Goal: Transaction & Acquisition: Purchase product/service

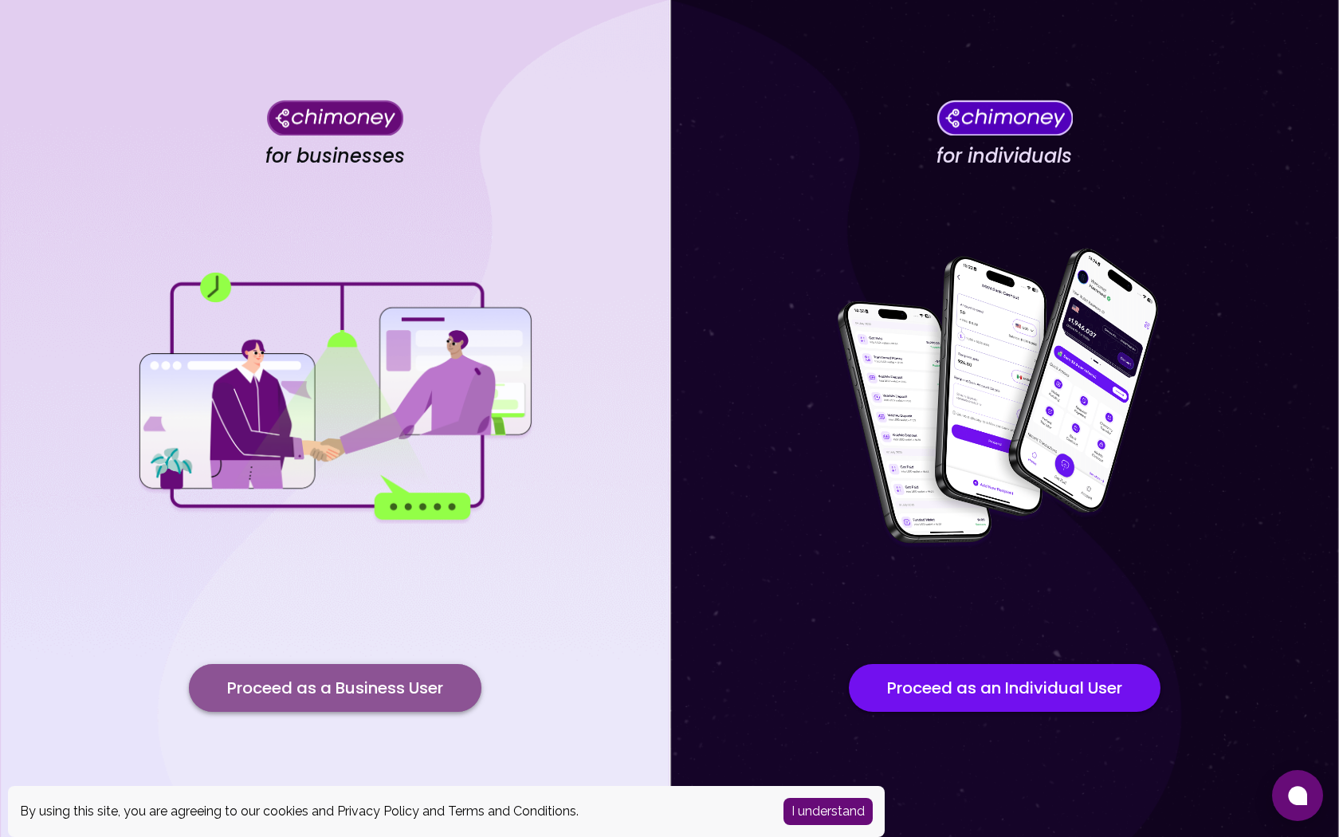
click at [383, 697] on button "Proceed as a Business User" at bounding box center [335, 688] width 293 height 48
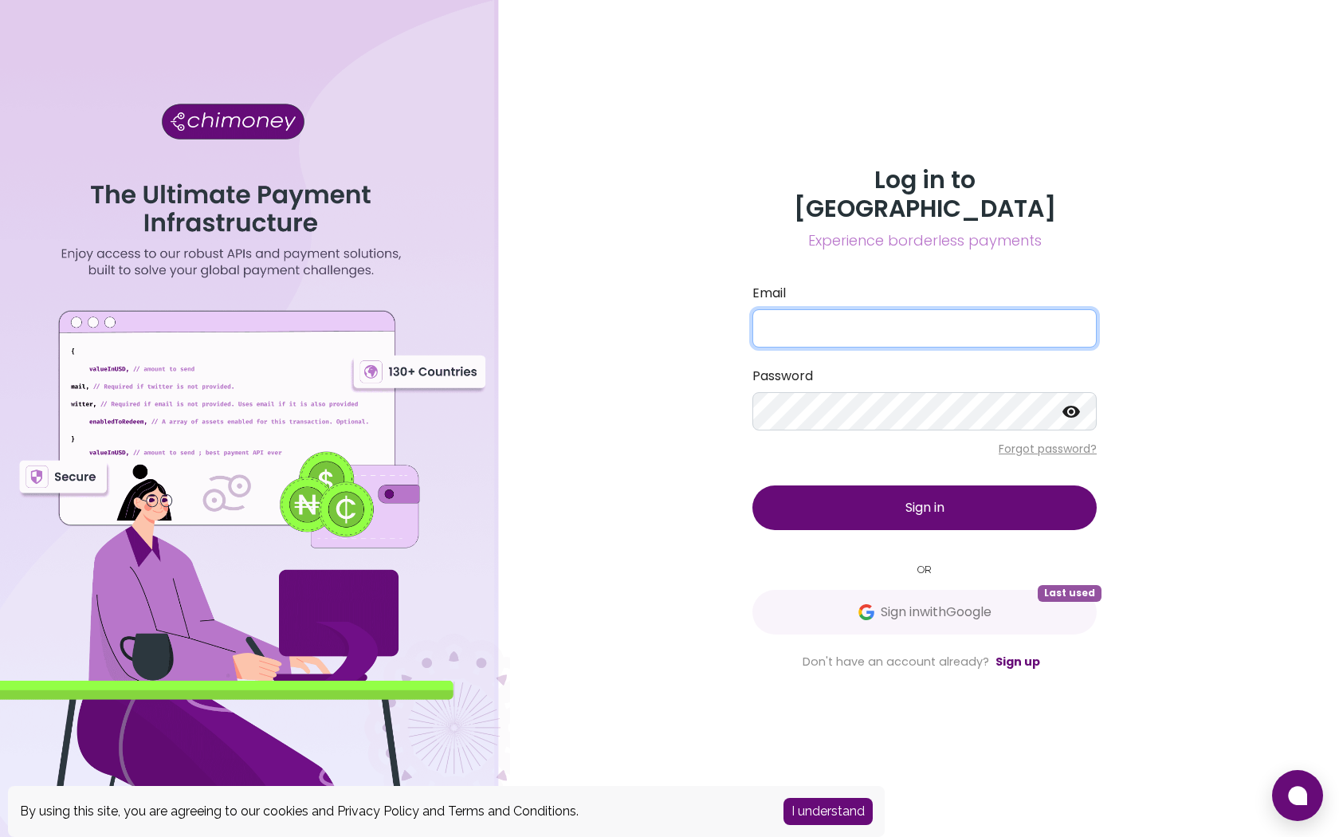
type input "[EMAIL_ADDRESS][DOMAIN_NAME]"
click at [889, 505] on button "Sign in" at bounding box center [924, 507] width 344 height 45
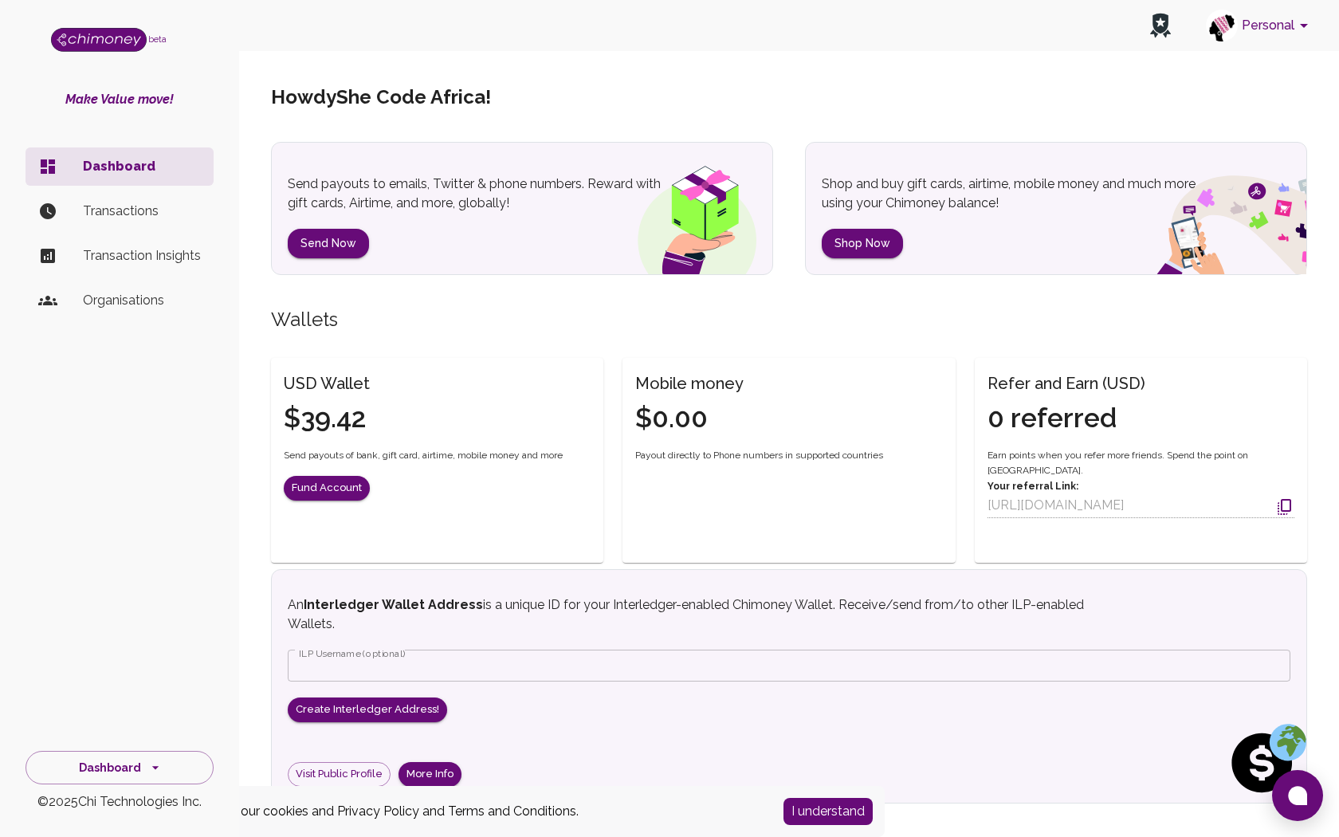
click at [1273, 24] on button "Personal" at bounding box center [1260, 25] width 120 height 41
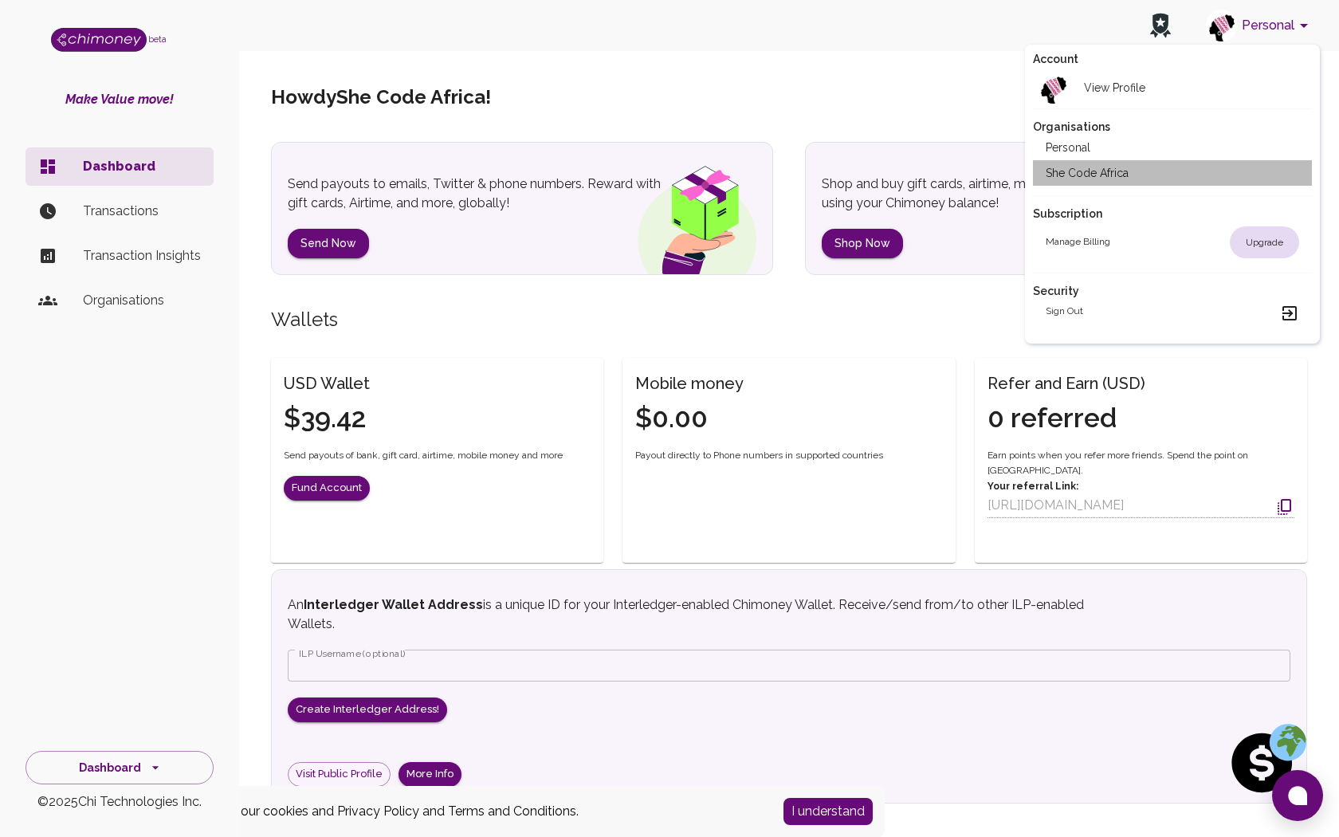
click at [1097, 176] on li "She Code Africa" at bounding box center [1172, 173] width 279 height 26
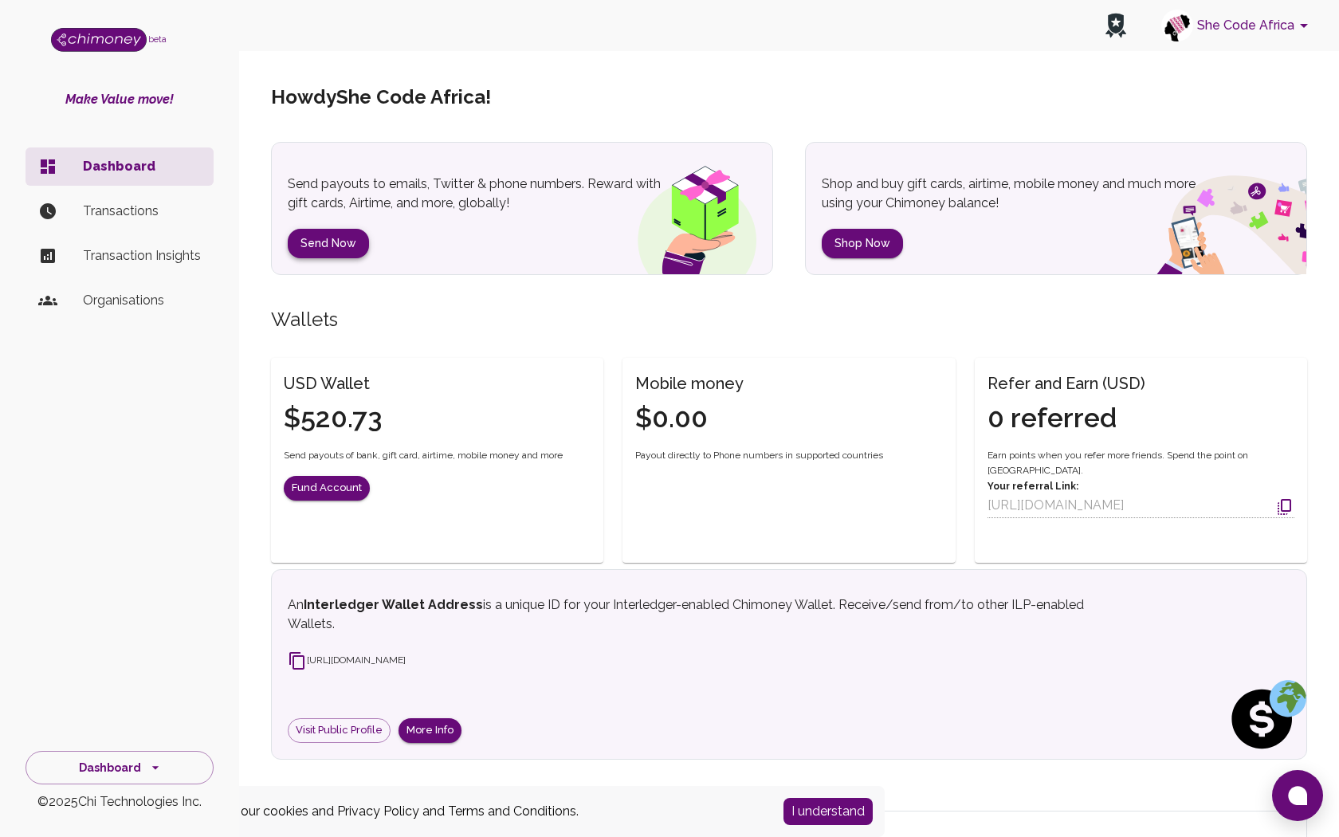
click at [324, 254] on button "Send Now" at bounding box center [328, 243] width 81 height 29
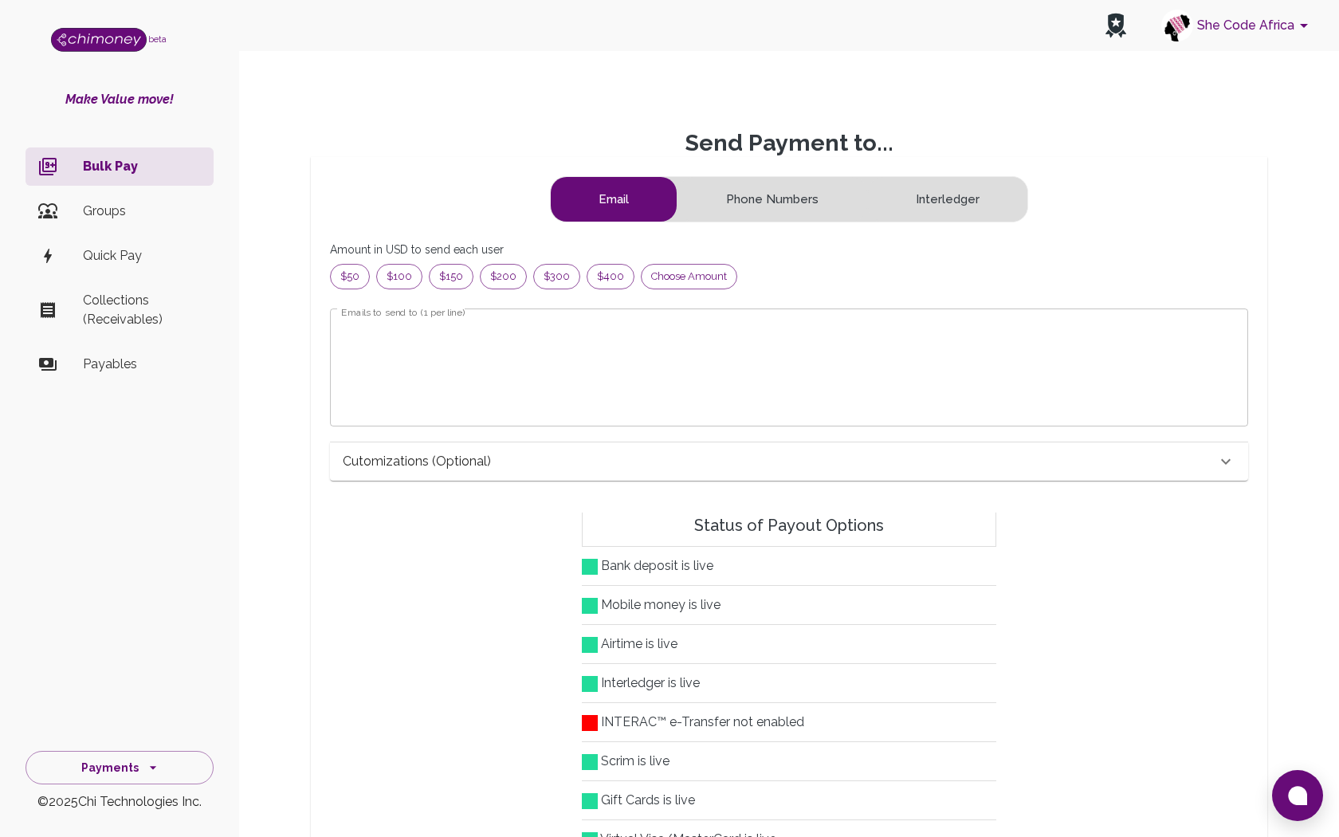
scroll to position [205, 891]
click at [522, 356] on textarea "Emails to send to (1 per line)" at bounding box center [789, 367] width 896 height 92
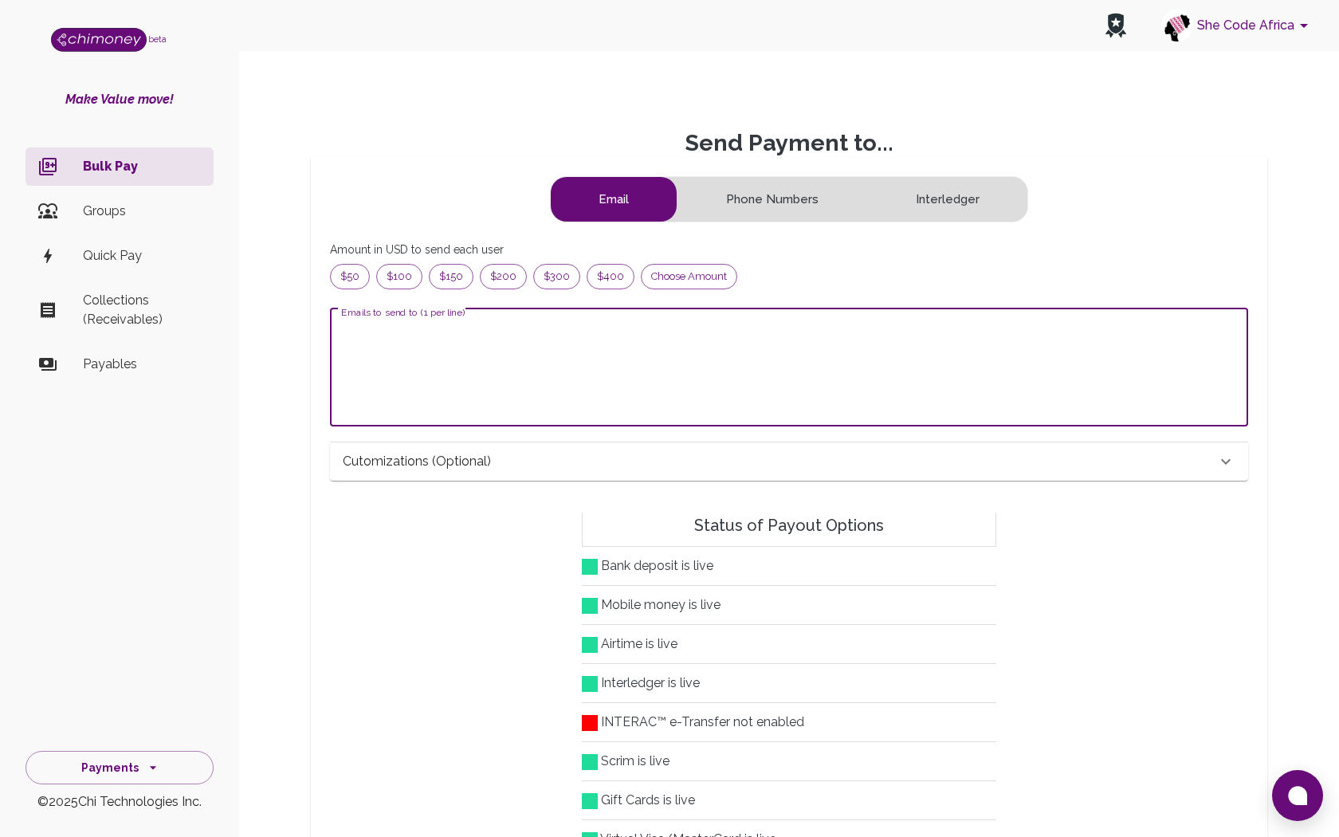
paste textarea "ilinusbrown@gmail.com Sharon.jwhytte@gmail.com doreenmwapekatebe8@gmail.com pre…"
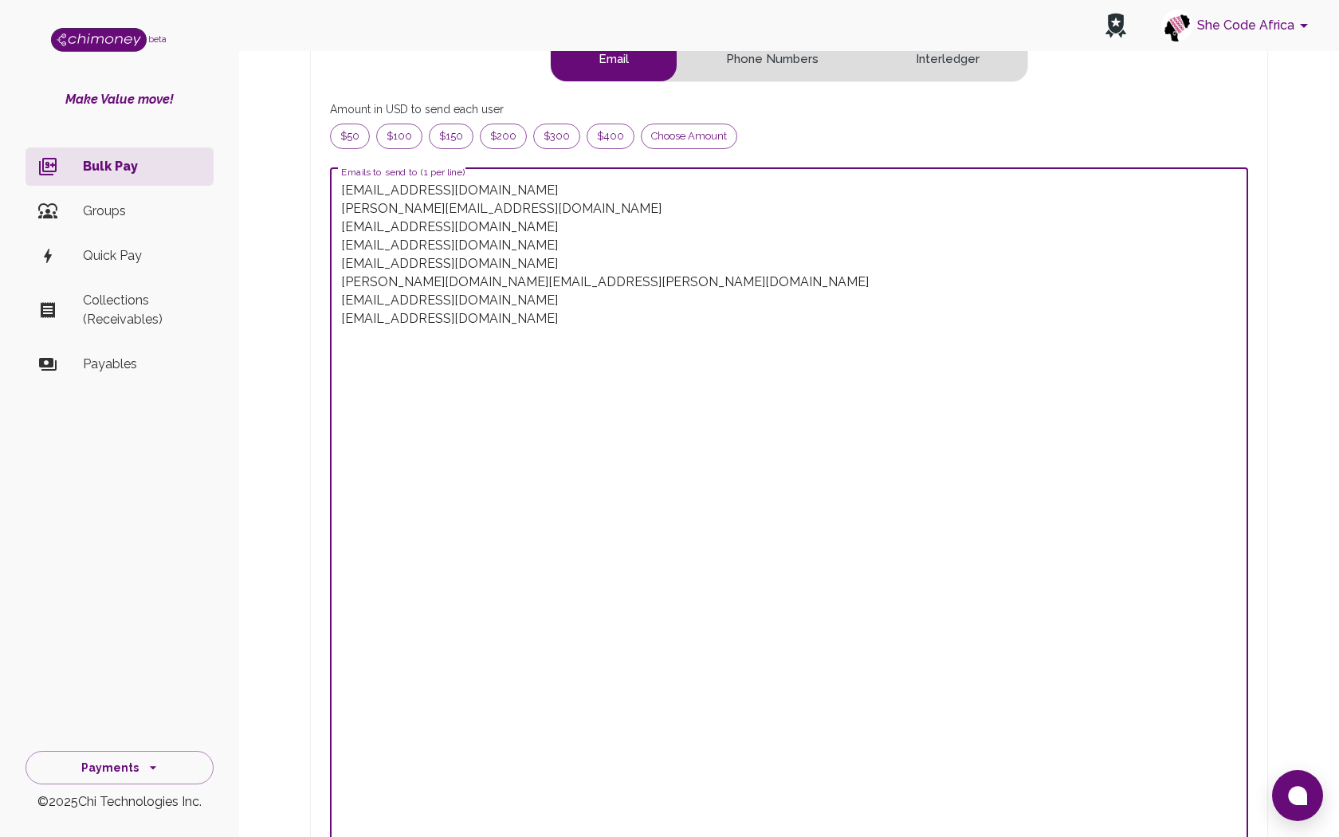
scroll to position [143, 0]
drag, startPoint x: 359, startPoint y: 633, endPoint x: 351, endPoint y: 336, distance: 297.4
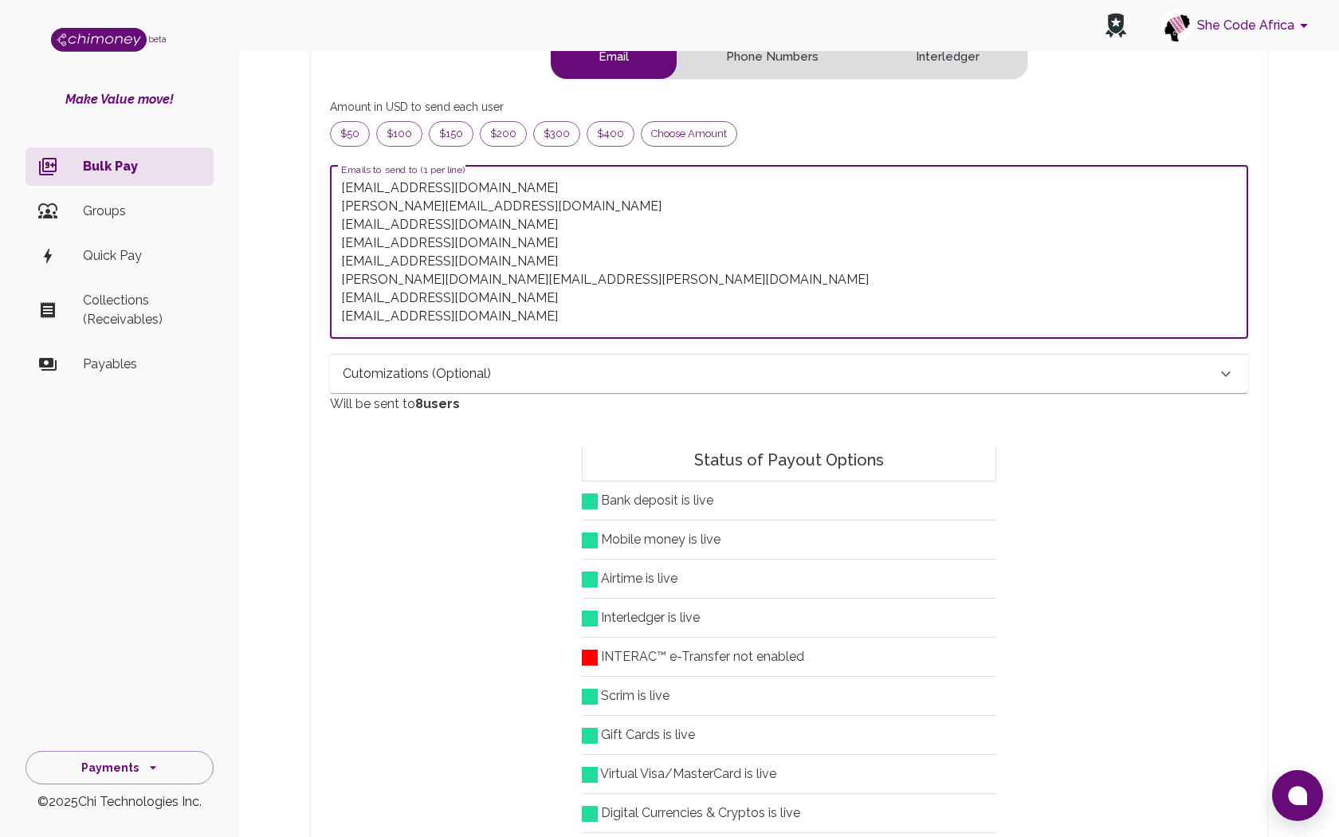
drag, startPoint x: 512, startPoint y: 263, endPoint x: 339, endPoint y: 261, distance: 173.0
click at [339, 261] on div "ilinusbrown@gmail.com Sharon.jwhytte@gmail.com doreenmwapekatebe8@gmail.com pre…" at bounding box center [789, 252] width 918 height 173
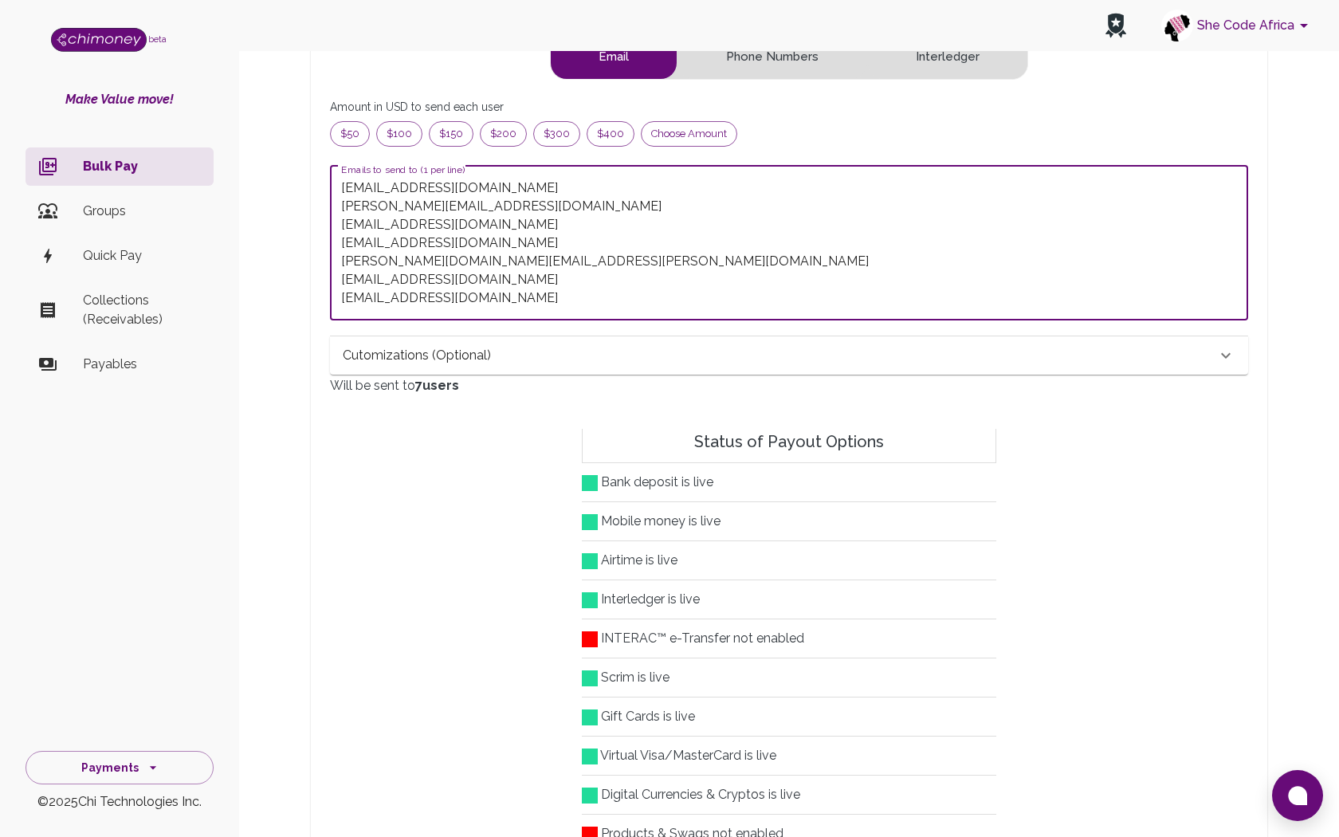
type textarea "ilinusbrown@gmail.com Sharon.jwhytte@gmail.com doreenmwapekatebe8@gmail.com pre…"
click at [773, 364] on div "Cutomizations (optional)" at bounding box center [780, 355] width 874 height 19
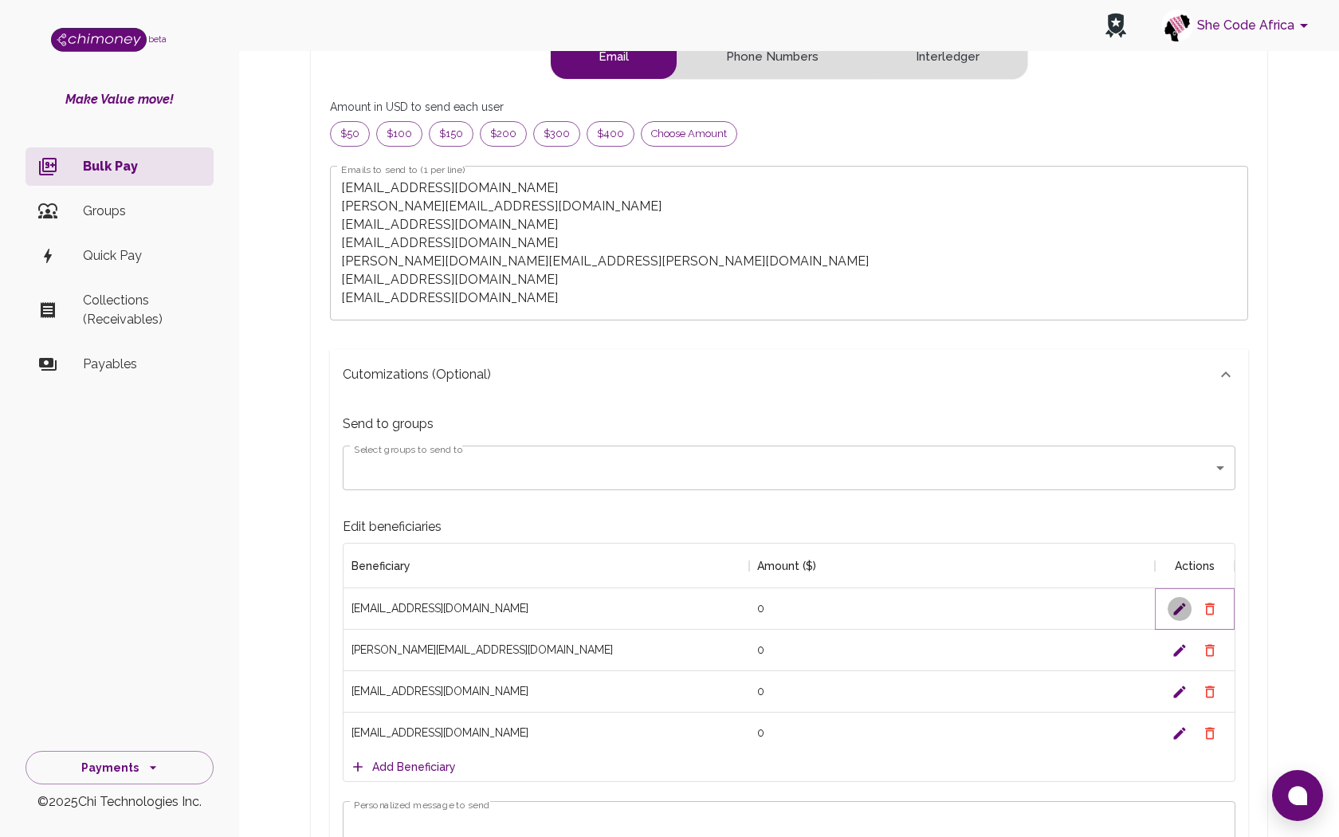
click at [1177, 608] on icon "Edit" at bounding box center [1180, 609] width 12 height 12
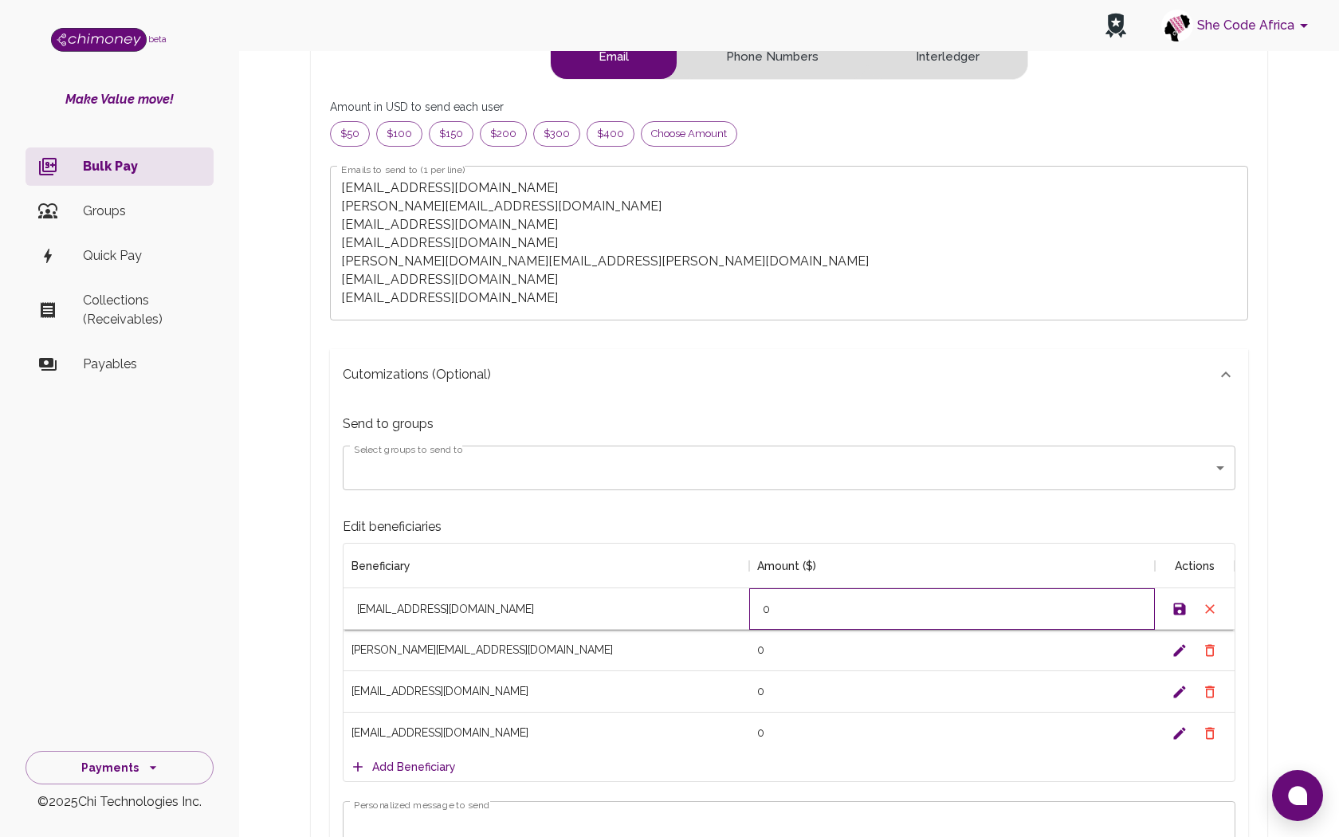
click at [792, 611] on input "0" at bounding box center [952, 609] width 404 height 13
type input "100"
click at [1183, 604] on icon "Save" at bounding box center [1180, 609] width 12 height 12
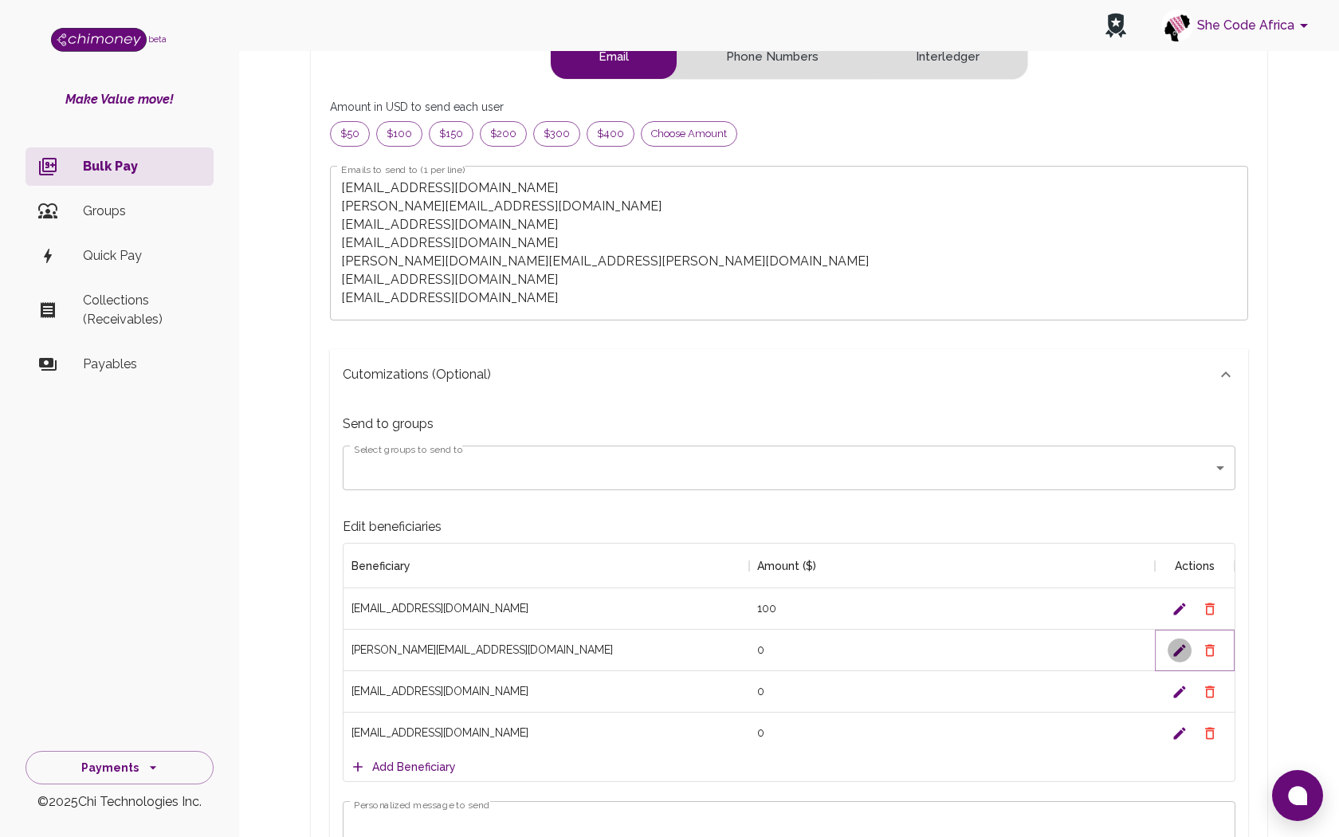
click at [1183, 646] on icon "Edit" at bounding box center [1180, 650] width 12 height 12
click at [784, 648] on input "0" at bounding box center [952, 650] width 404 height 13
type input "80"
click at [1172, 650] on icon "Save" at bounding box center [1180, 650] width 16 height 16
click at [1180, 689] on icon "Edit" at bounding box center [1180, 691] width 12 height 12
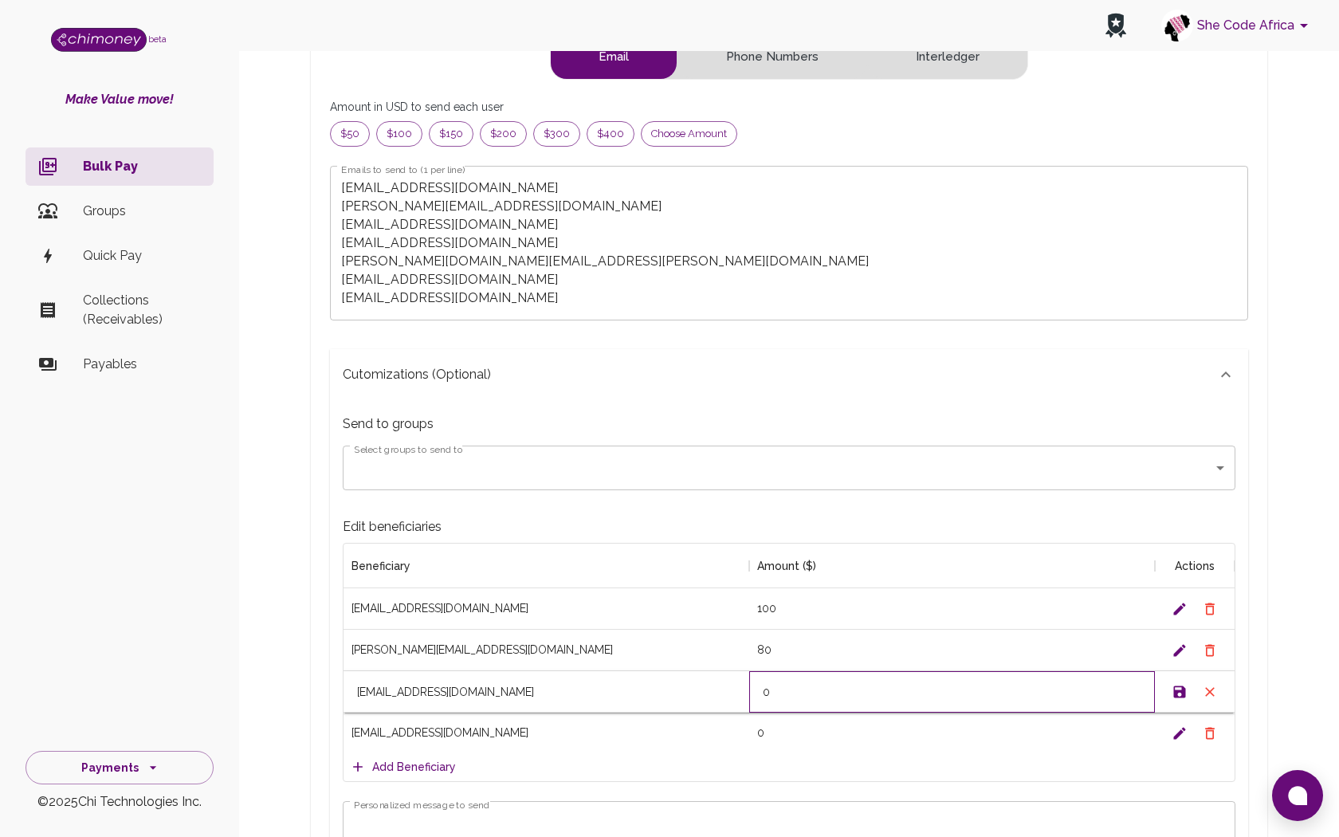
click at [782, 693] on input "0" at bounding box center [952, 691] width 404 height 13
type input "55"
click at [1177, 688] on icon "Save" at bounding box center [1180, 692] width 16 height 16
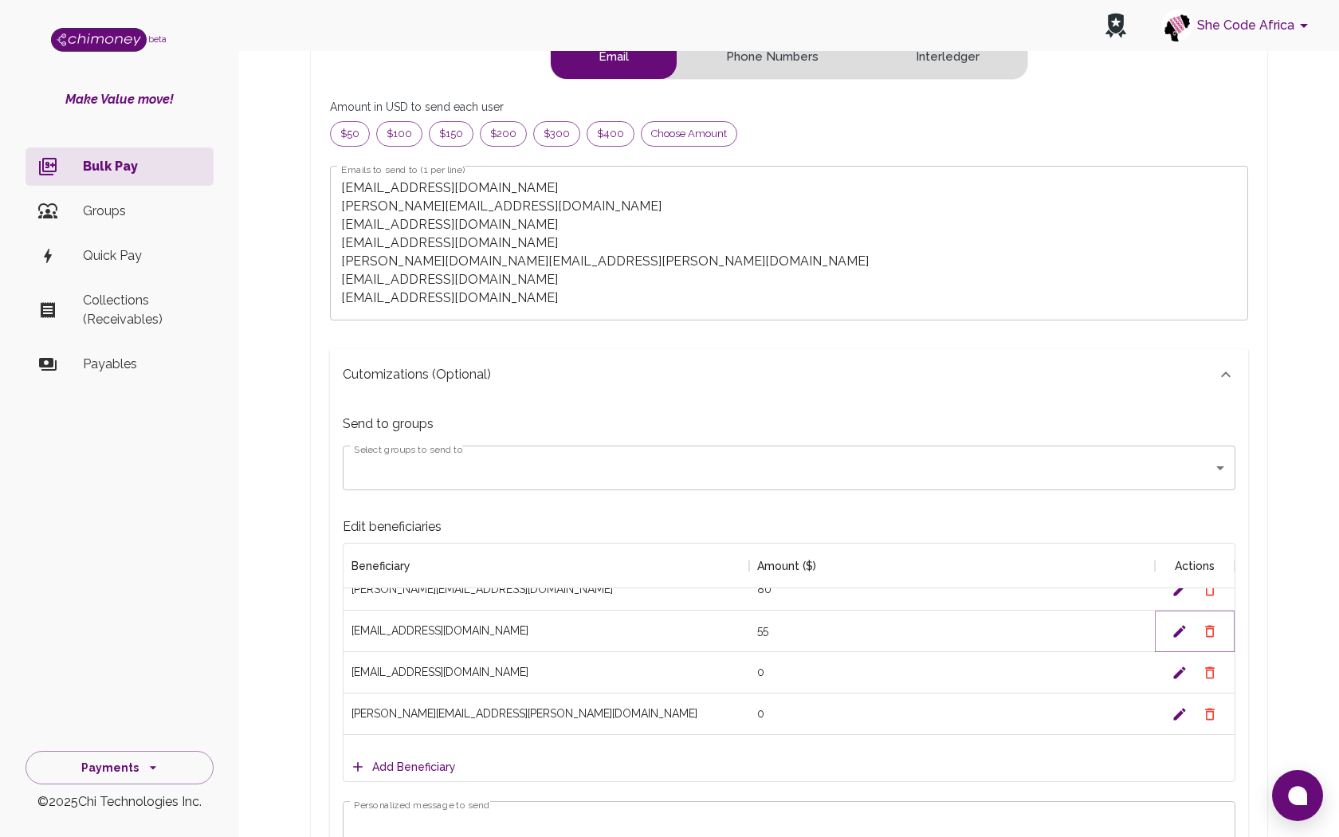
scroll to position [59, 0]
click at [1180, 677] on icon "Edit" at bounding box center [1180, 674] width 16 height 16
click at [765, 674] on input "0" at bounding box center [952, 674] width 404 height 13
type input "90"
click at [1180, 673] on icon "Save" at bounding box center [1180, 674] width 12 height 12
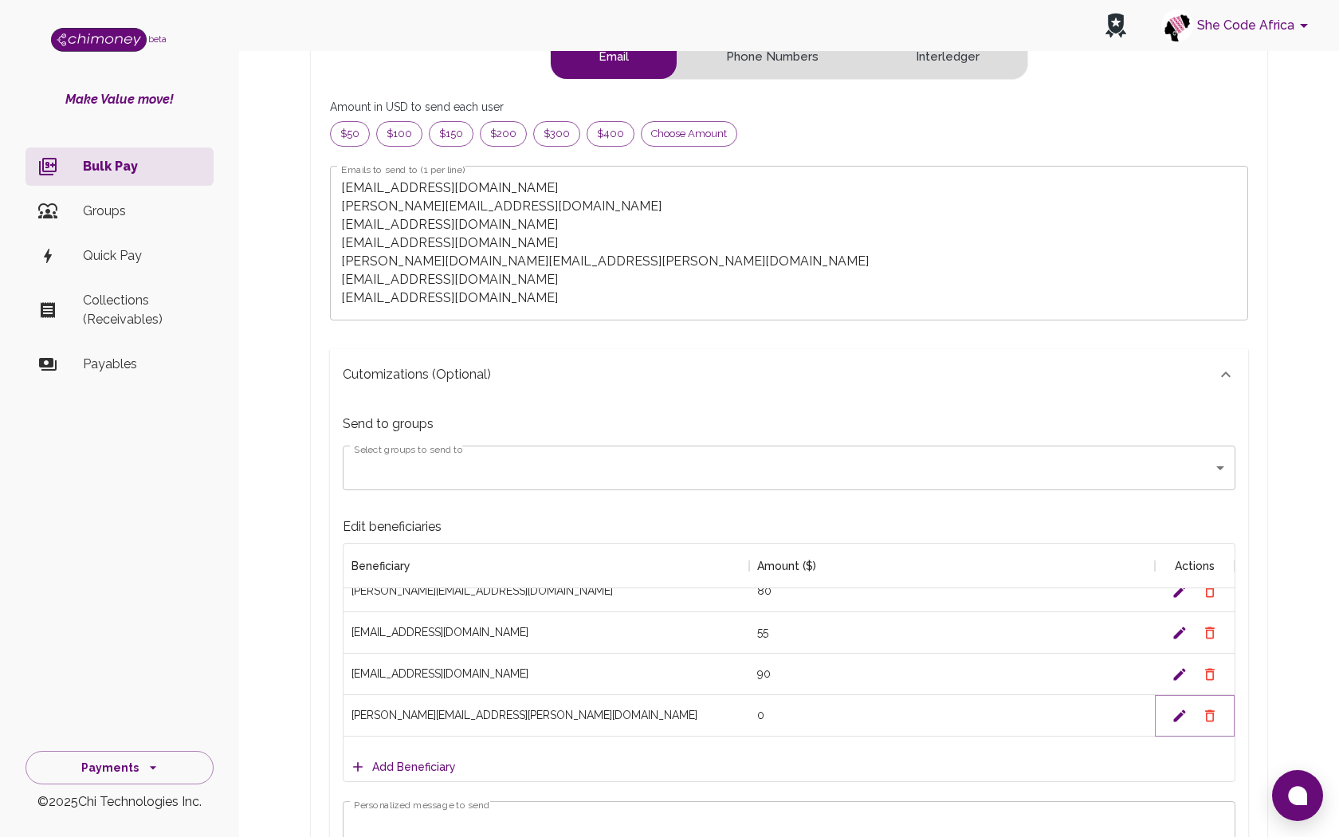
click at [1178, 717] on icon "Edit" at bounding box center [1180, 715] width 12 height 12
click at [760, 717] on input "0" at bounding box center [952, 715] width 404 height 13
type input "70"
click at [1178, 710] on icon "Save" at bounding box center [1180, 715] width 12 height 12
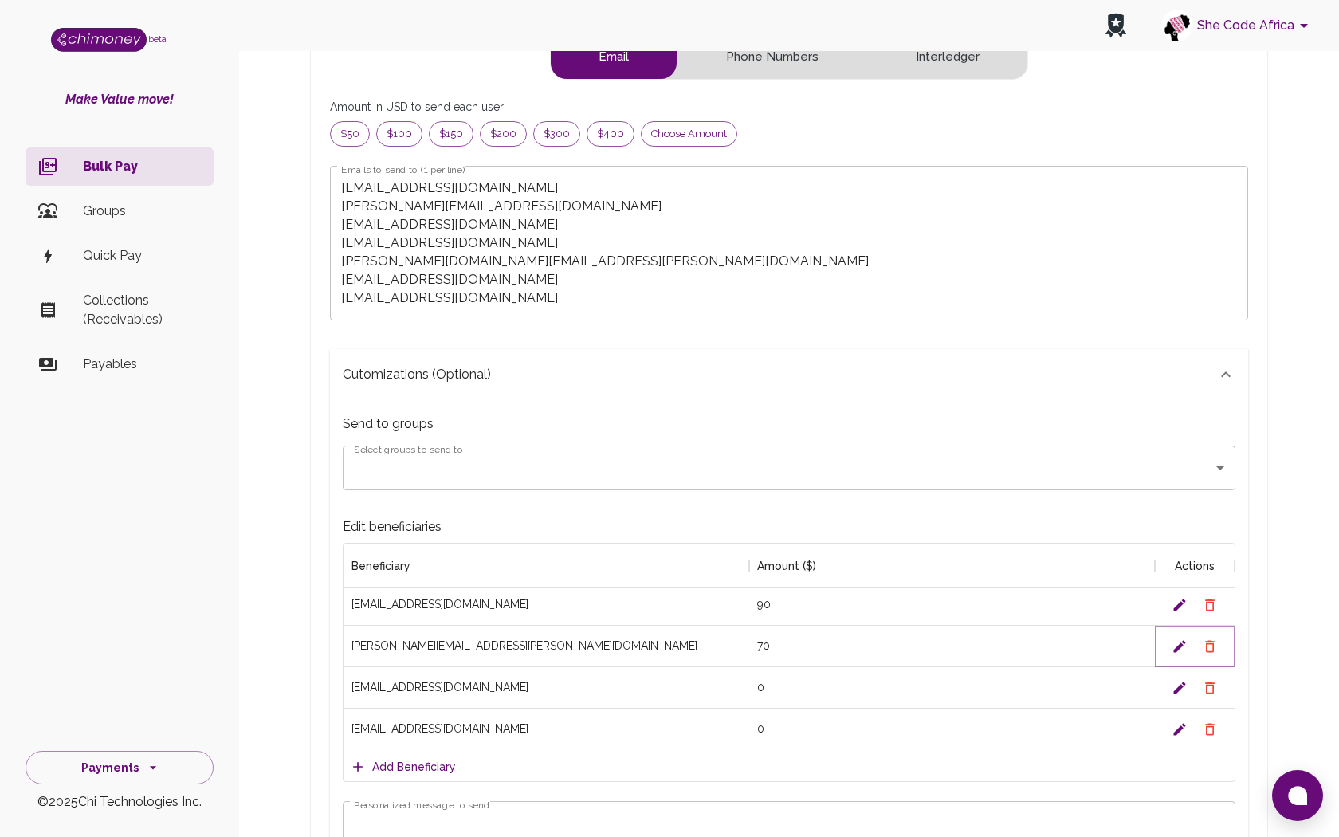
scroll to position [129, 0]
click at [1182, 682] on icon "Edit" at bounding box center [1180, 687] width 12 height 12
click at [765, 690] on input "0" at bounding box center [952, 687] width 404 height 13
type input "70"
click at [1183, 683] on icon "Save" at bounding box center [1180, 687] width 12 height 12
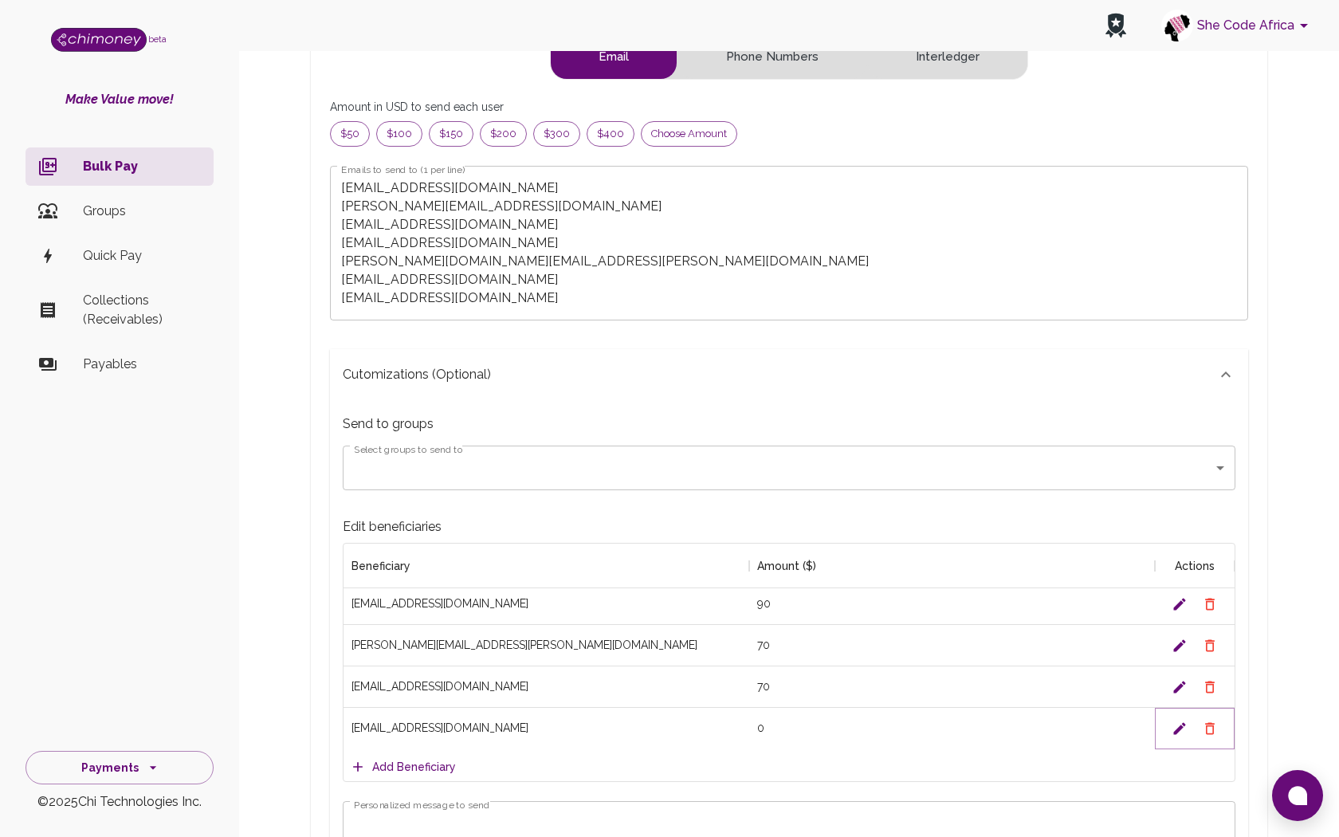
click at [1176, 728] on icon "Edit" at bounding box center [1180, 729] width 16 height 16
click at [764, 729] on input "0" at bounding box center [952, 728] width 404 height 13
type input "50"
click at [1176, 733] on icon "Save" at bounding box center [1180, 728] width 12 height 12
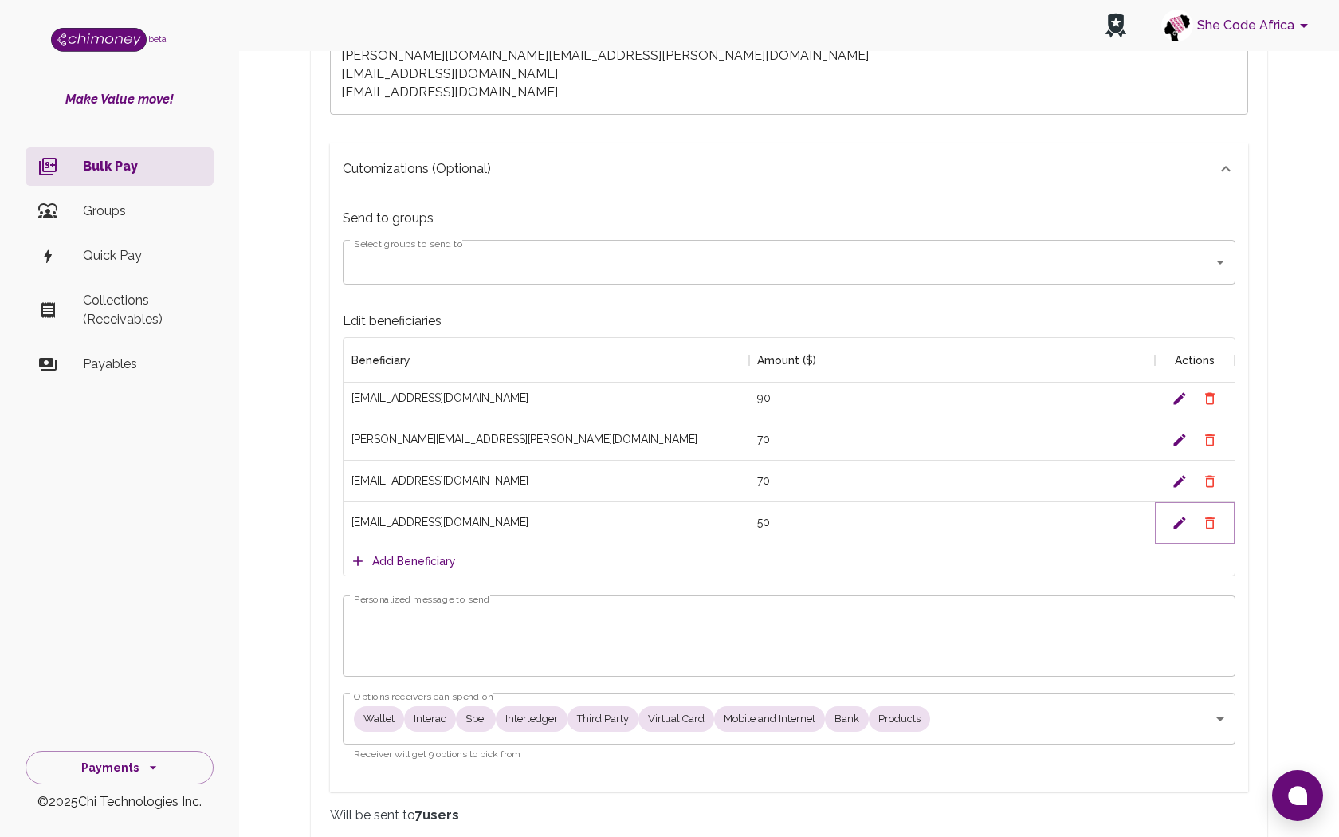
scroll to position [364, 0]
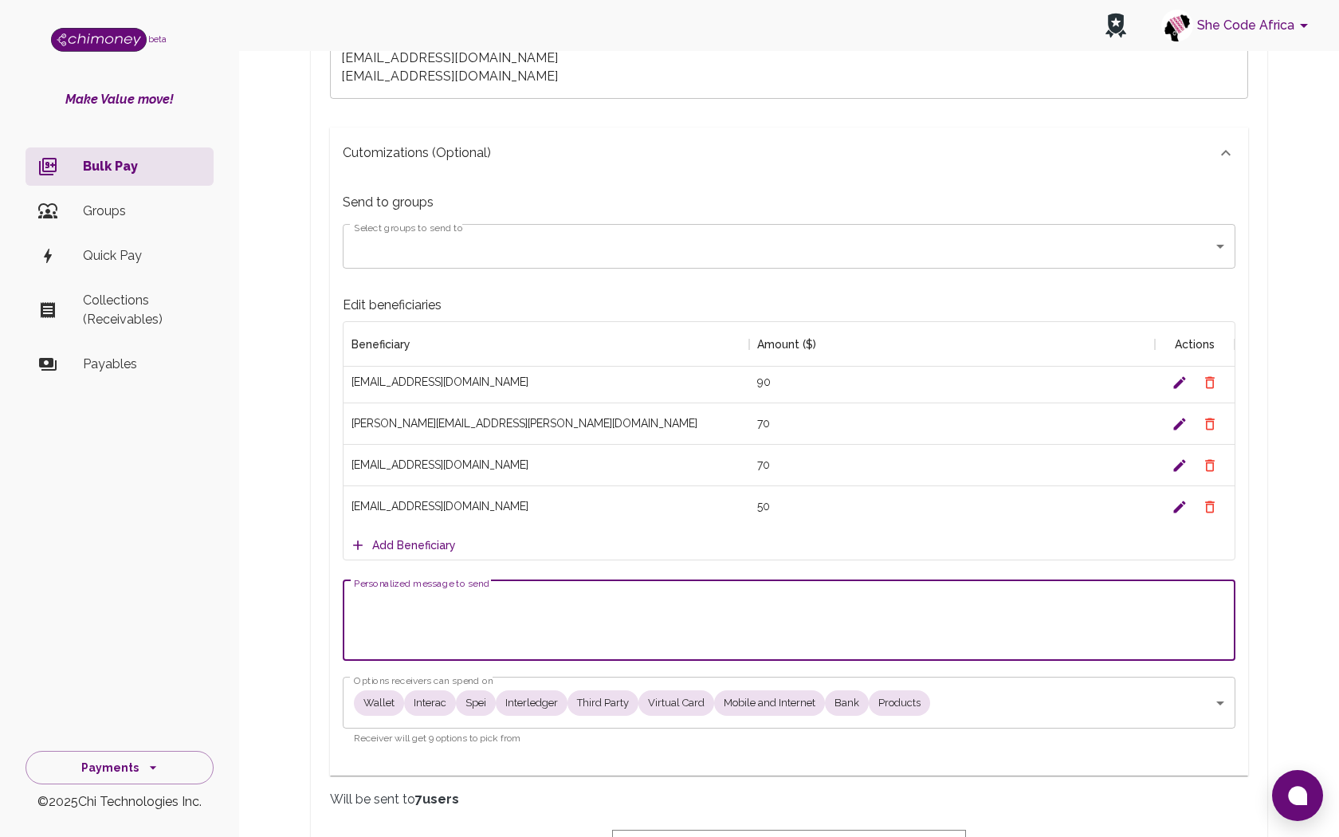
click at [588, 626] on textarea "Personalized message to send" at bounding box center [789, 620] width 870 height 55
click at [407, 603] on textarea "SCA Chpater Support Request" at bounding box center [789, 620] width 870 height 55
click at [405, 602] on textarea "SCA Chater Support Request" at bounding box center [789, 620] width 870 height 55
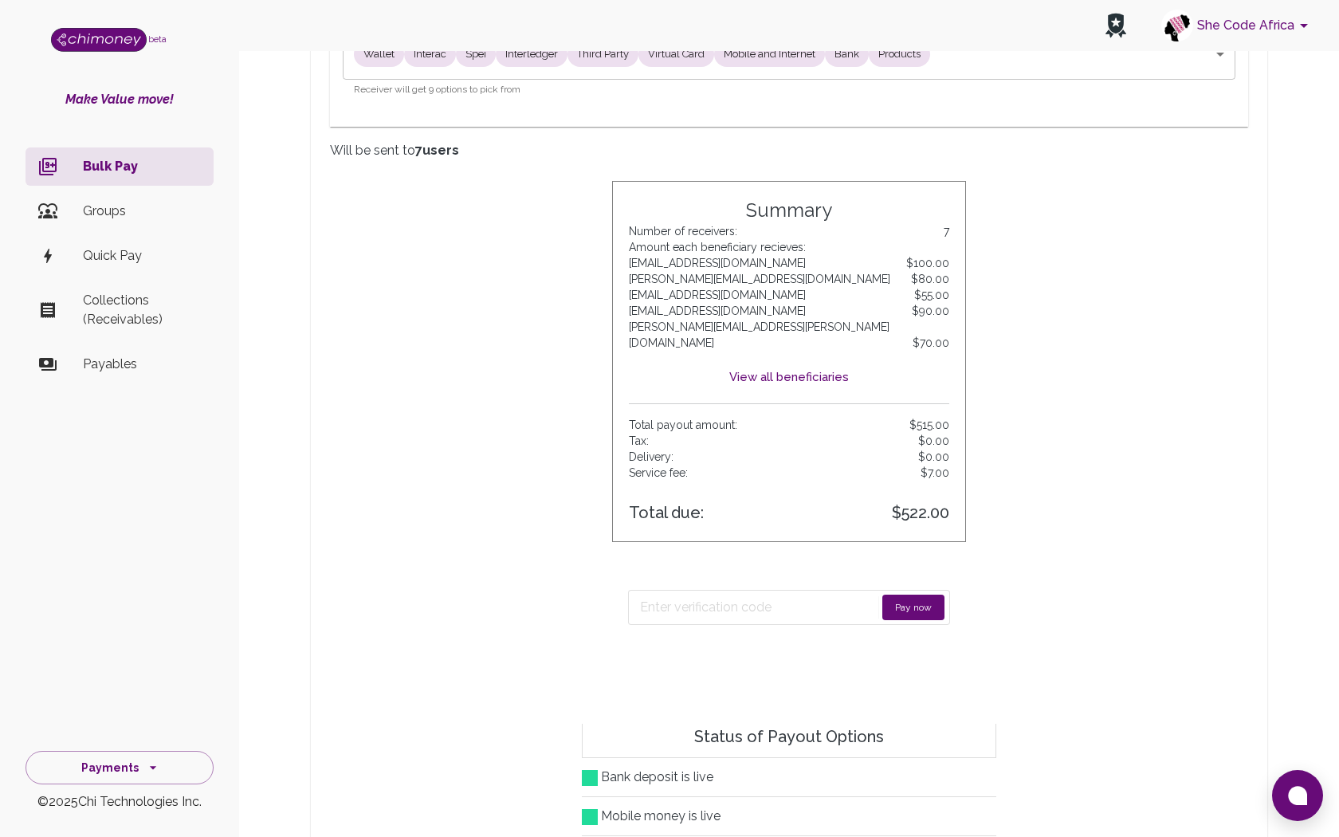
scroll to position [1036, 0]
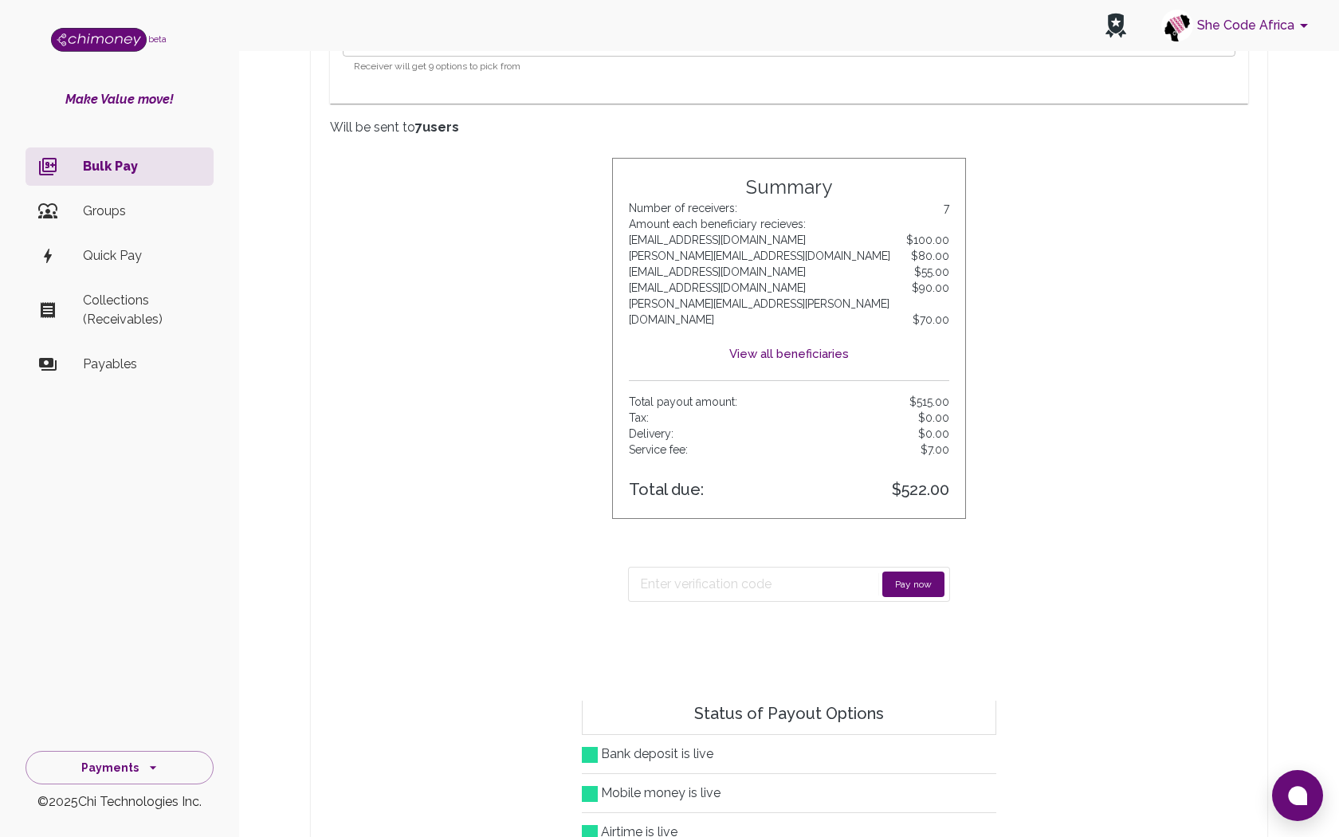
type textarea "SCA Chapter Support Request"
click at [916, 572] on button "Pay now" at bounding box center [913, 585] width 62 height 26
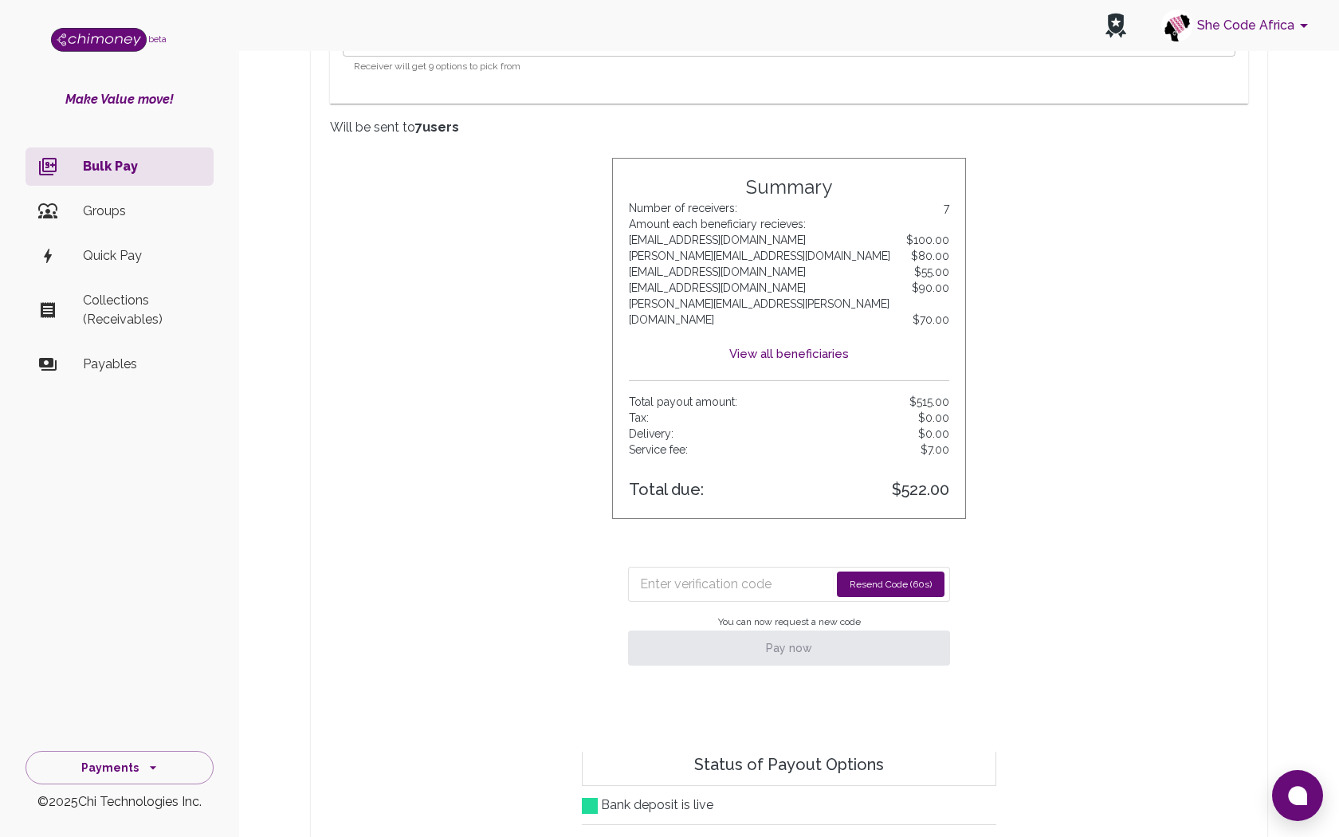
click at [709, 572] on input "Enter verification code" at bounding box center [735, 585] width 190 height 26
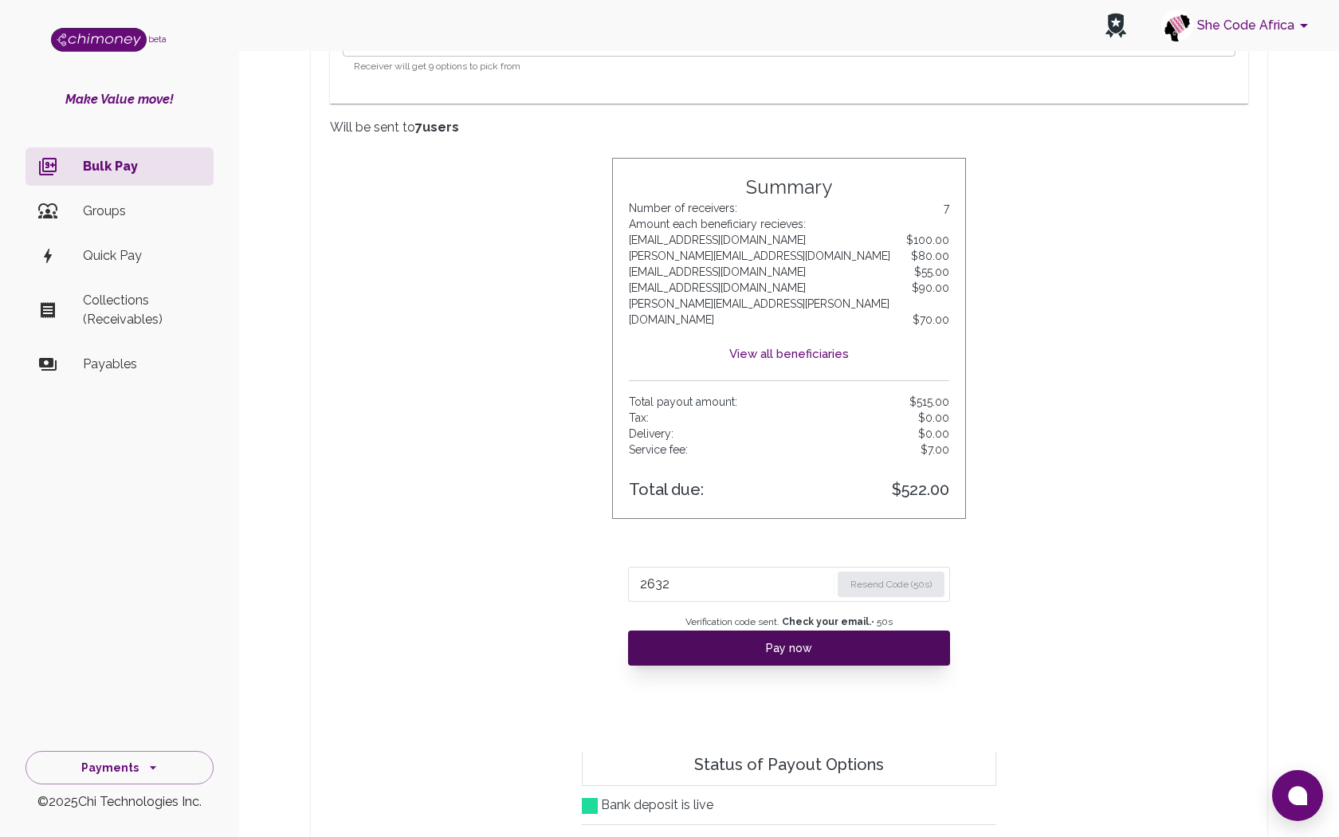
type input "2632"
click at [770, 637] on button "Pay now" at bounding box center [789, 647] width 322 height 35
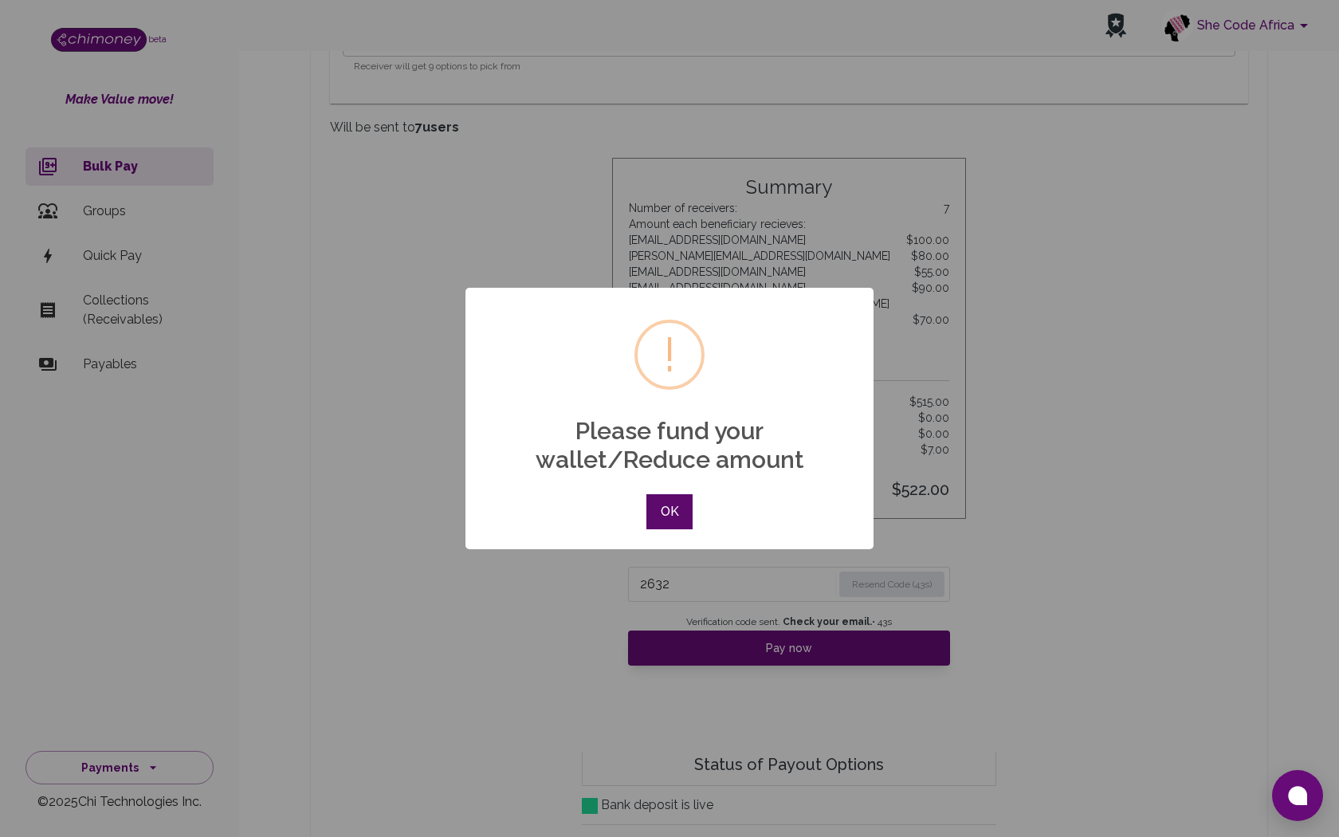
click at [672, 521] on button "OK" at bounding box center [669, 511] width 46 height 35
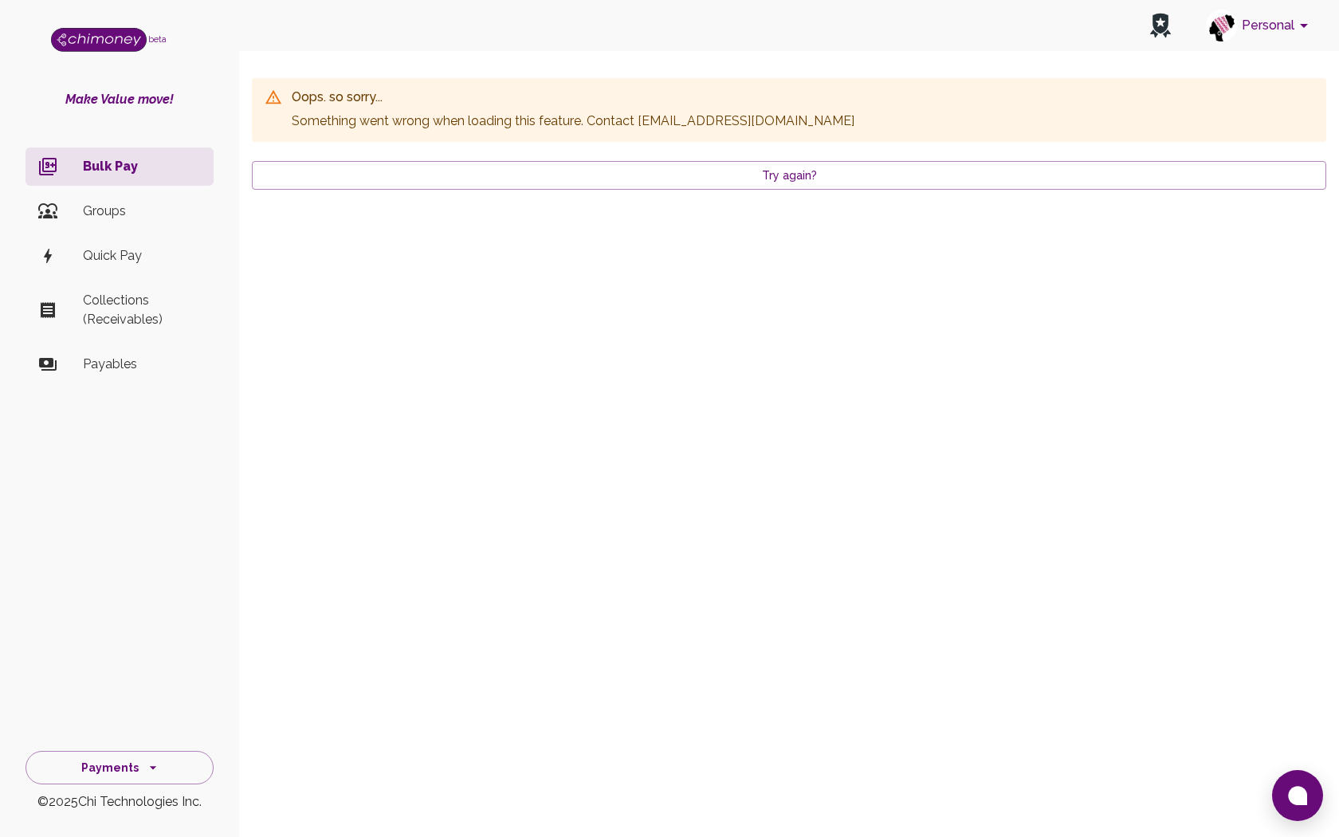
scroll to position [0, 0]
click at [113, 762] on button "Payments" at bounding box center [120, 768] width 188 height 34
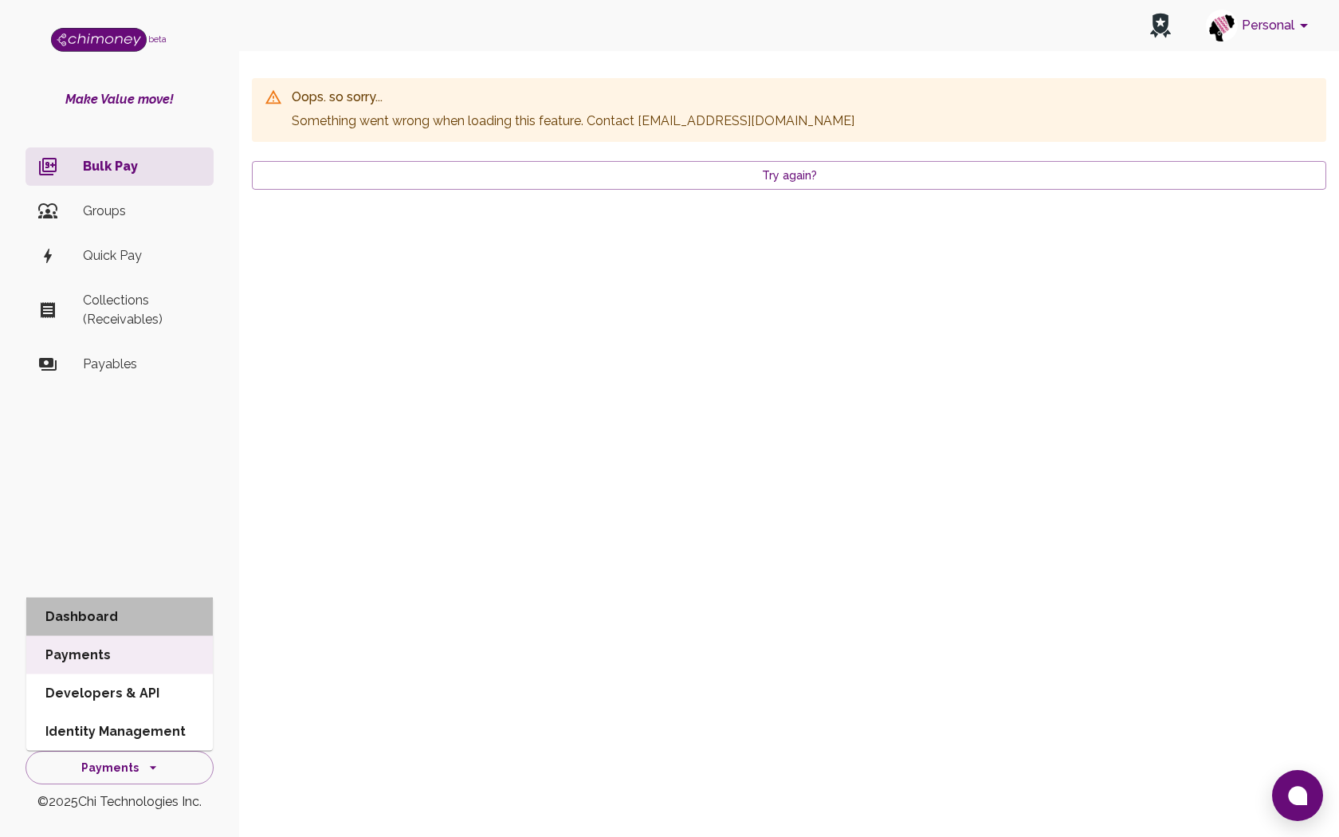
click at [125, 634] on li "Dashboard" at bounding box center [119, 617] width 187 height 38
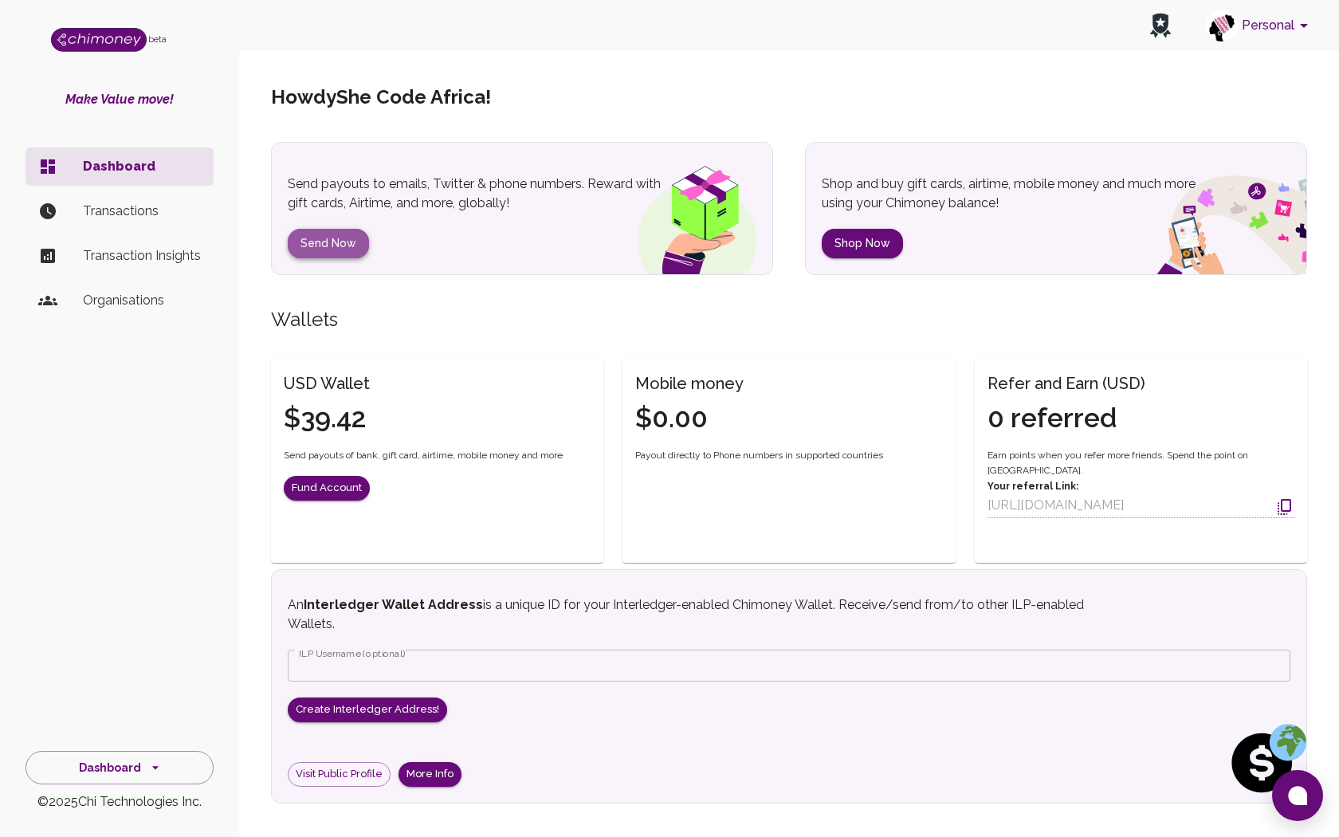
click at [328, 249] on button "Send Now" at bounding box center [328, 243] width 81 height 29
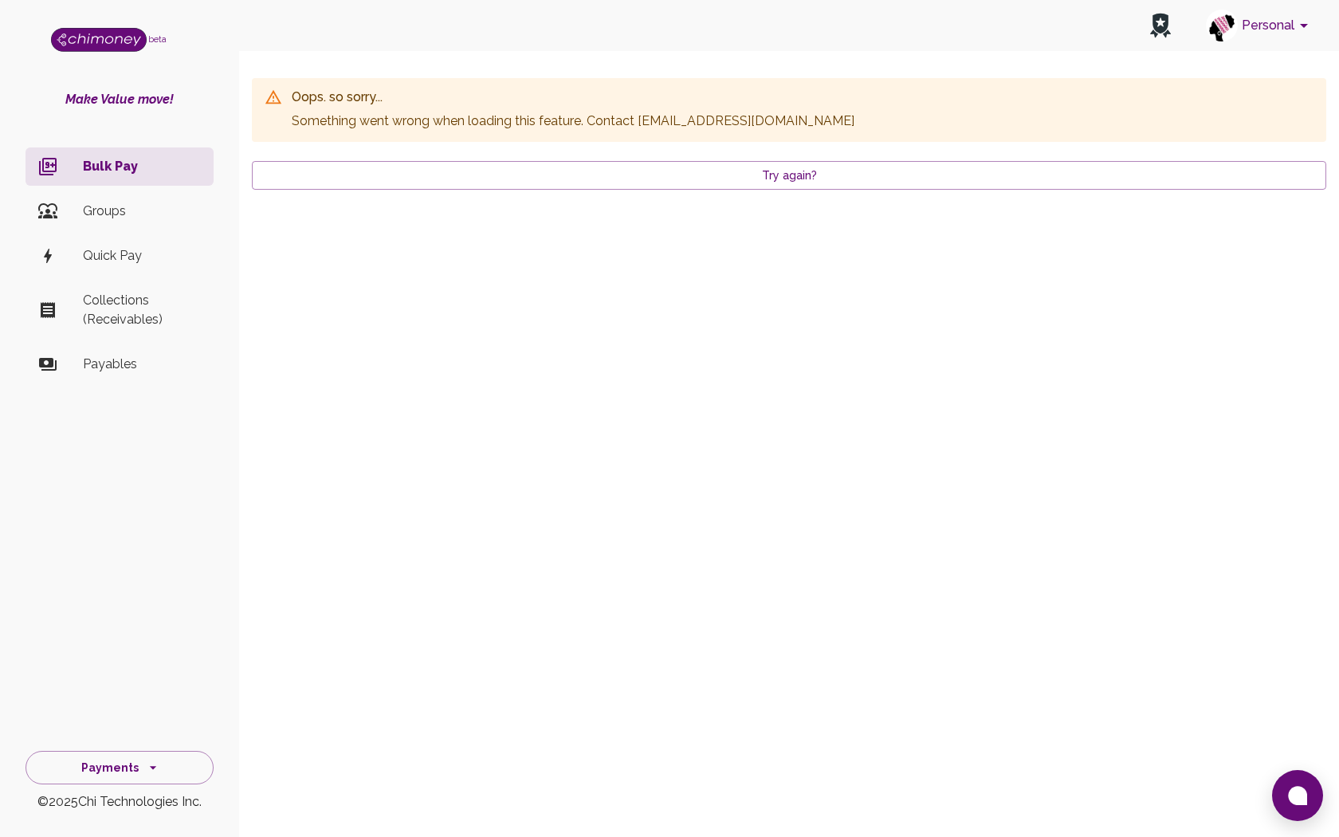
click at [1293, 17] on button "Personal" at bounding box center [1260, 25] width 120 height 41
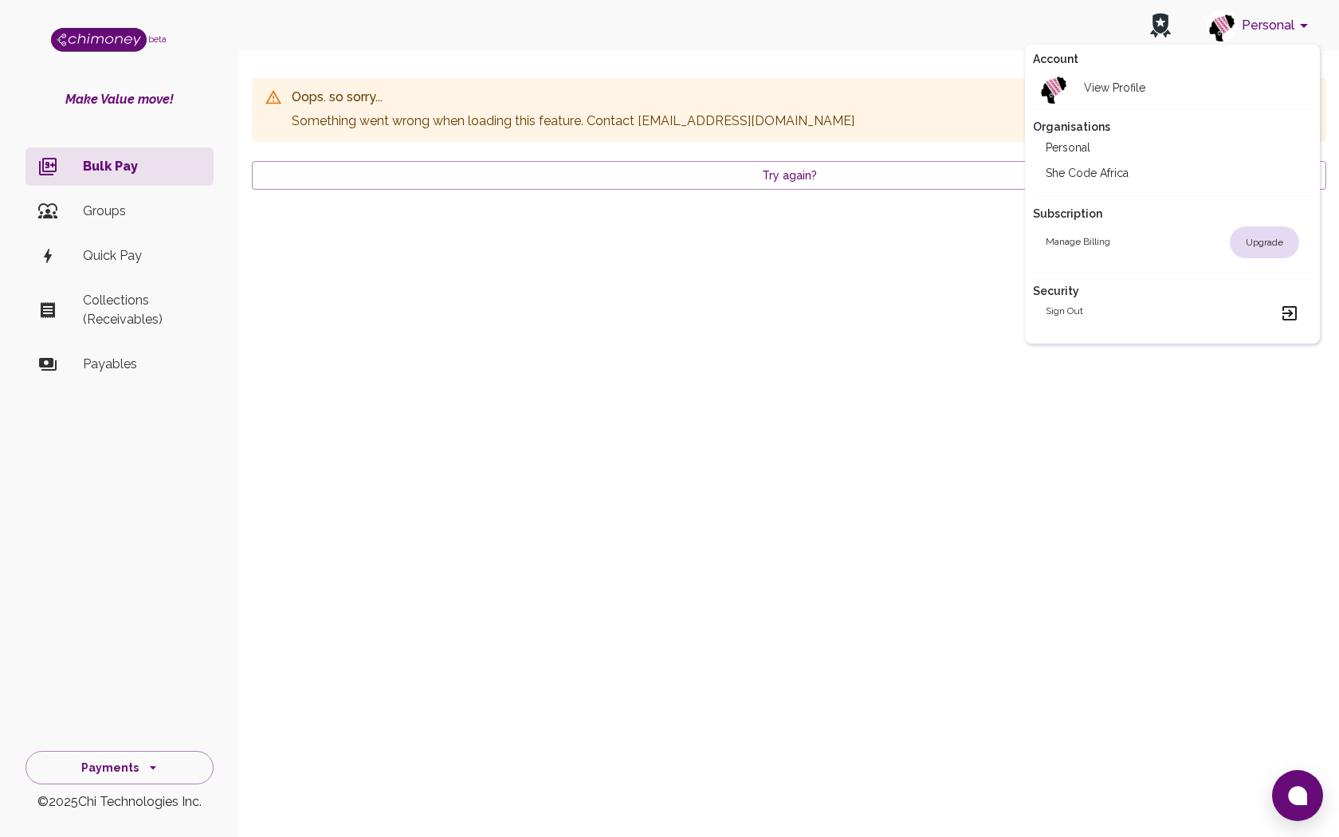
click at [1122, 172] on li "She Code Africa" at bounding box center [1172, 173] width 279 height 26
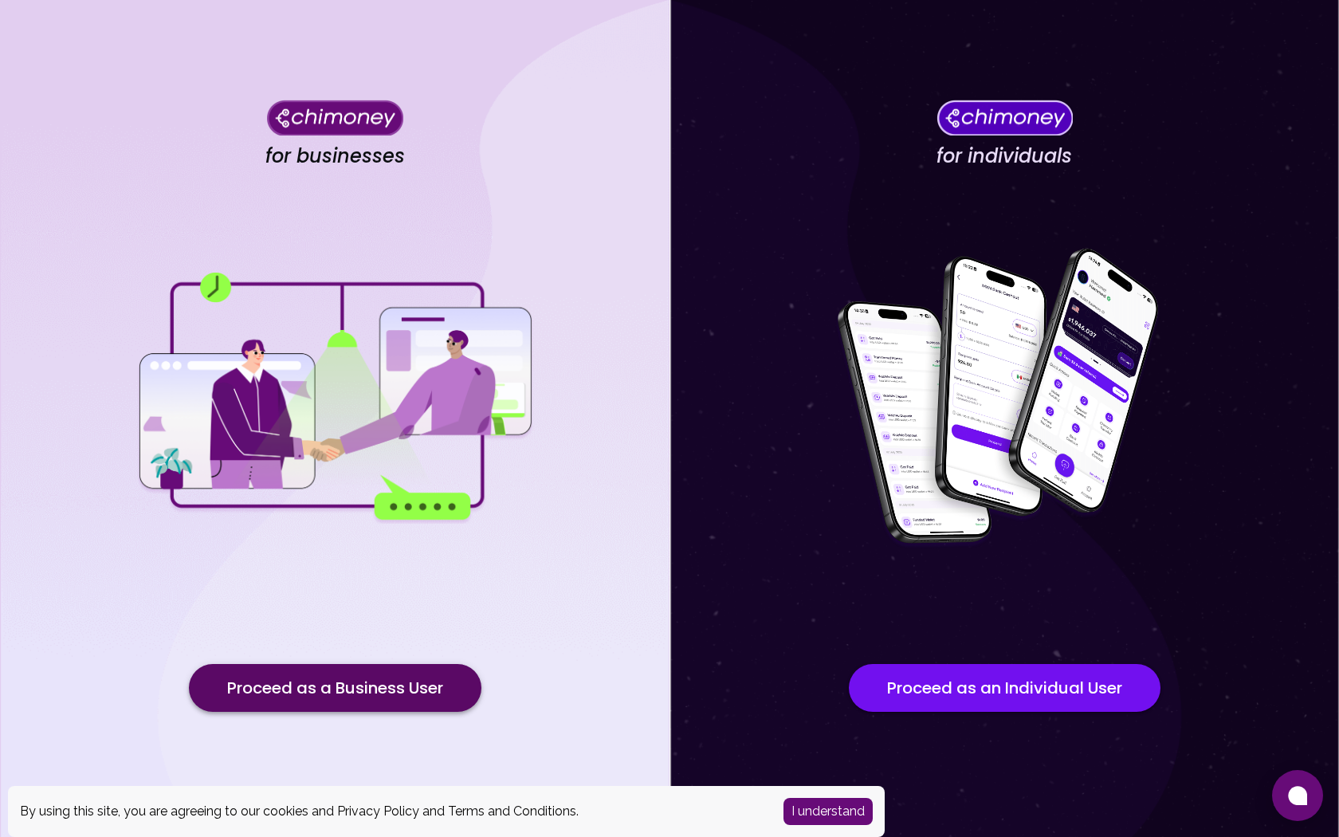
click at [341, 690] on button "Proceed as a Business User" at bounding box center [335, 688] width 293 height 48
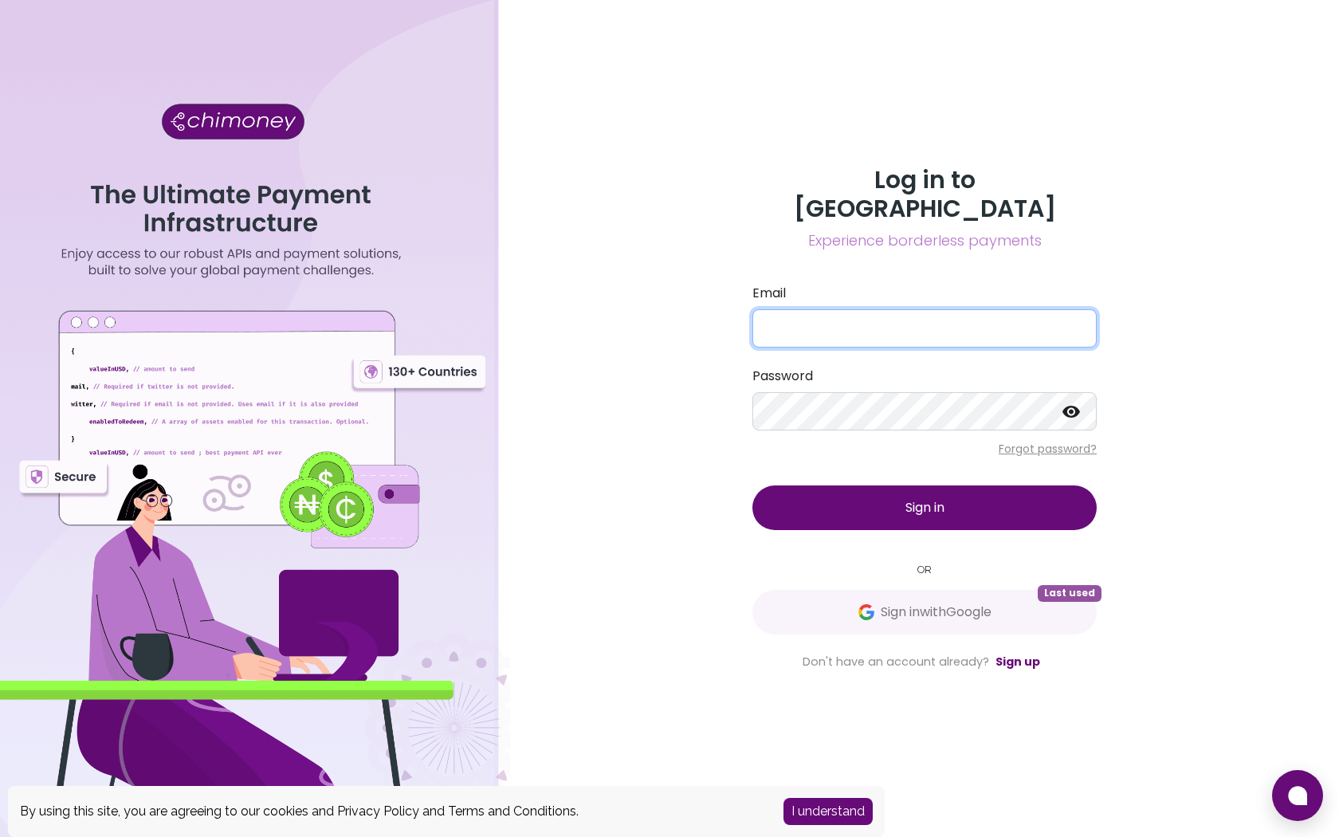
type input "info@shecodeafrica.org"
click at [890, 485] on button "Sign in" at bounding box center [924, 507] width 344 height 45
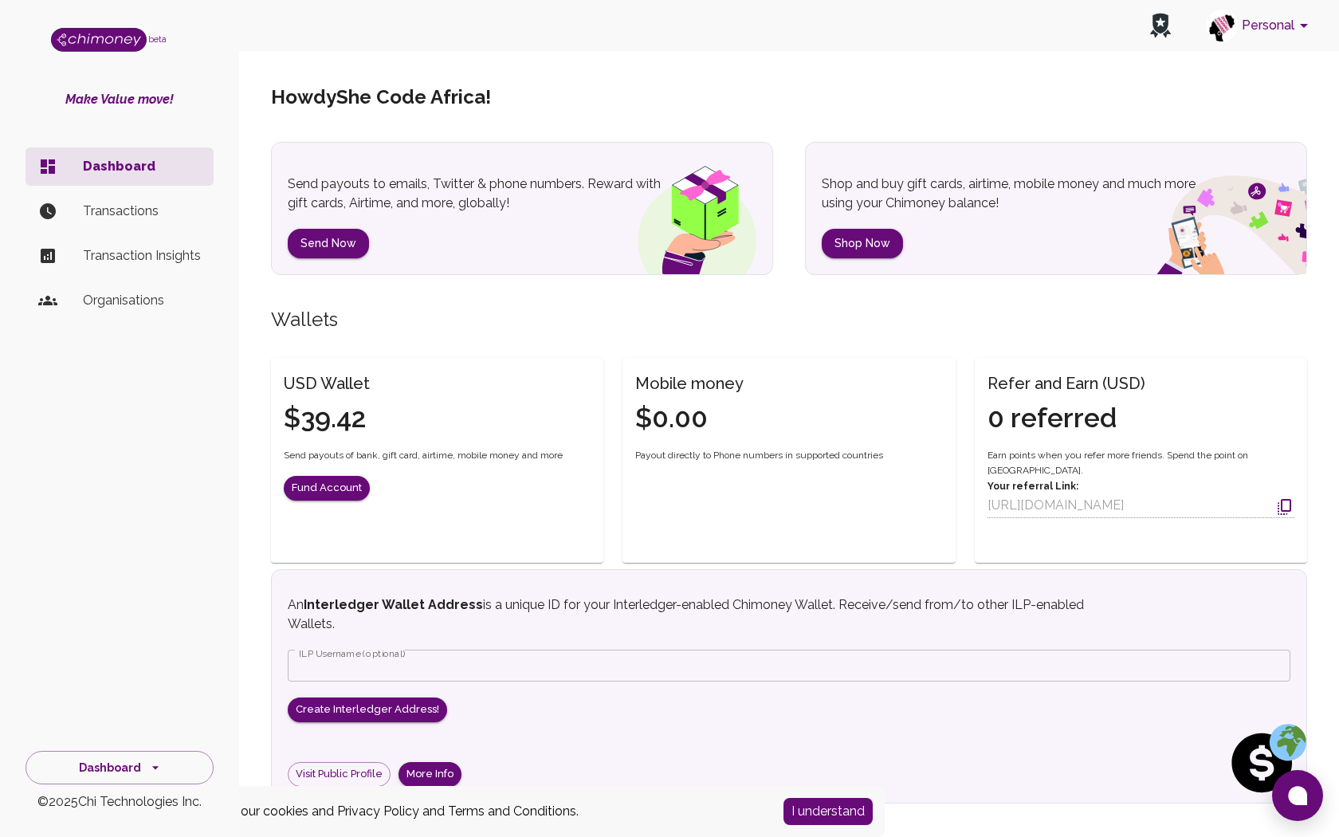
click at [1284, 32] on button "Personal" at bounding box center [1260, 25] width 120 height 41
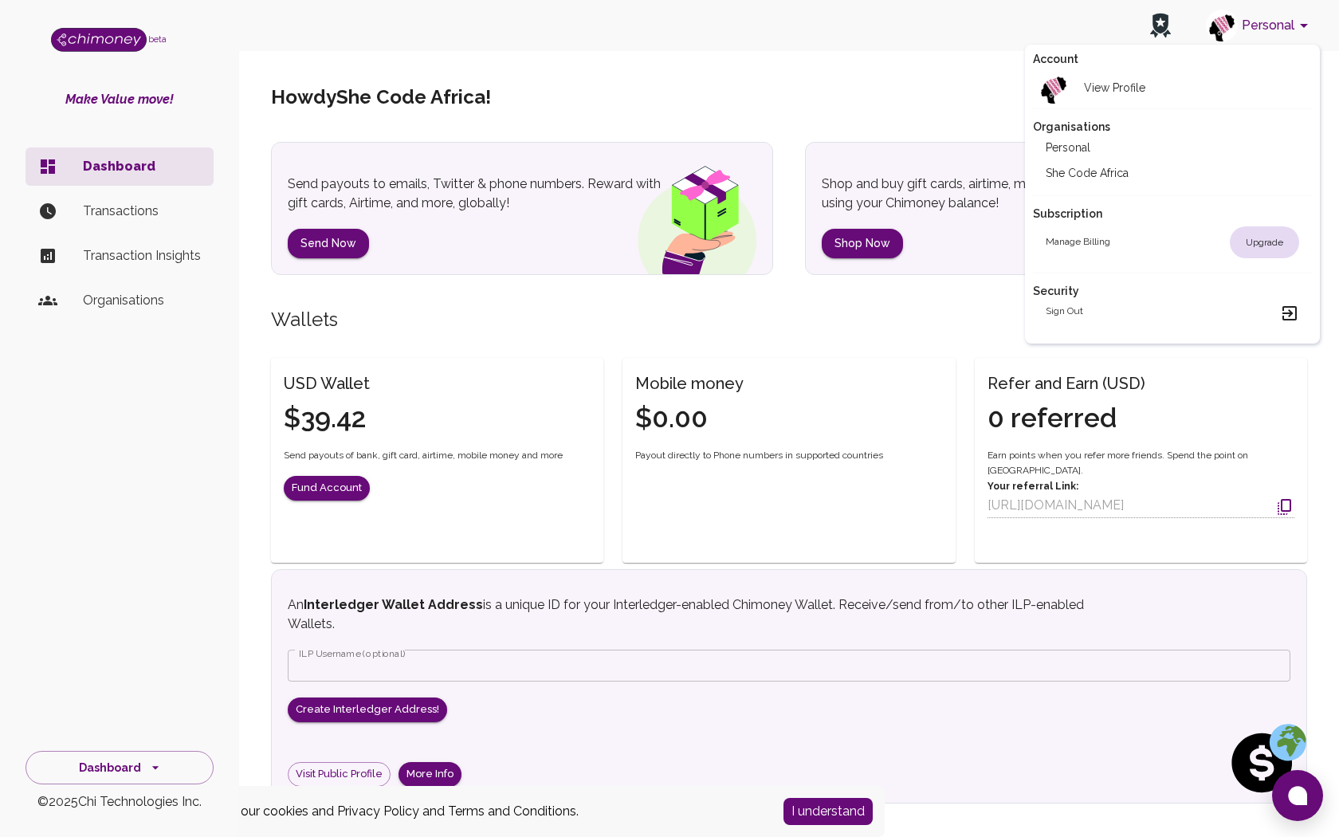
click at [1103, 171] on li "She Code Africa" at bounding box center [1172, 173] width 279 height 26
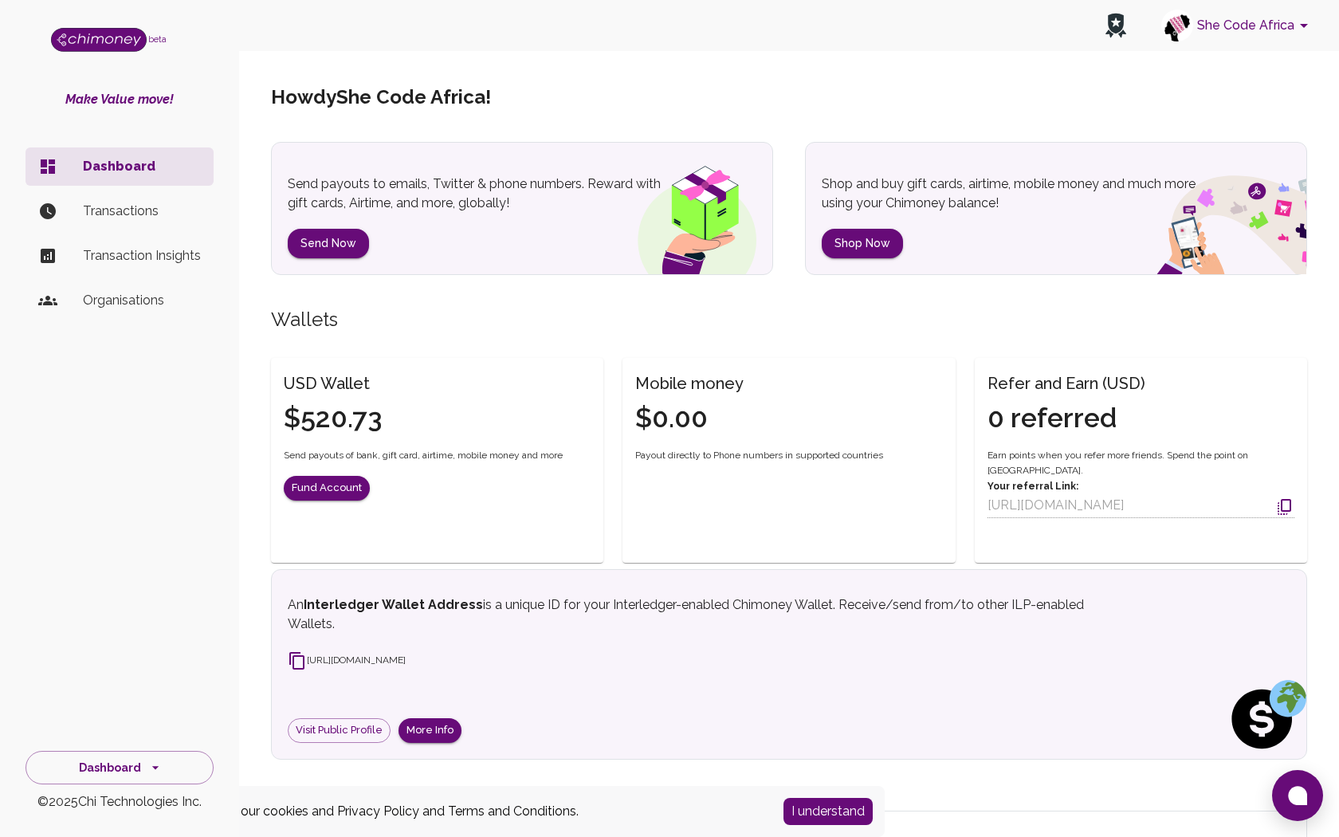
click at [1271, 28] on button "She Code Africa" at bounding box center [1237, 25] width 165 height 41
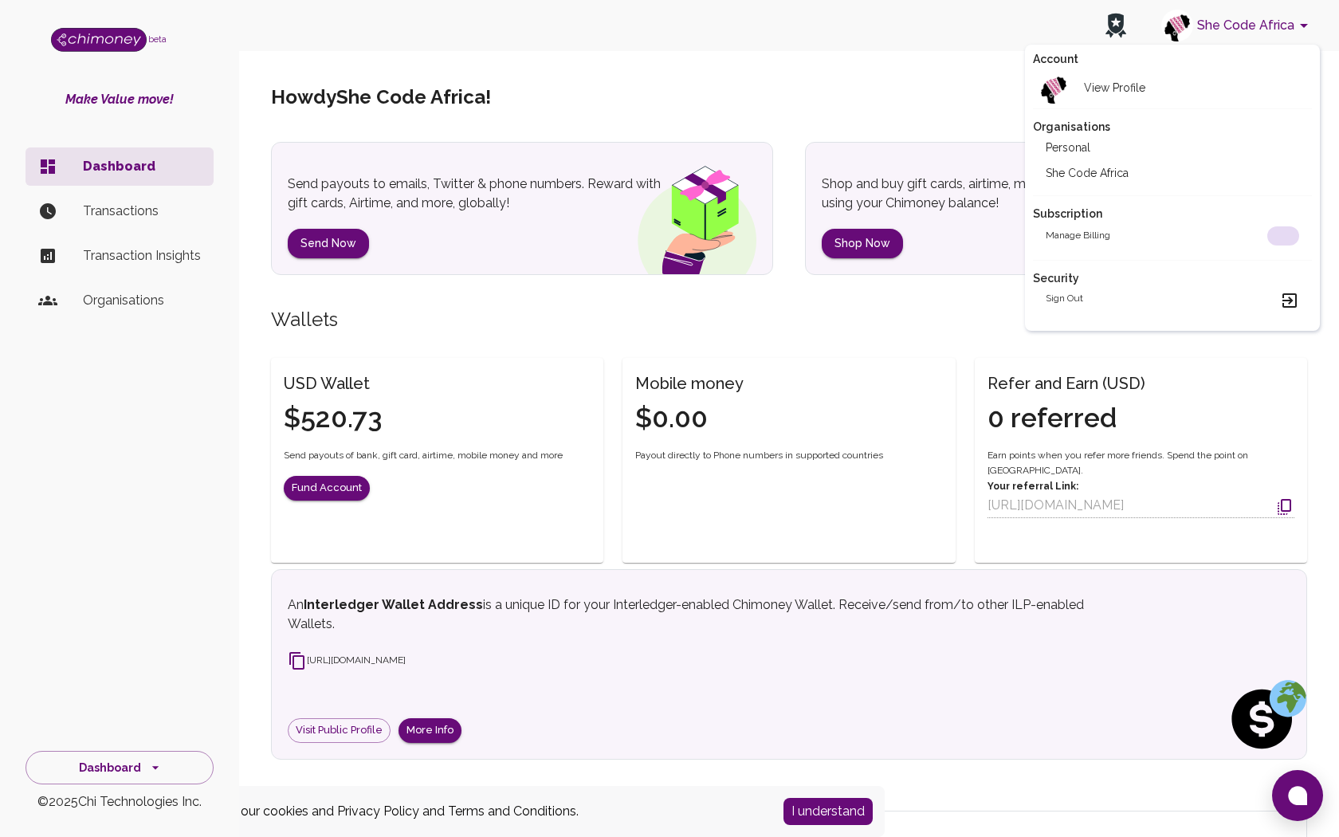
click at [1106, 158] on li "Personal" at bounding box center [1172, 148] width 279 height 26
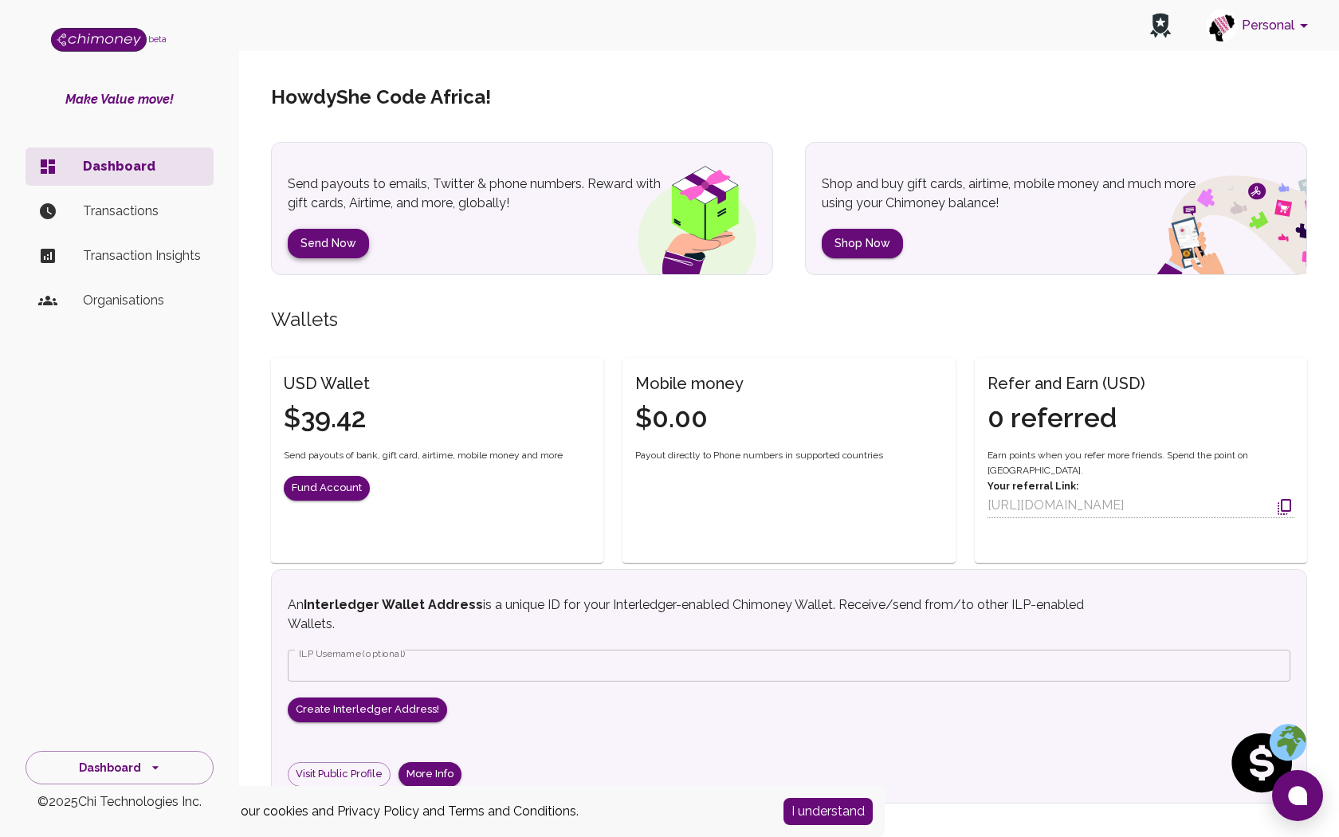
click at [321, 235] on button "Send Now" at bounding box center [328, 243] width 81 height 29
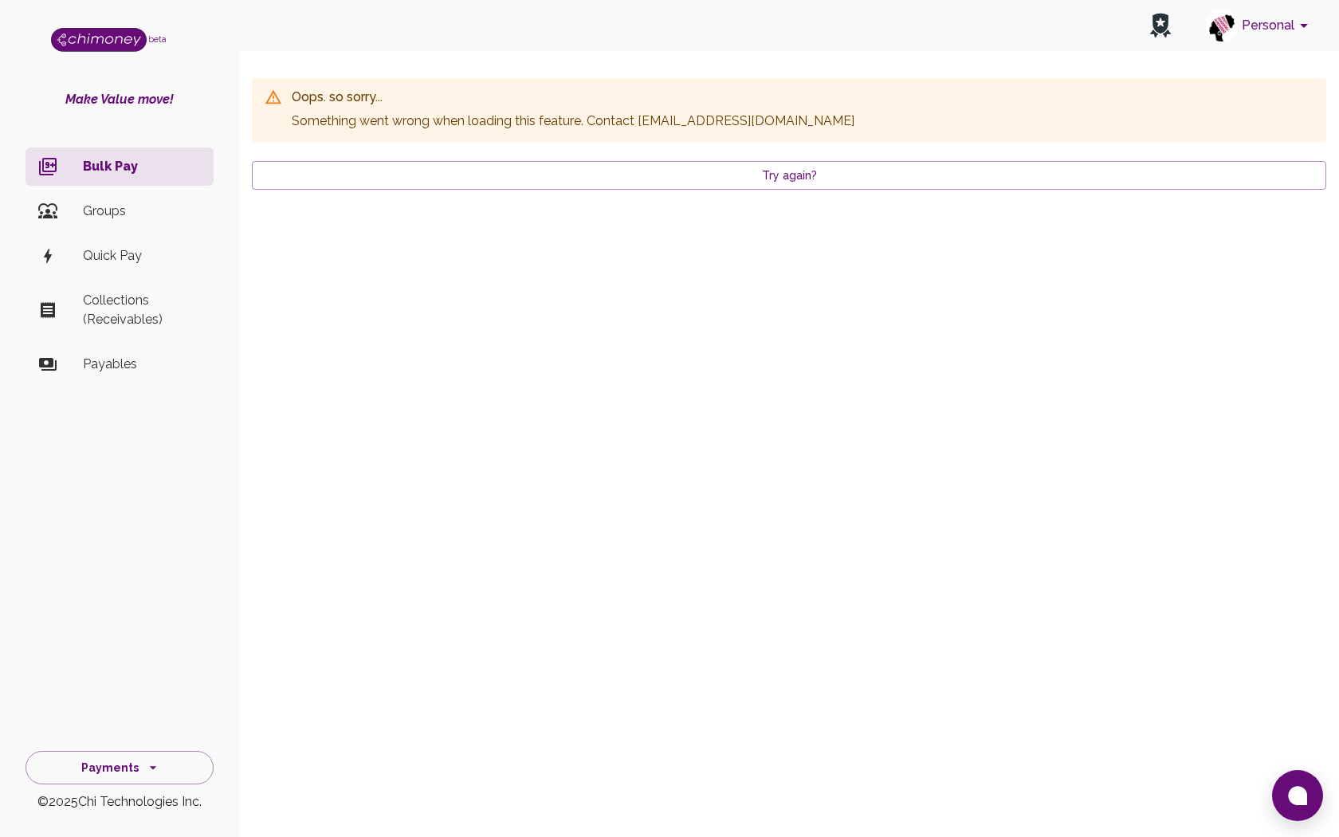
click at [337, 156] on div "Oops. so sorry... Something went wrong when loading this feature . Contact [EMA…" at bounding box center [789, 134] width 1074 height 163
click at [337, 175] on button "Try again?" at bounding box center [789, 175] width 1074 height 29
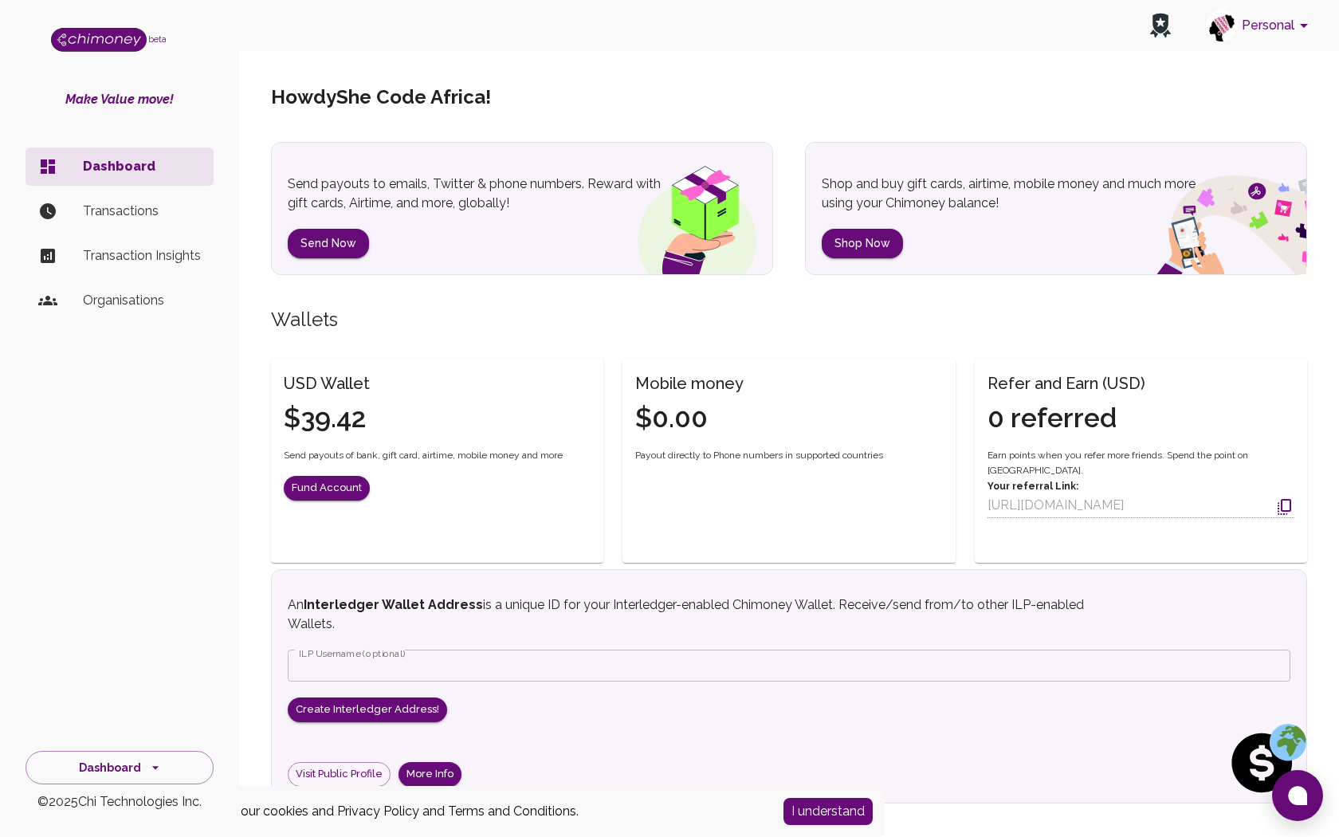
click at [823, 810] on button "I understand" at bounding box center [828, 811] width 89 height 27
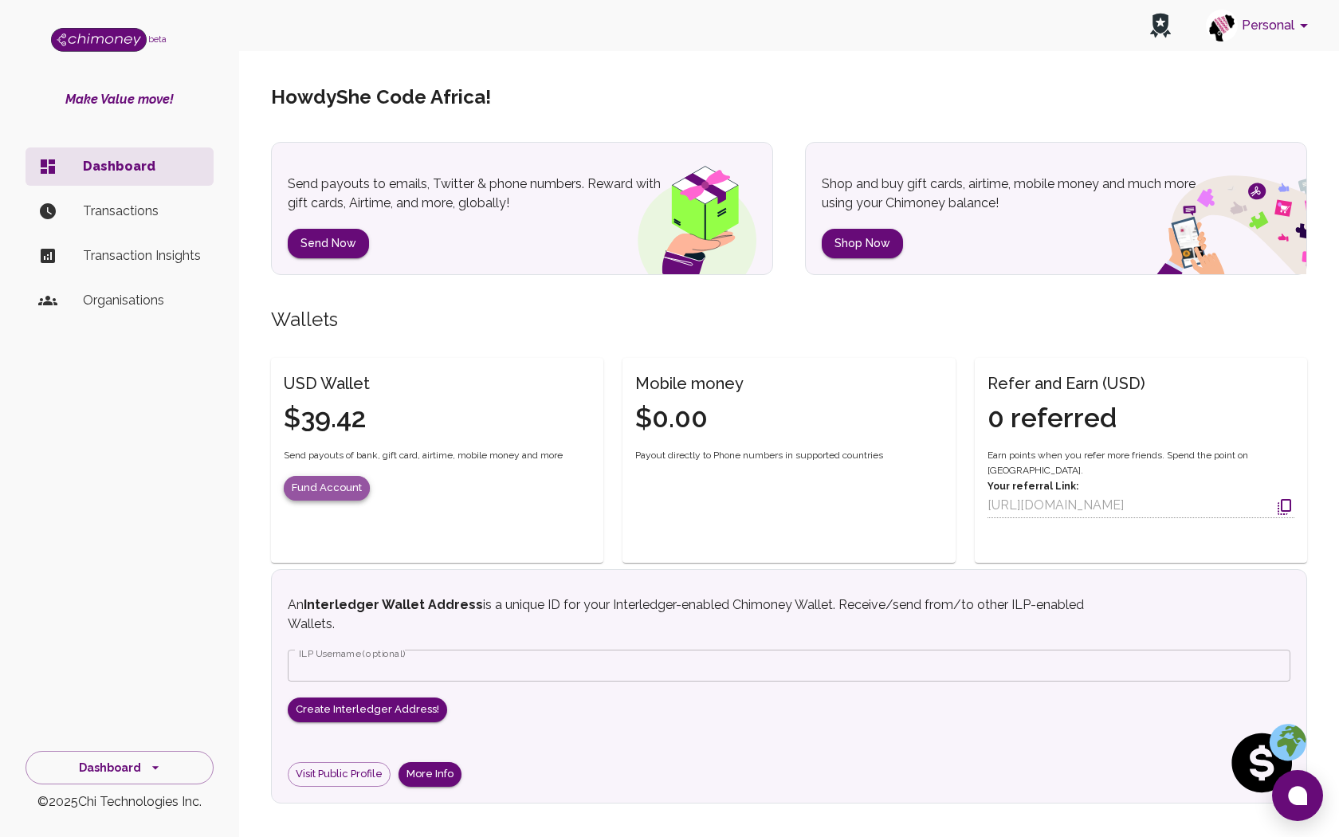
click at [318, 489] on button "Fund Account" at bounding box center [327, 488] width 86 height 25
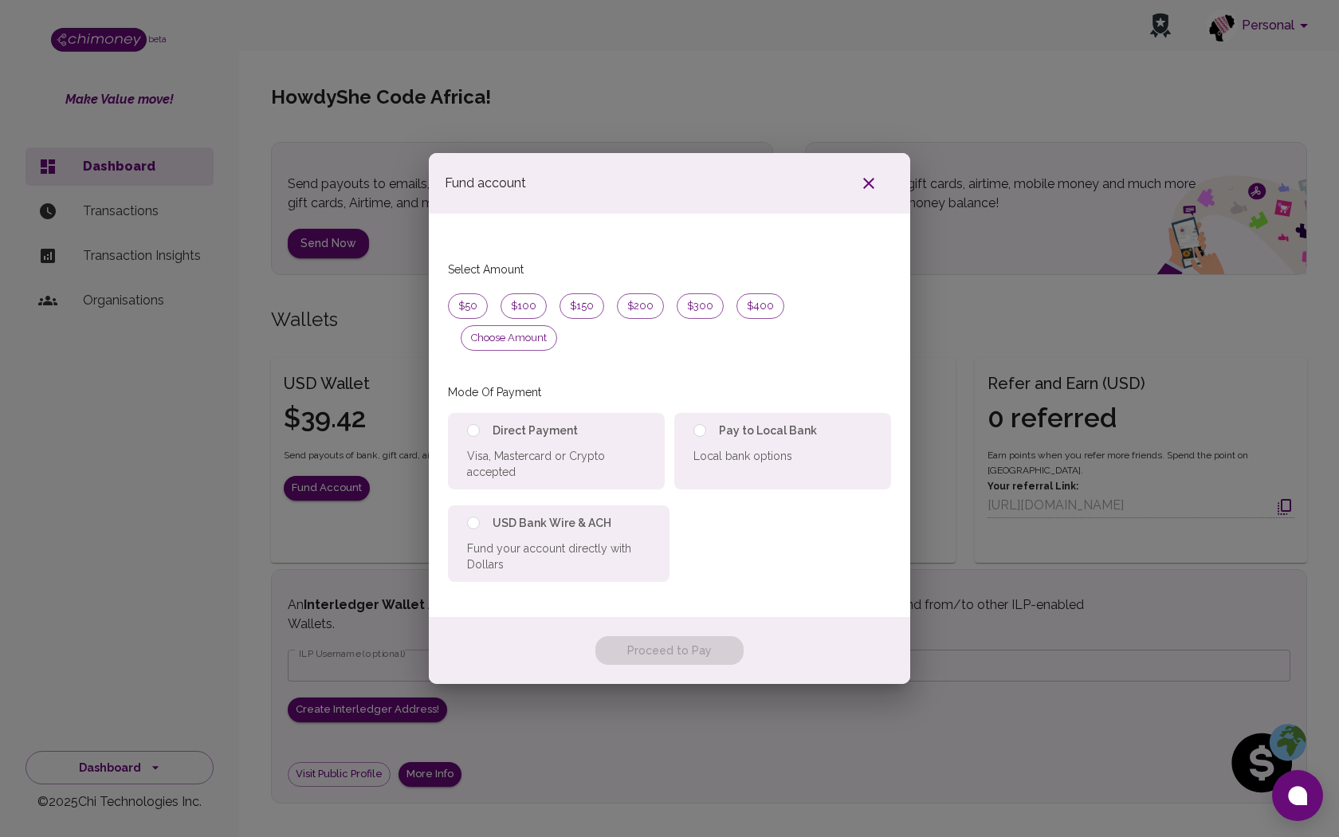
click at [866, 193] on icon "button" at bounding box center [868, 183] width 19 height 19
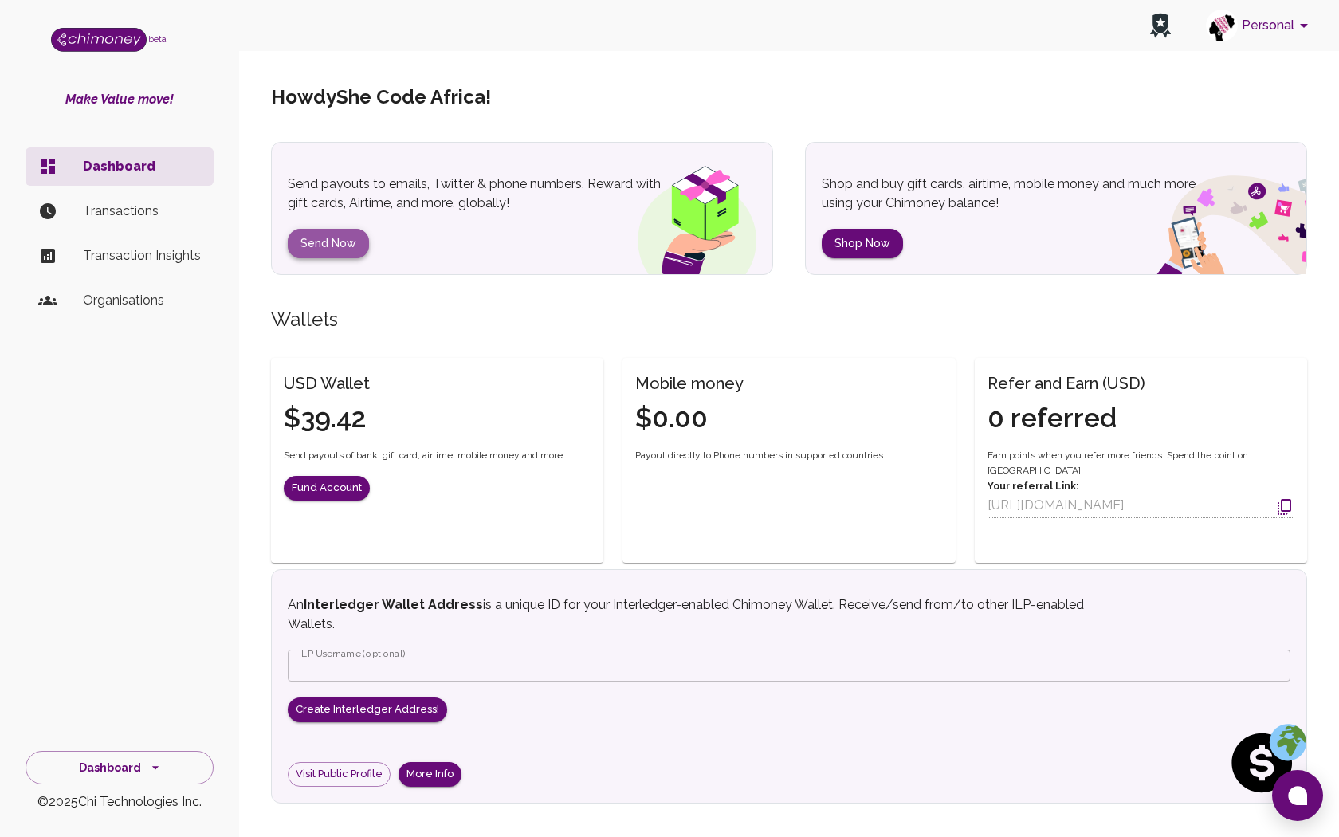
click at [344, 249] on button "Send Now" at bounding box center [328, 243] width 81 height 29
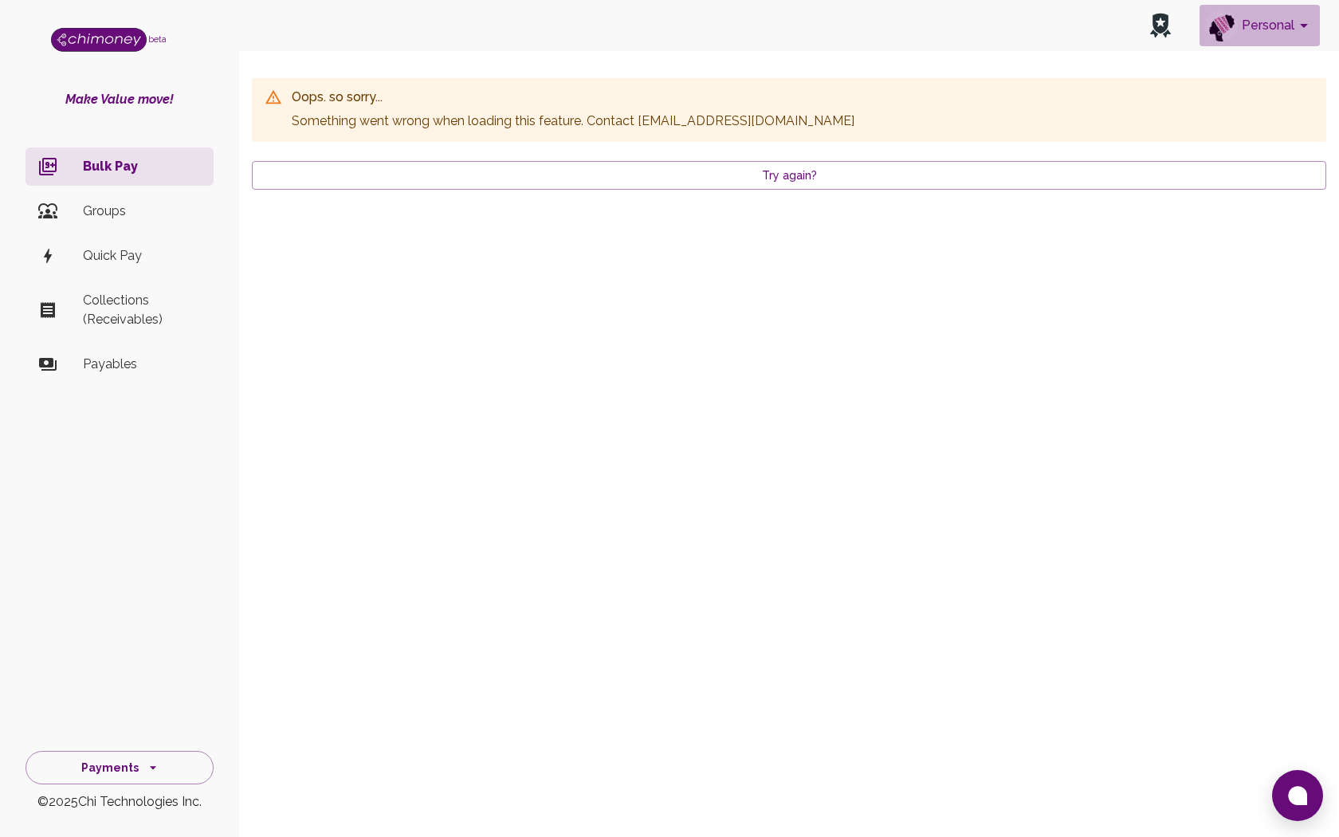
click at [1286, 26] on button "Personal" at bounding box center [1260, 25] width 120 height 41
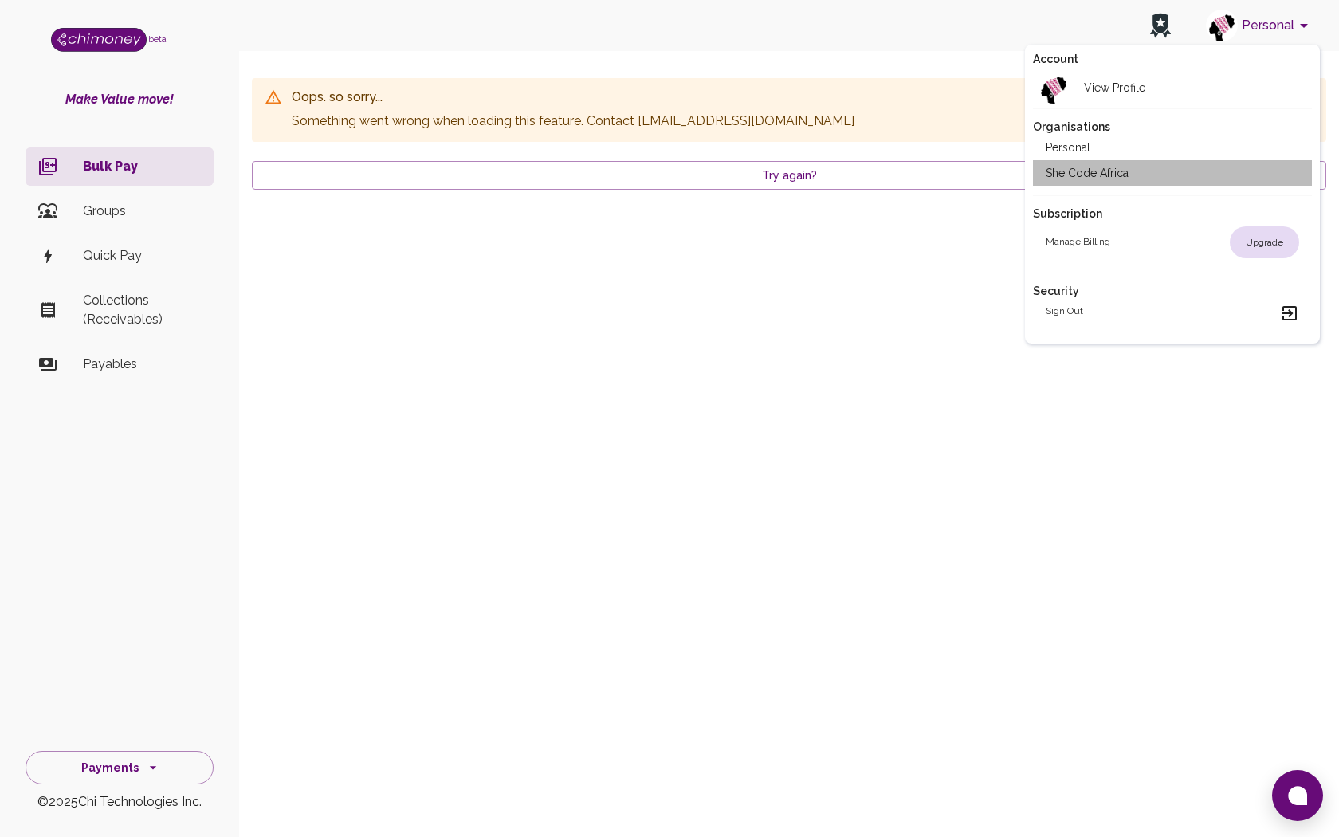
click at [1118, 170] on li "She Code Africa" at bounding box center [1172, 173] width 279 height 26
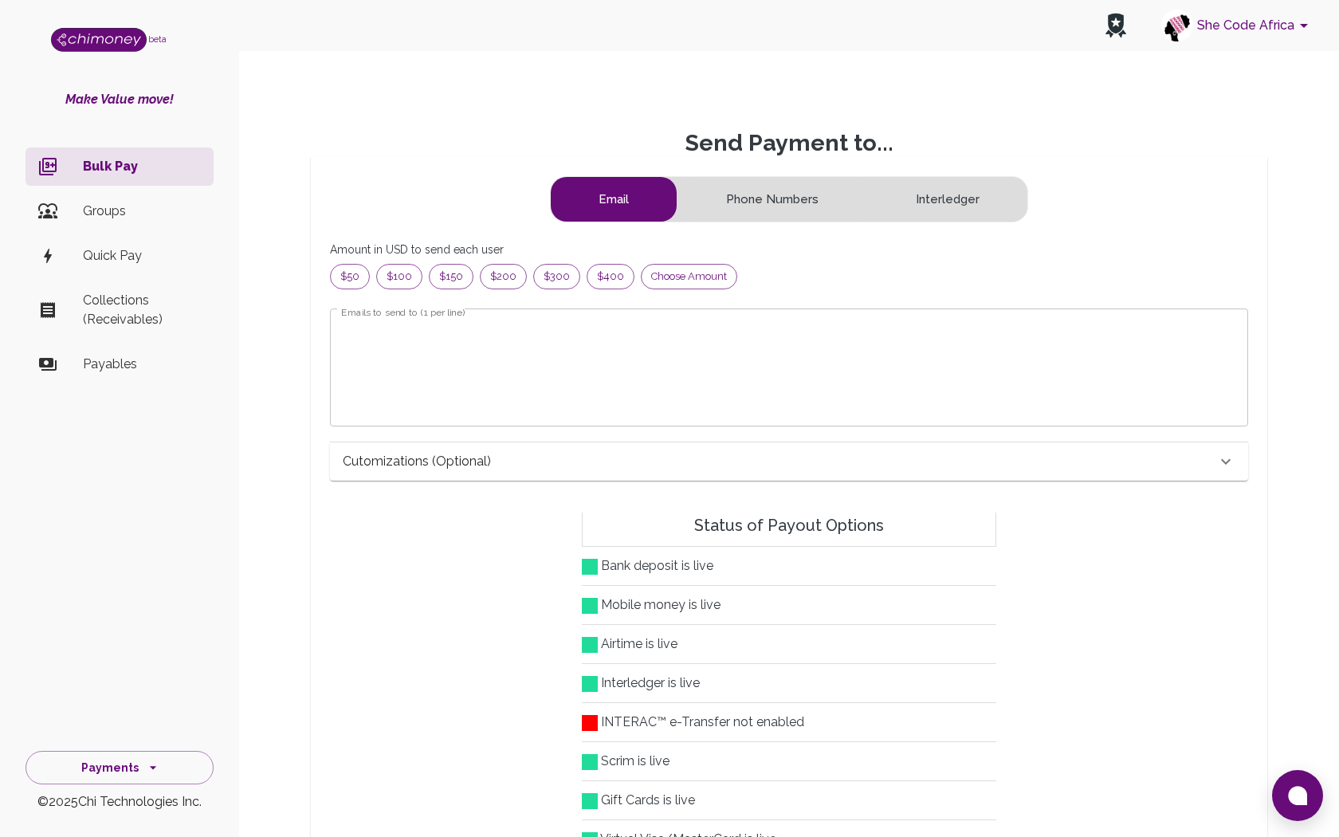
scroll to position [205, 891]
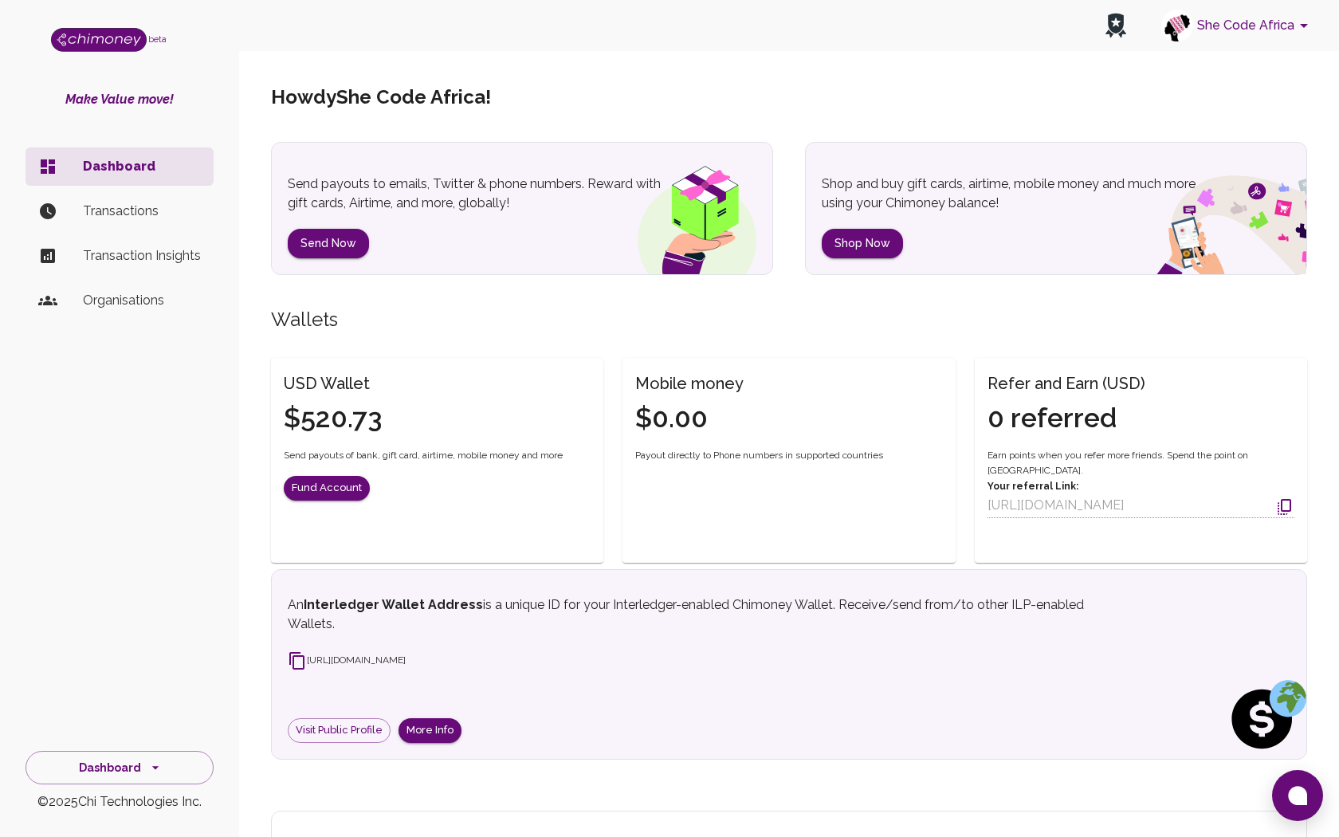
click at [1271, 37] on button "She Code Africa" at bounding box center [1237, 25] width 165 height 41
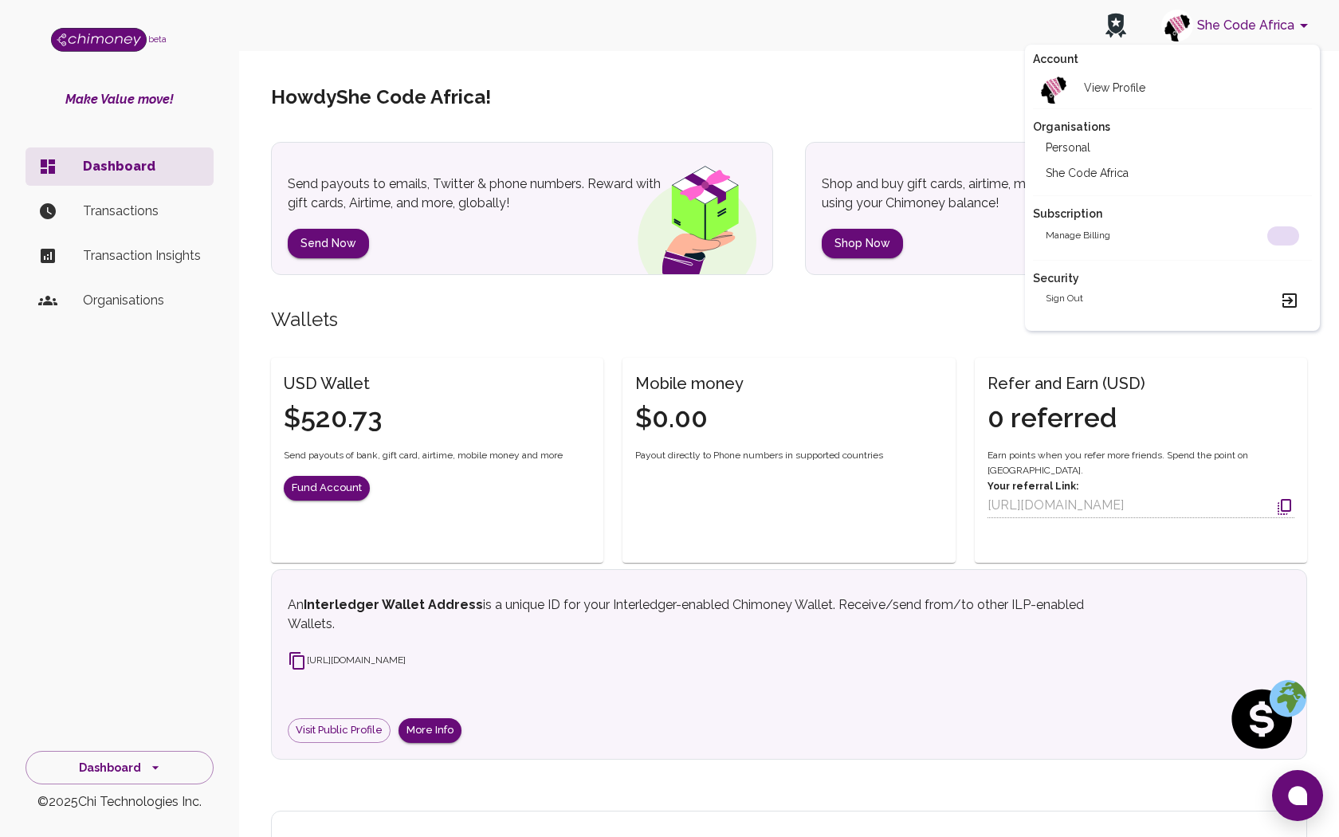
click at [1118, 136] on li "Personal" at bounding box center [1172, 148] width 279 height 26
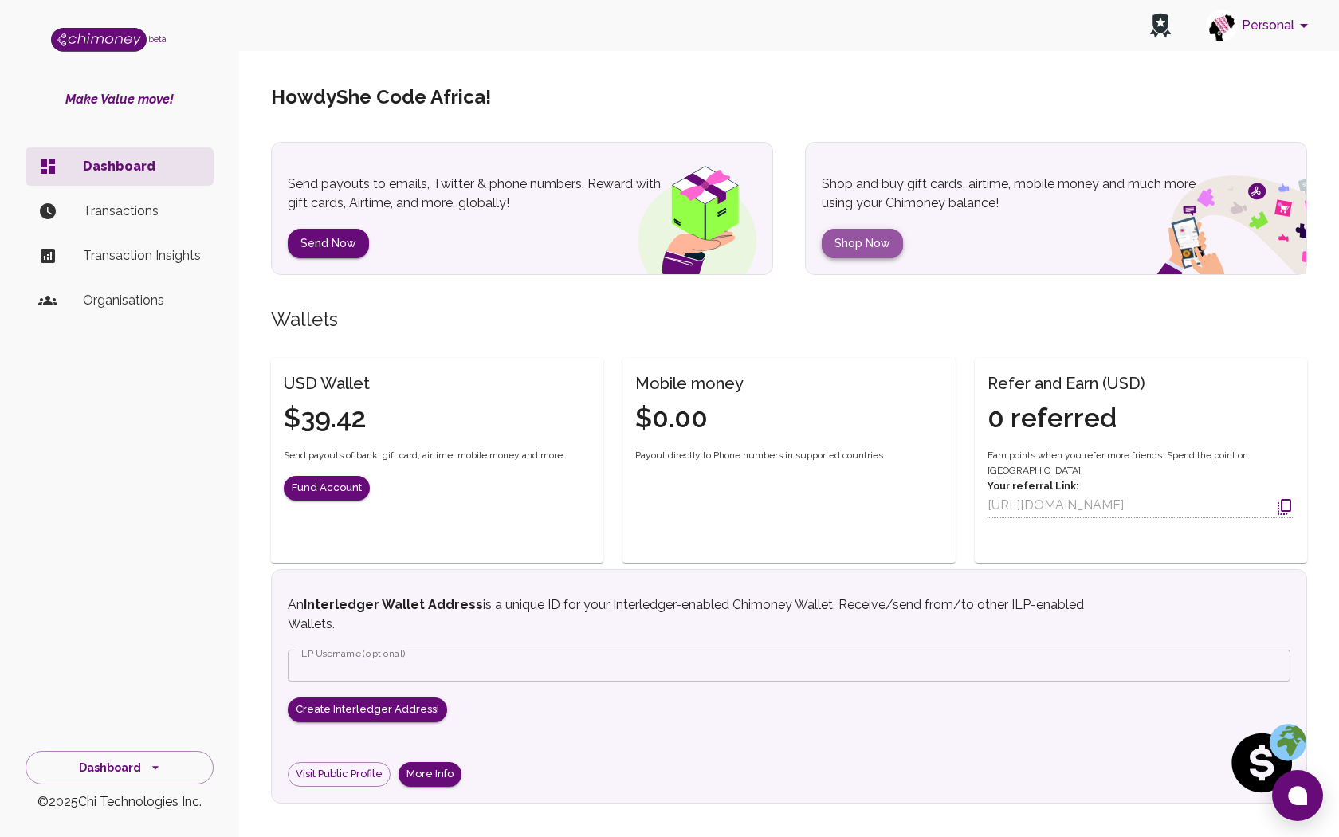
click at [883, 246] on button "Shop Now" at bounding box center [862, 243] width 81 height 29
click at [327, 232] on button "Send Now" at bounding box center [328, 243] width 81 height 29
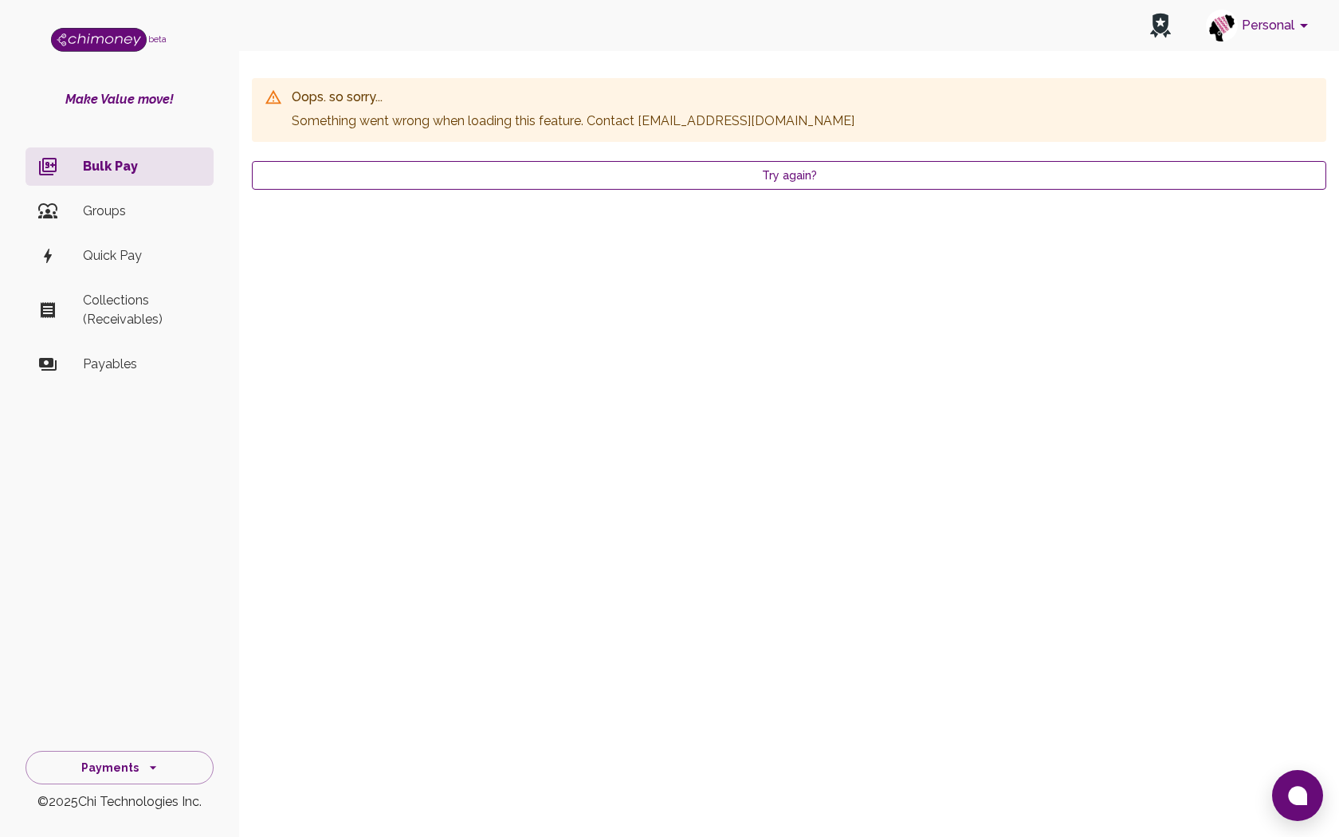
click at [712, 168] on button "Try again?" at bounding box center [789, 175] width 1074 height 29
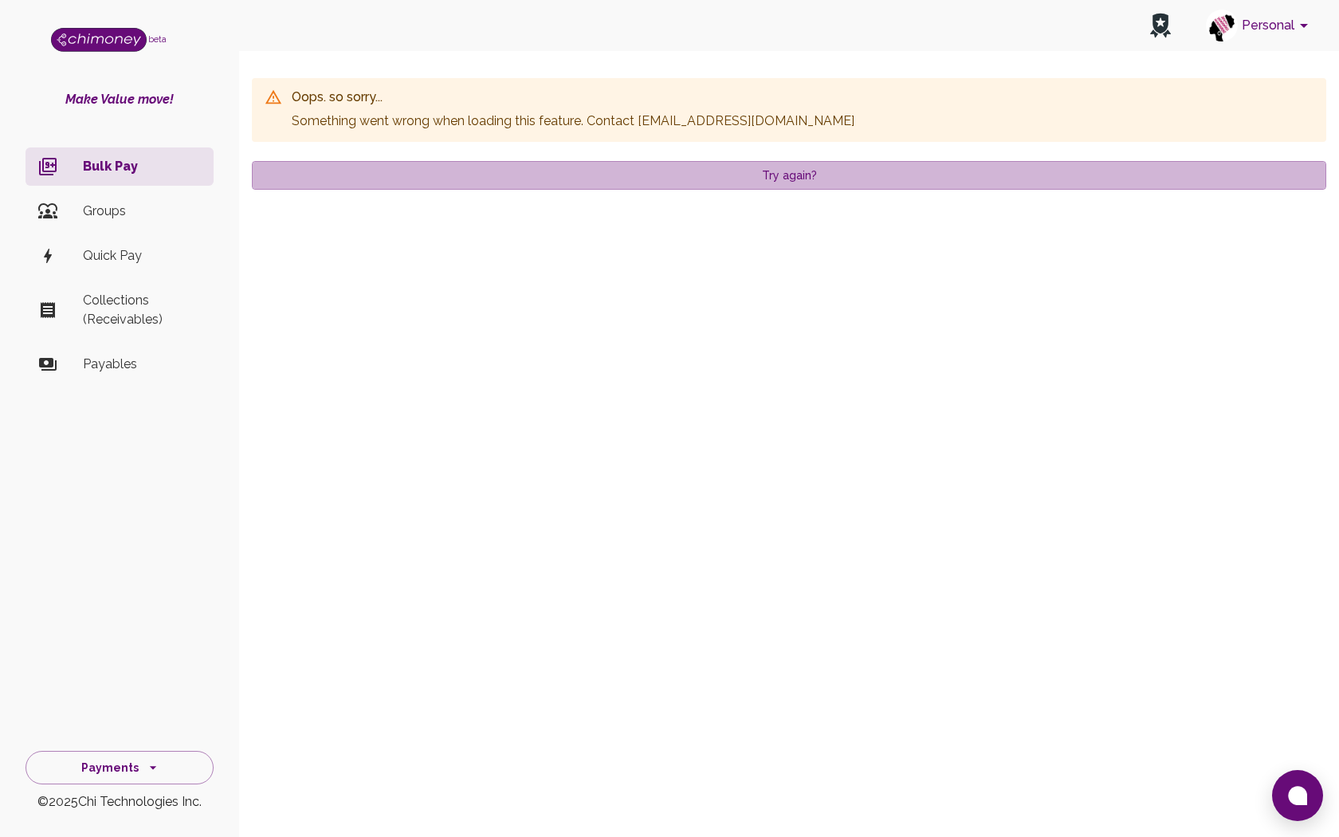
click at [712, 168] on button "Try again?" at bounding box center [789, 175] width 1074 height 29
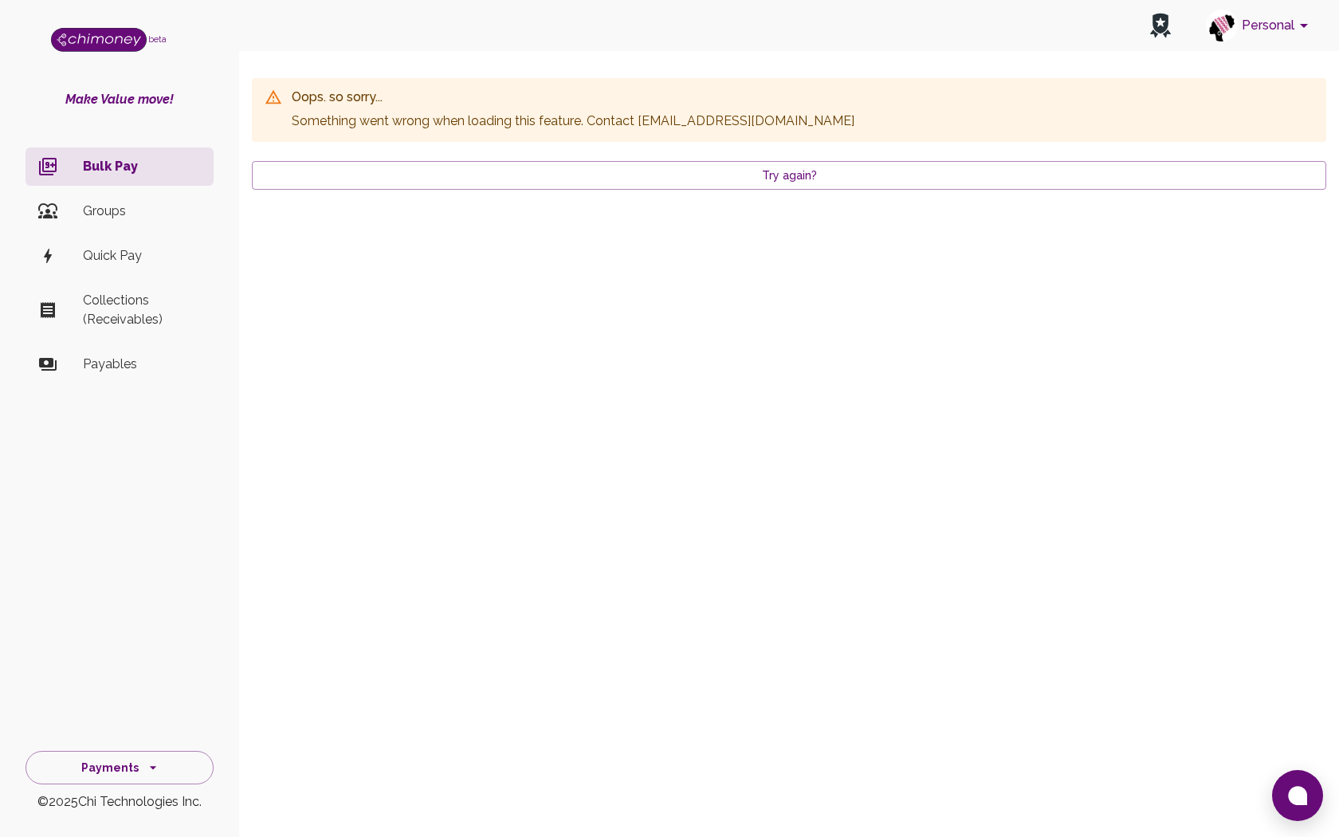
click at [712, 168] on button "Try again?" at bounding box center [789, 175] width 1074 height 29
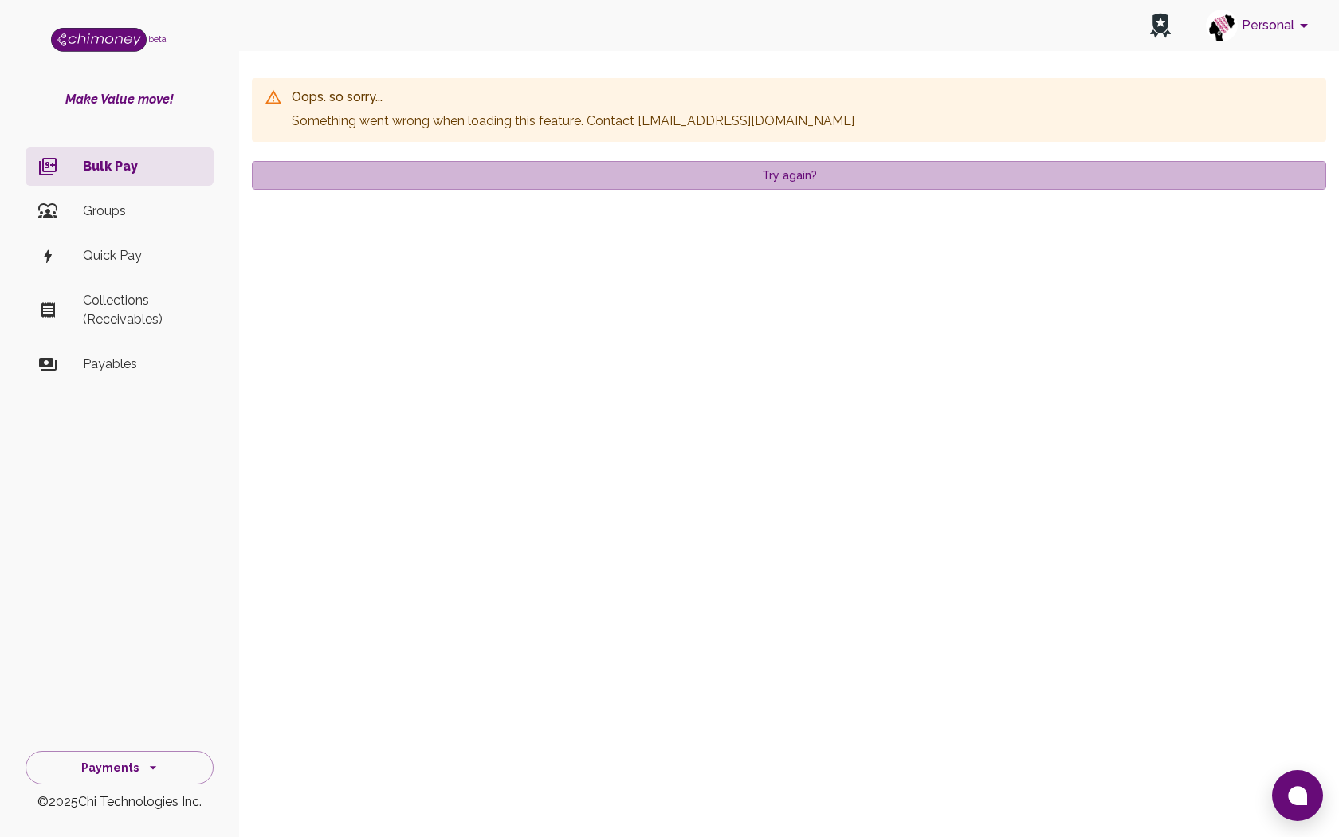
click at [712, 168] on button "Try again?" at bounding box center [789, 175] width 1074 height 29
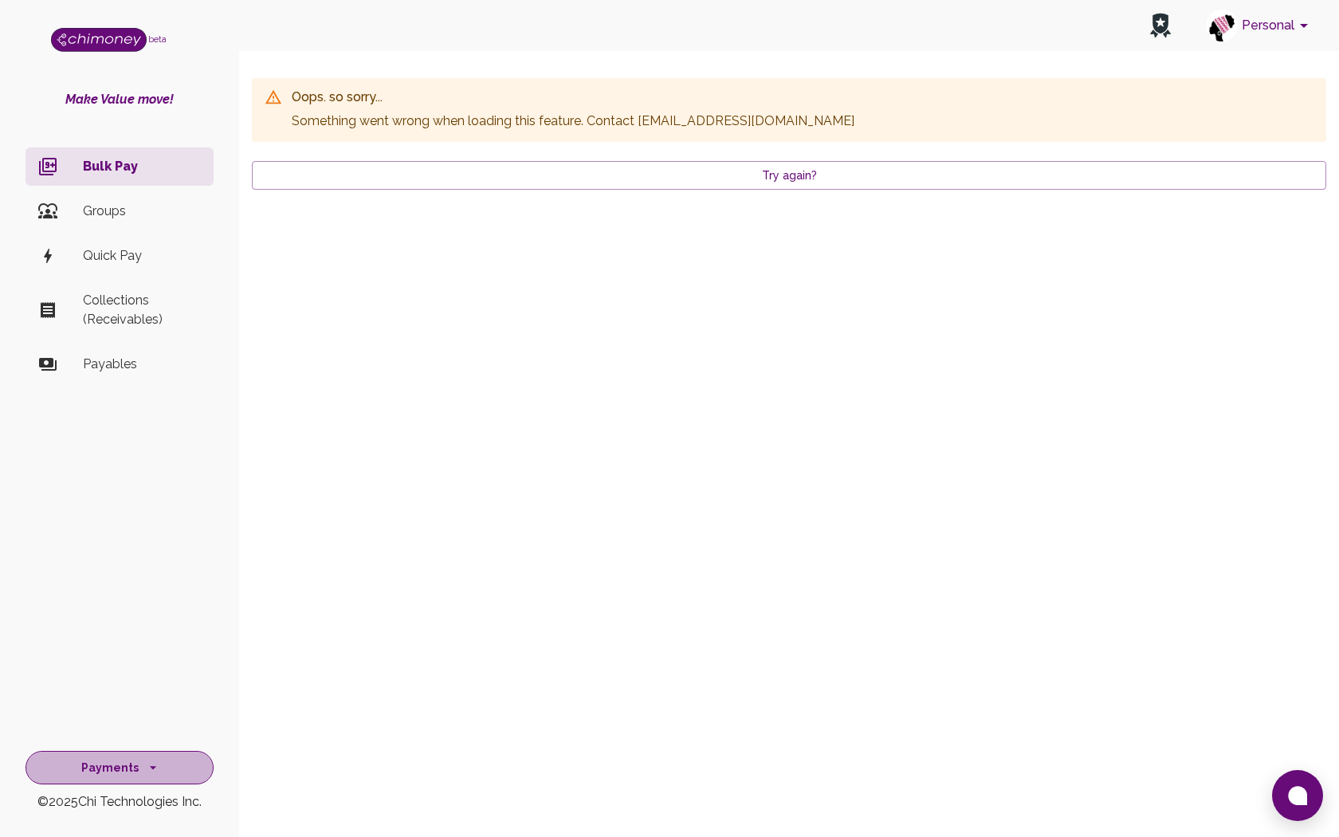
click at [141, 777] on button "Payments" at bounding box center [120, 768] width 188 height 34
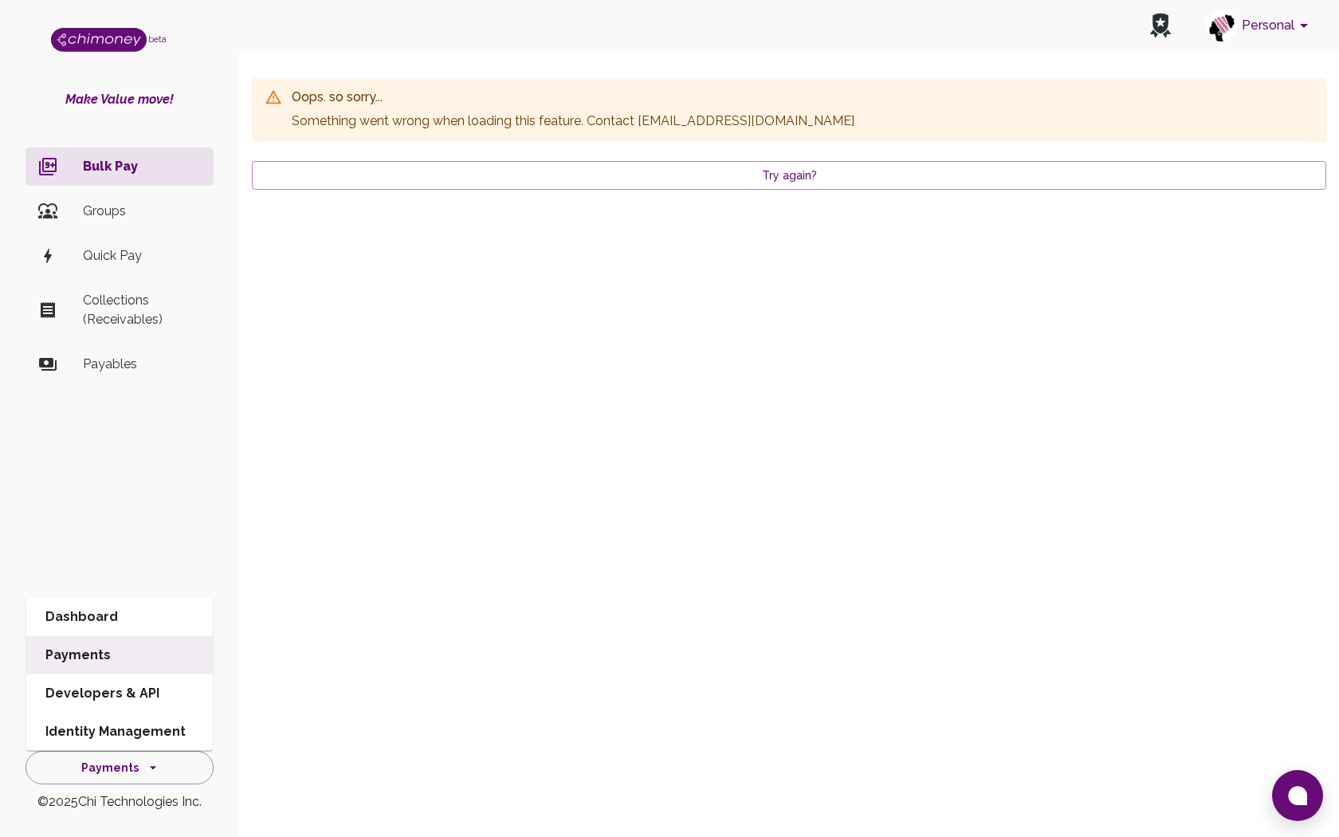
click at [362, 708] on div "Personal beta Make Value move! Bulk Pay Groups Quick Pay Collections (Receivabl…" at bounding box center [669, 418] width 1339 height 837
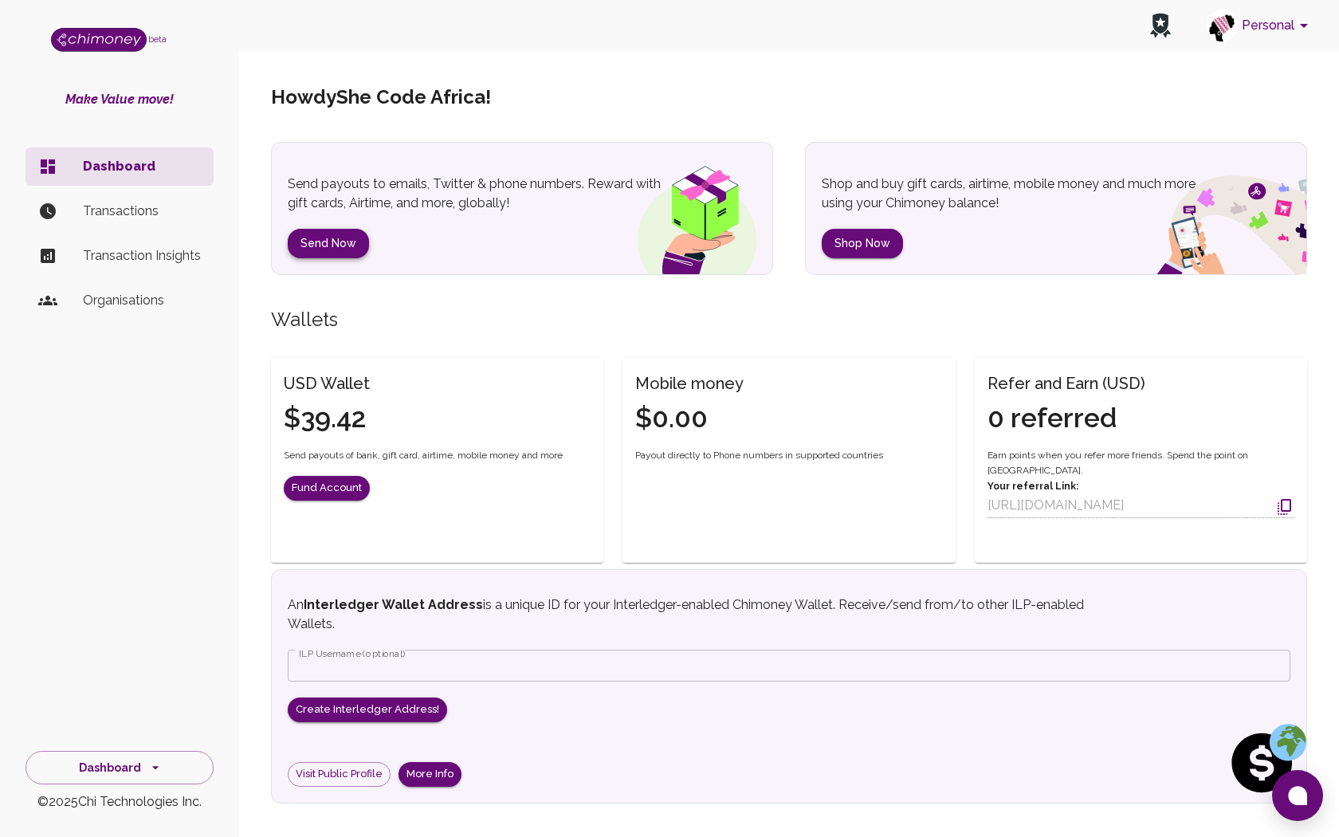
click at [353, 239] on button "Send Now" at bounding box center [328, 243] width 81 height 29
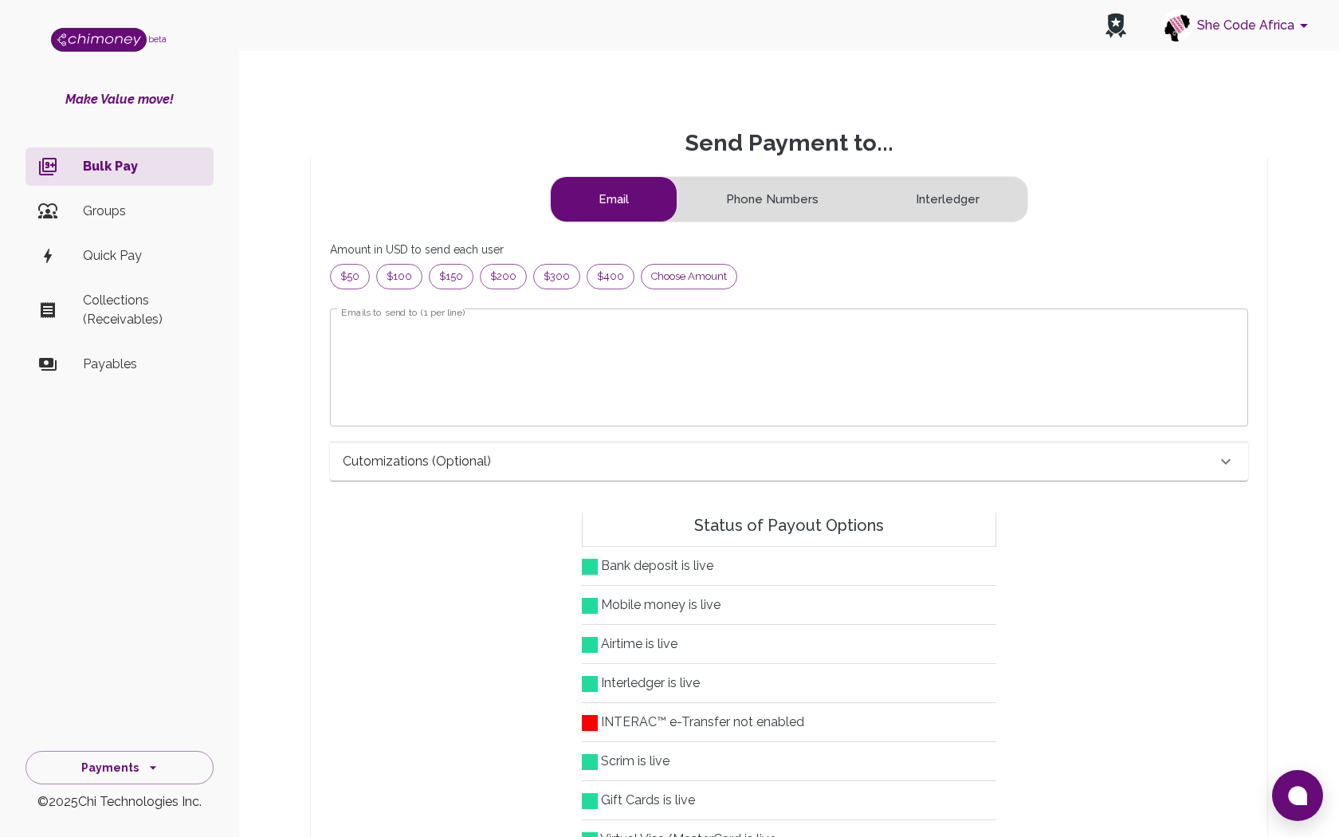
scroll to position [205, 891]
click at [498, 388] on textarea "Emails to send to (1 per line)" at bounding box center [789, 367] width 896 height 92
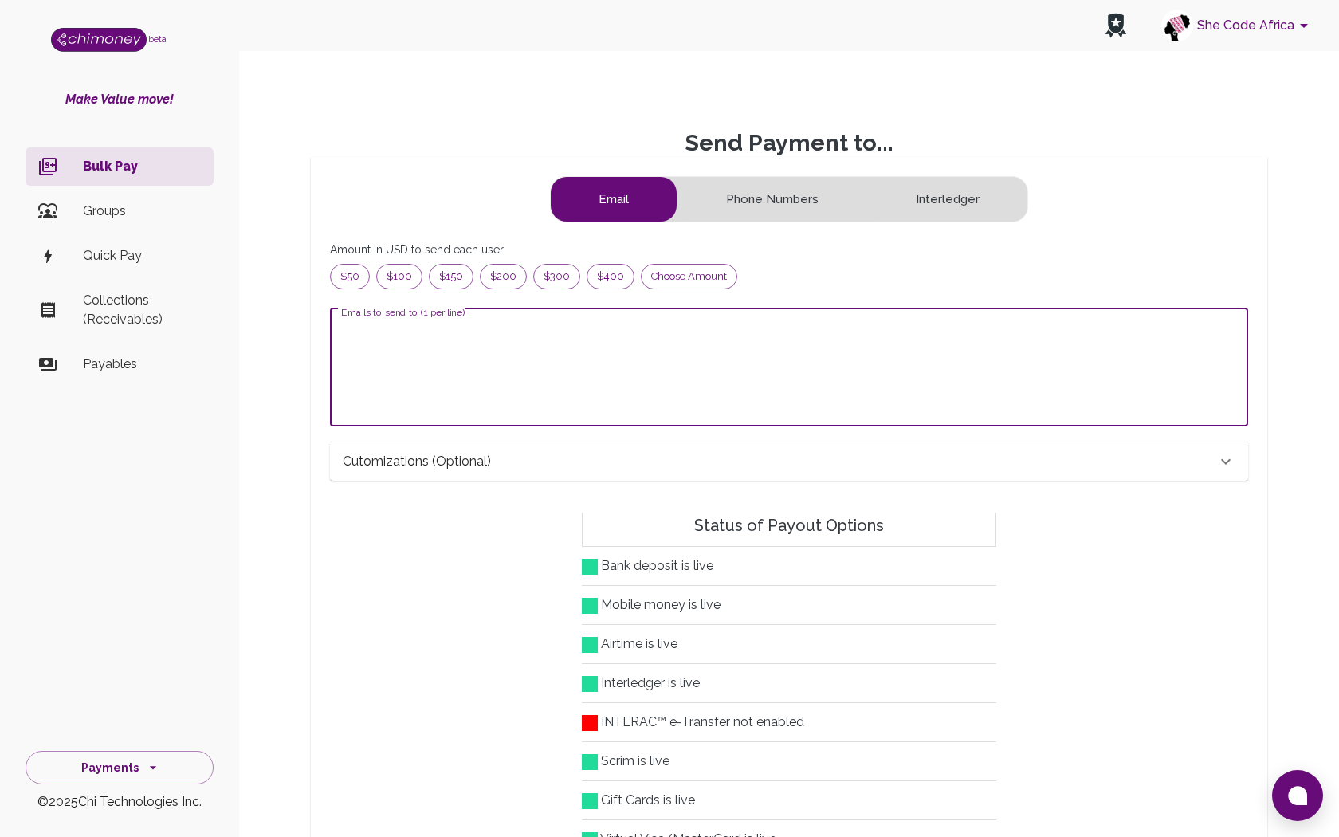
click at [382, 332] on textarea "Emails to send to (1 per line)" at bounding box center [789, 367] width 896 height 92
paste textarea "[EMAIL_ADDRESS][DOMAIN_NAME] [PERSON_NAME][EMAIL_ADDRESS][DOMAIN_NAME] [EMAIL_A…"
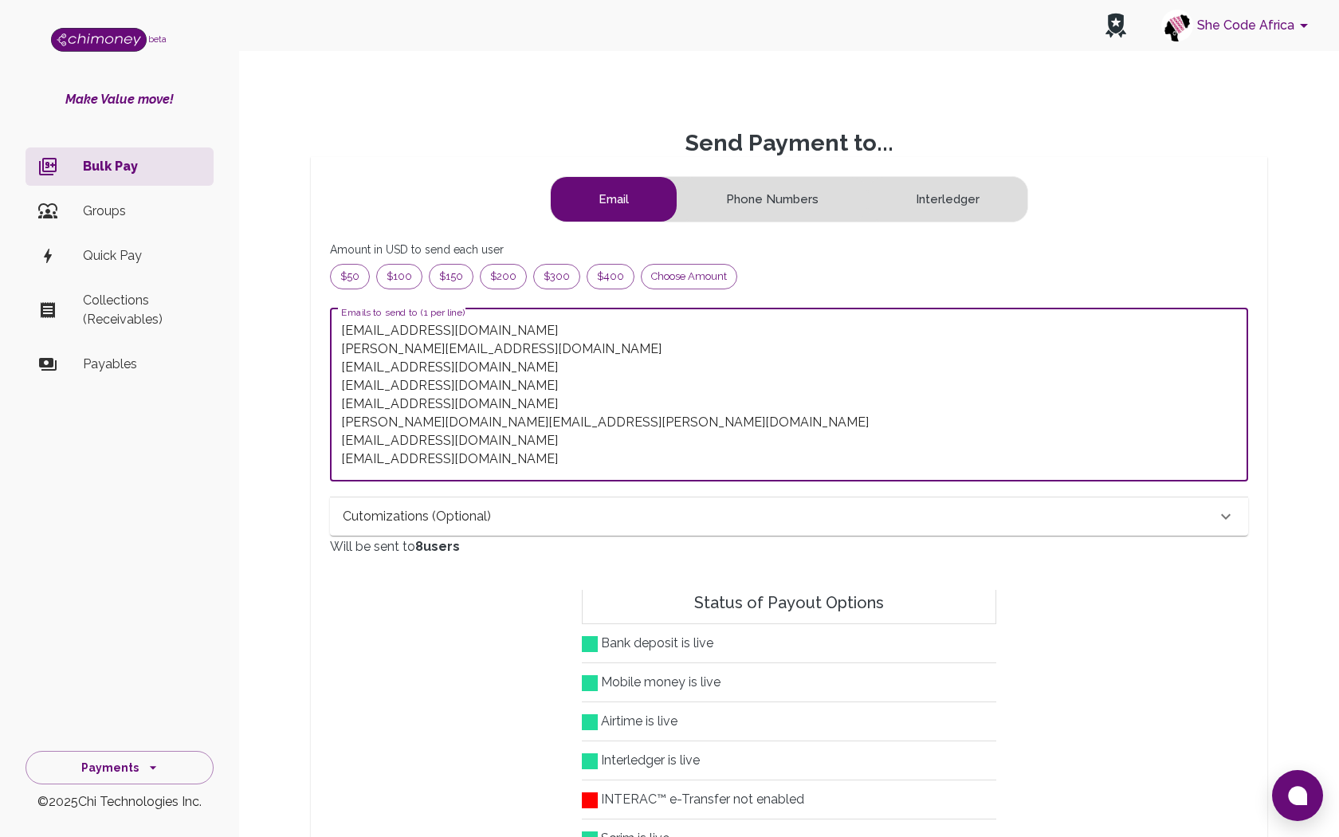
type textarea "[EMAIL_ADDRESS][DOMAIN_NAME] [PERSON_NAME][EMAIL_ADDRESS][DOMAIN_NAME] [EMAIL_A…"
click at [960, 518] on div "Cutomizations (optional)" at bounding box center [780, 516] width 874 height 19
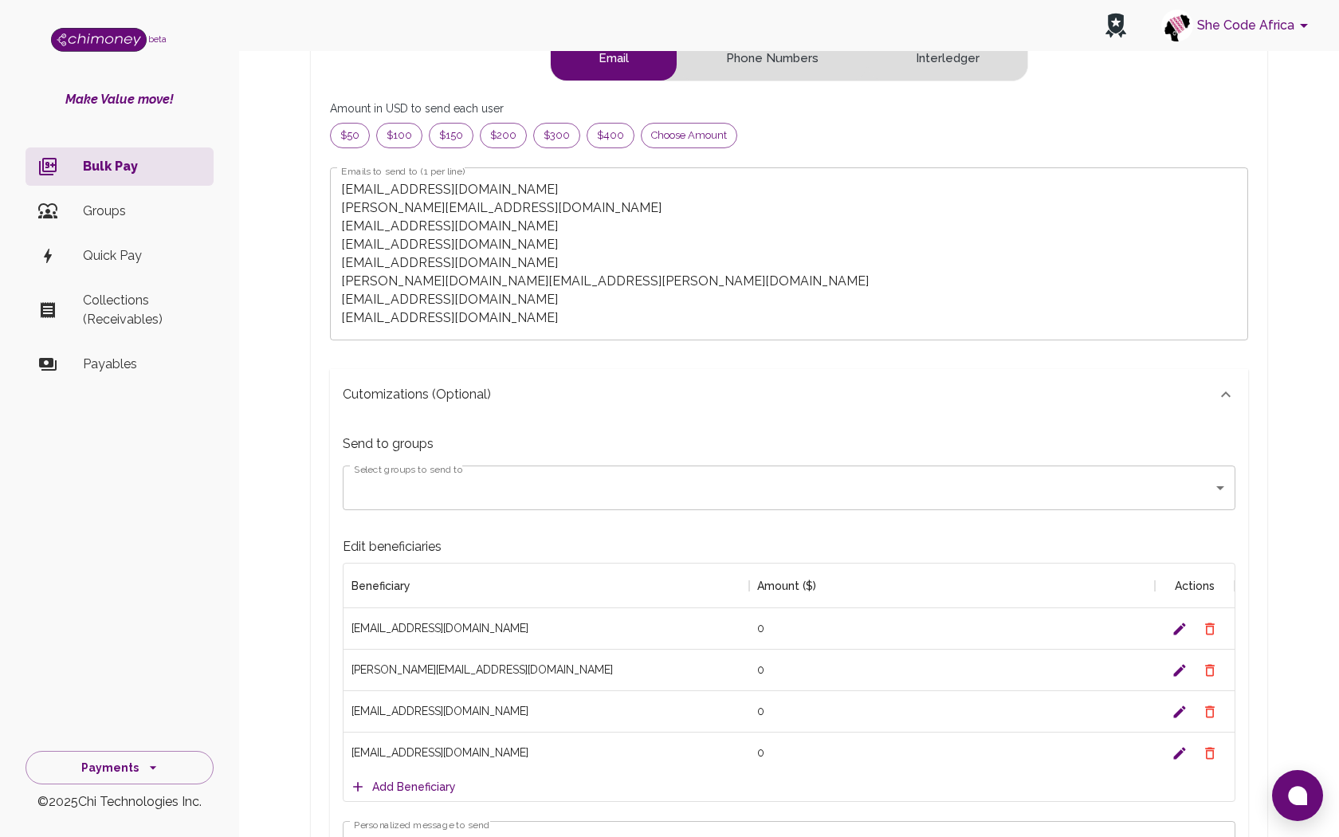
scroll to position [194, 0]
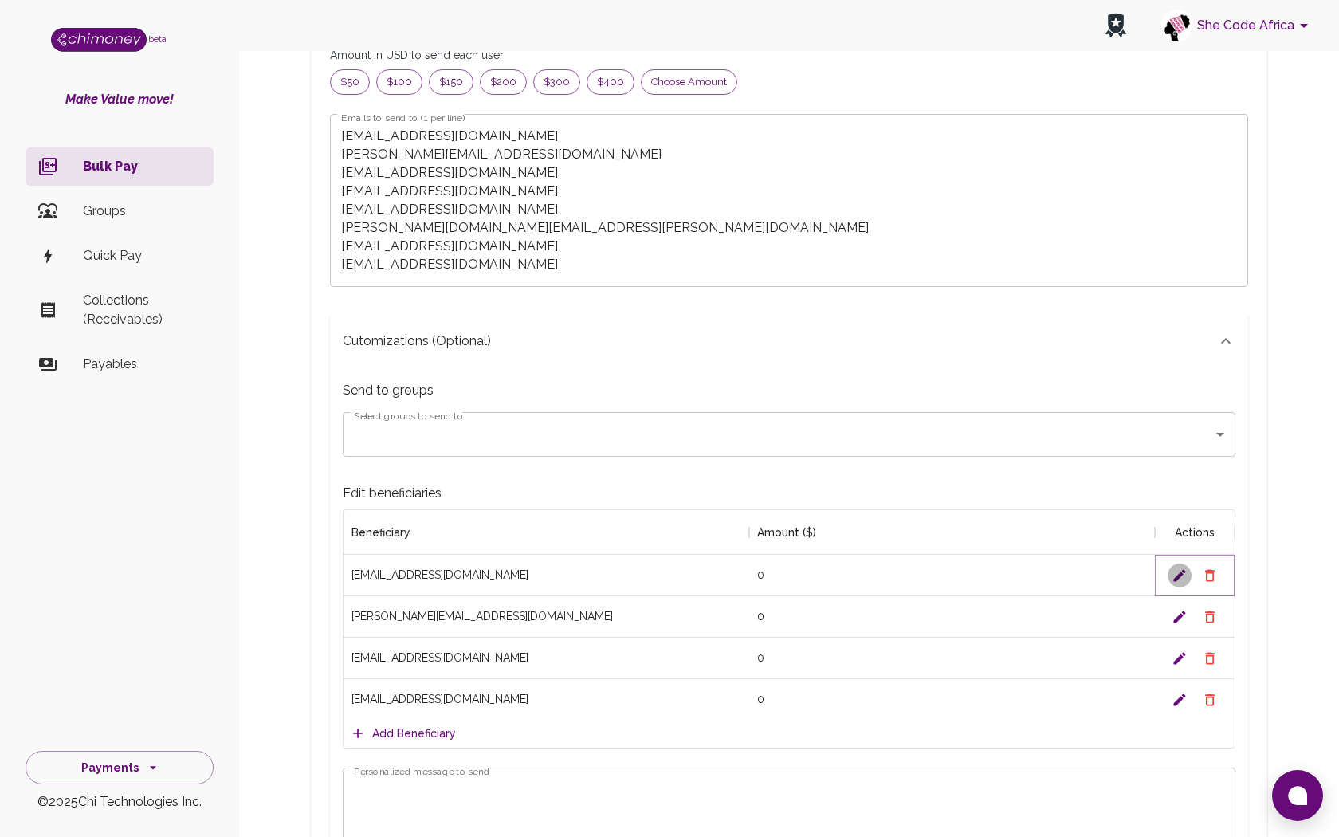
click at [1183, 575] on icon "Edit" at bounding box center [1180, 576] width 16 height 16
click at [752, 583] on div "0" at bounding box center [952, 575] width 406 height 41
type input "100"
click at [1179, 573] on icon "Save" at bounding box center [1180, 575] width 12 height 12
click at [1176, 622] on icon "Edit" at bounding box center [1180, 617] width 16 height 16
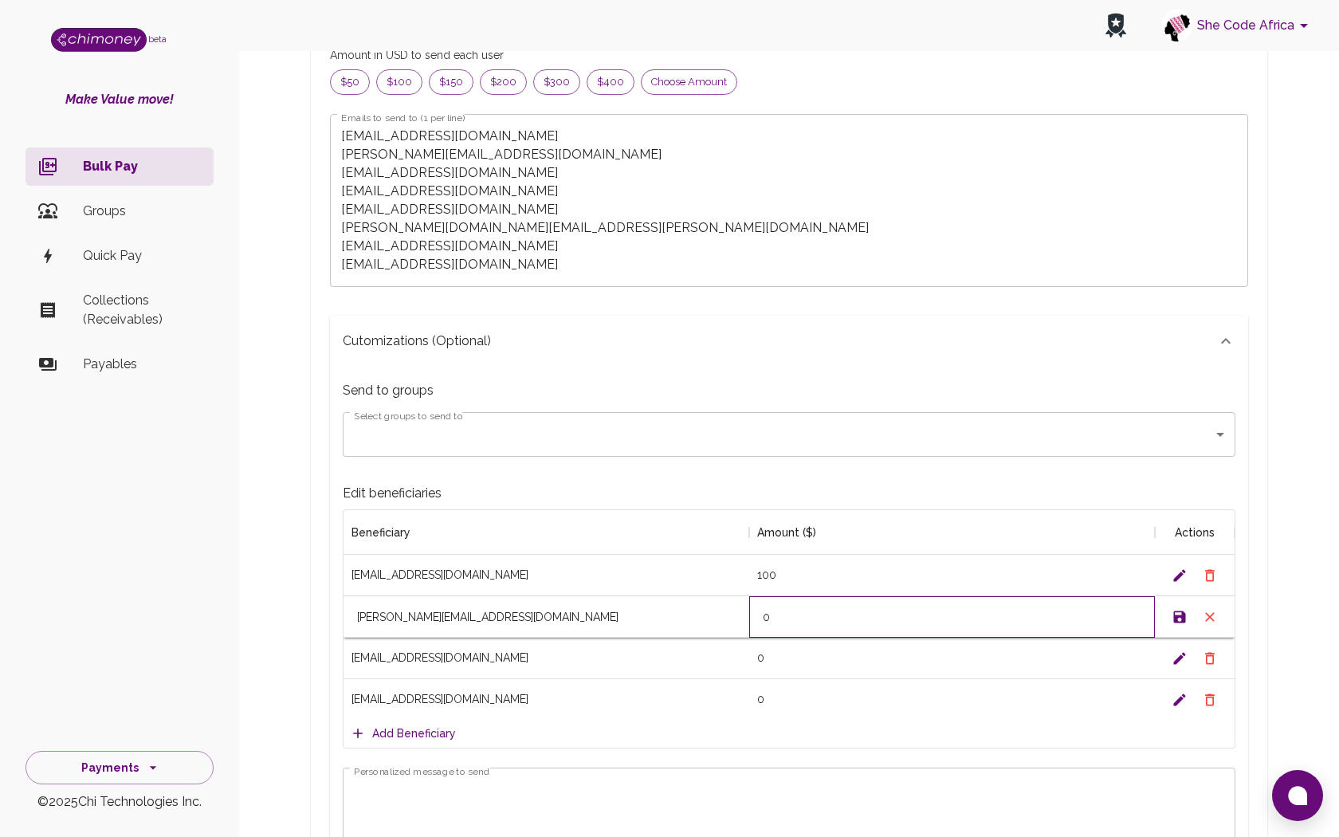
click at [760, 612] on input "0" at bounding box center [952, 617] width 404 height 13
type input "60"
click at [1180, 607] on button "Save" at bounding box center [1180, 617] width 24 height 24
click at [1172, 660] on icon "Edit" at bounding box center [1180, 658] width 16 height 16
click at [760, 659] on input "0" at bounding box center [952, 658] width 404 height 13
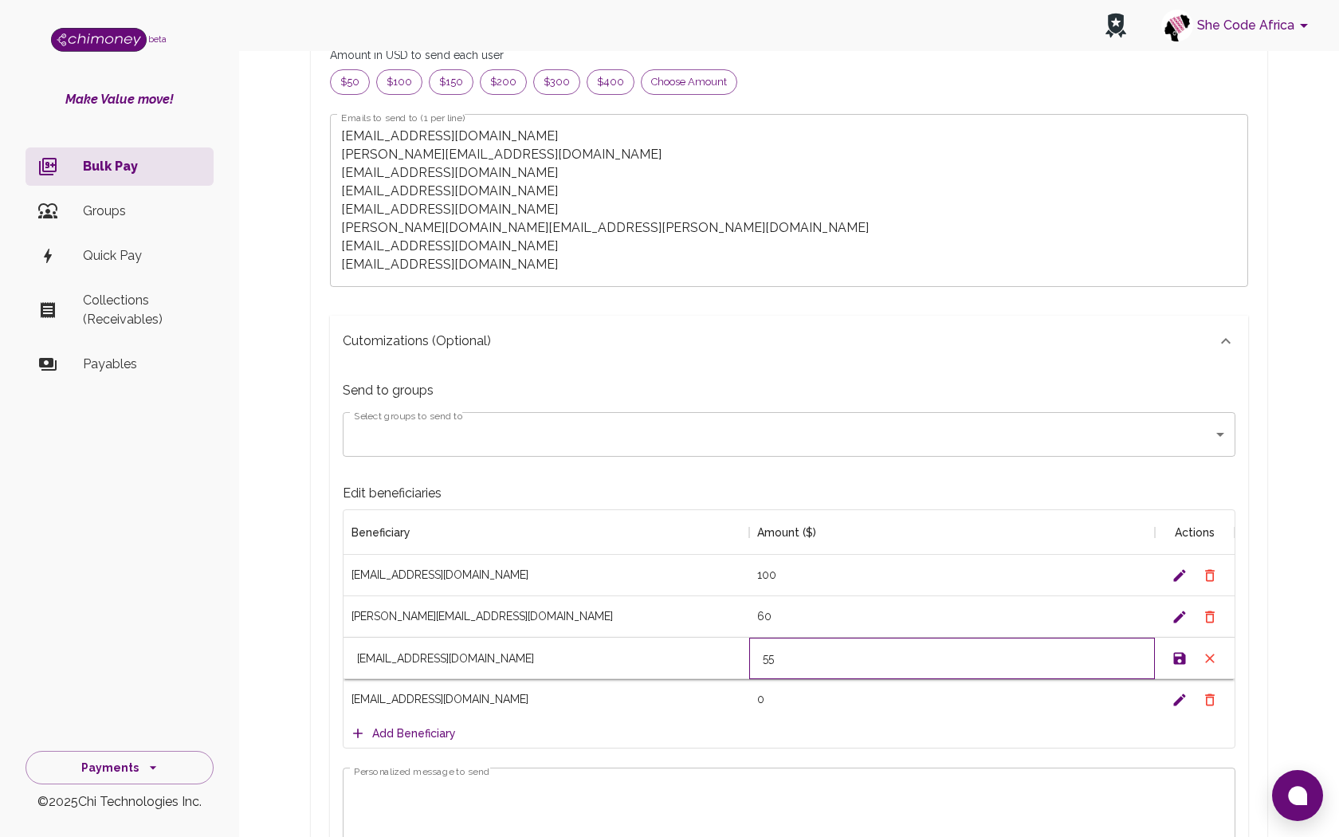
type input "55"
click at [1175, 660] on icon "Save" at bounding box center [1180, 658] width 12 height 12
click at [1180, 696] on icon "Edit" at bounding box center [1180, 699] width 12 height 12
click at [768, 694] on input "0" at bounding box center [952, 699] width 404 height 13
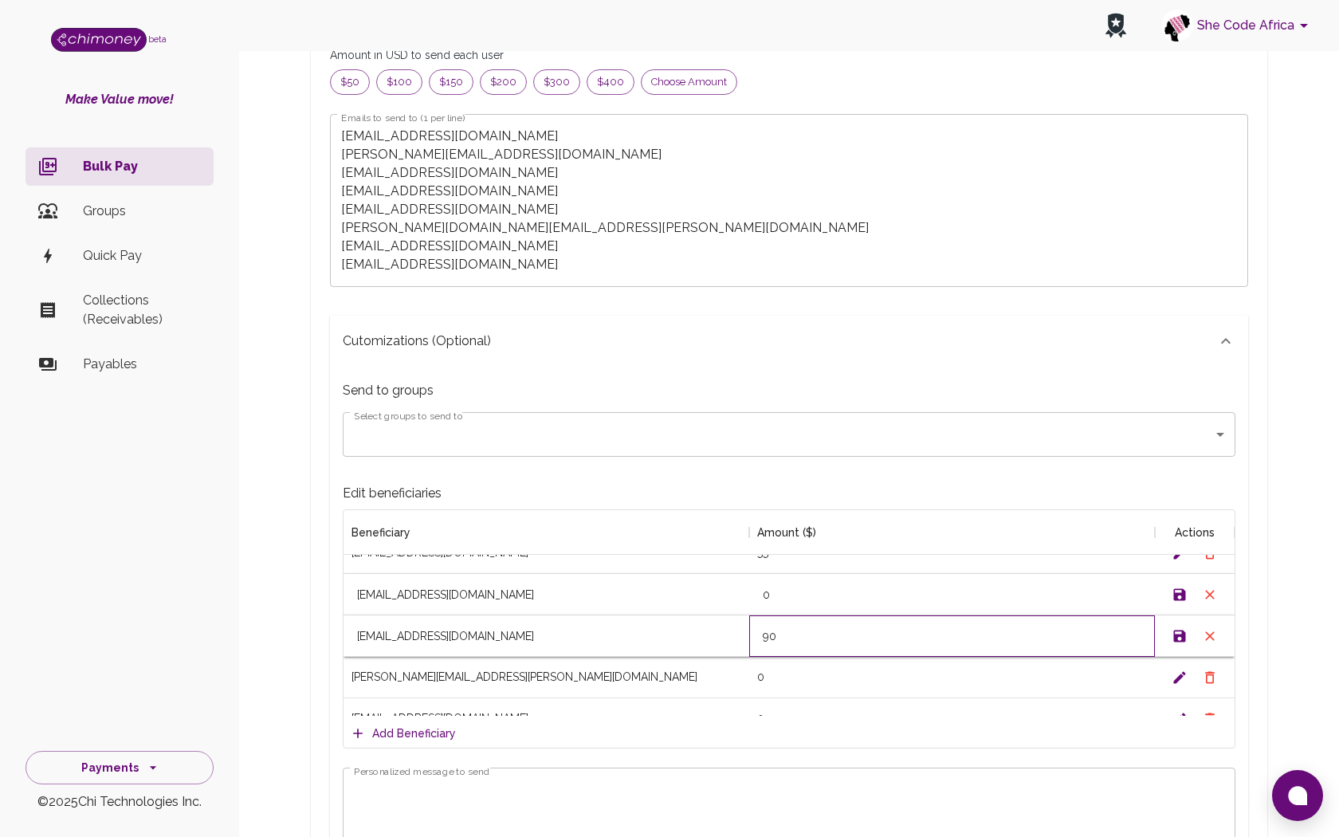
type input "90"
click at [1183, 629] on icon "Save" at bounding box center [1180, 636] width 16 height 16
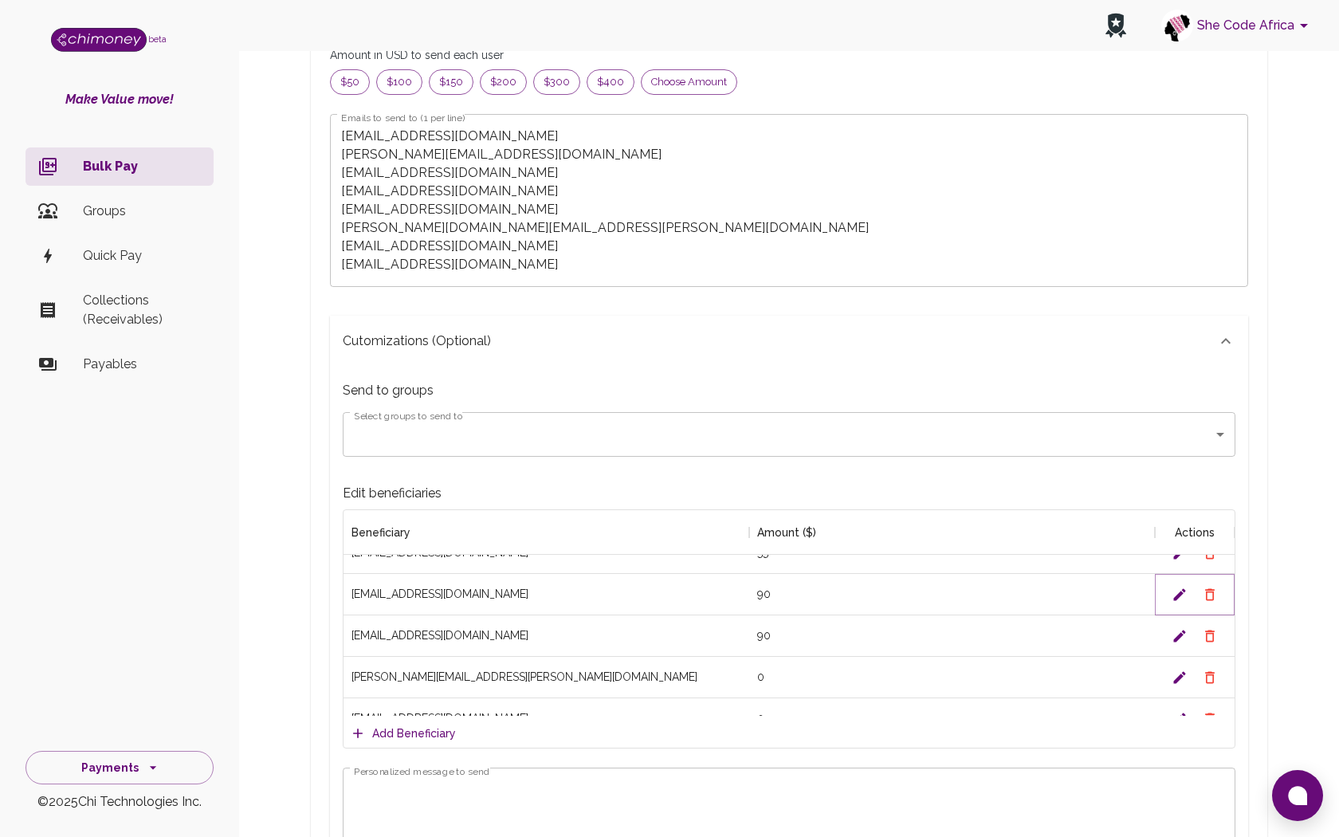
scroll to position [171, 0]
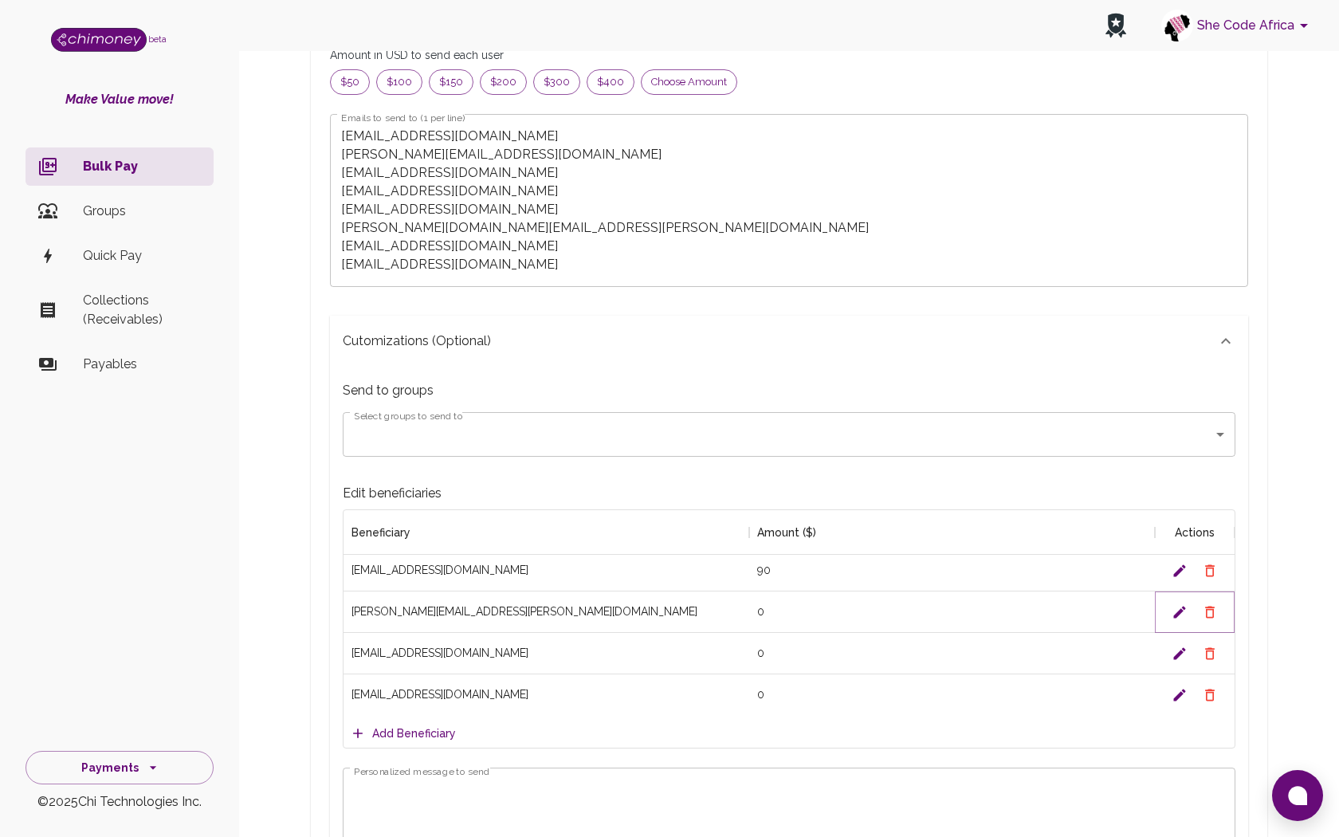
click at [1184, 612] on icon "Edit" at bounding box center [1180, 612] width 16 height 16
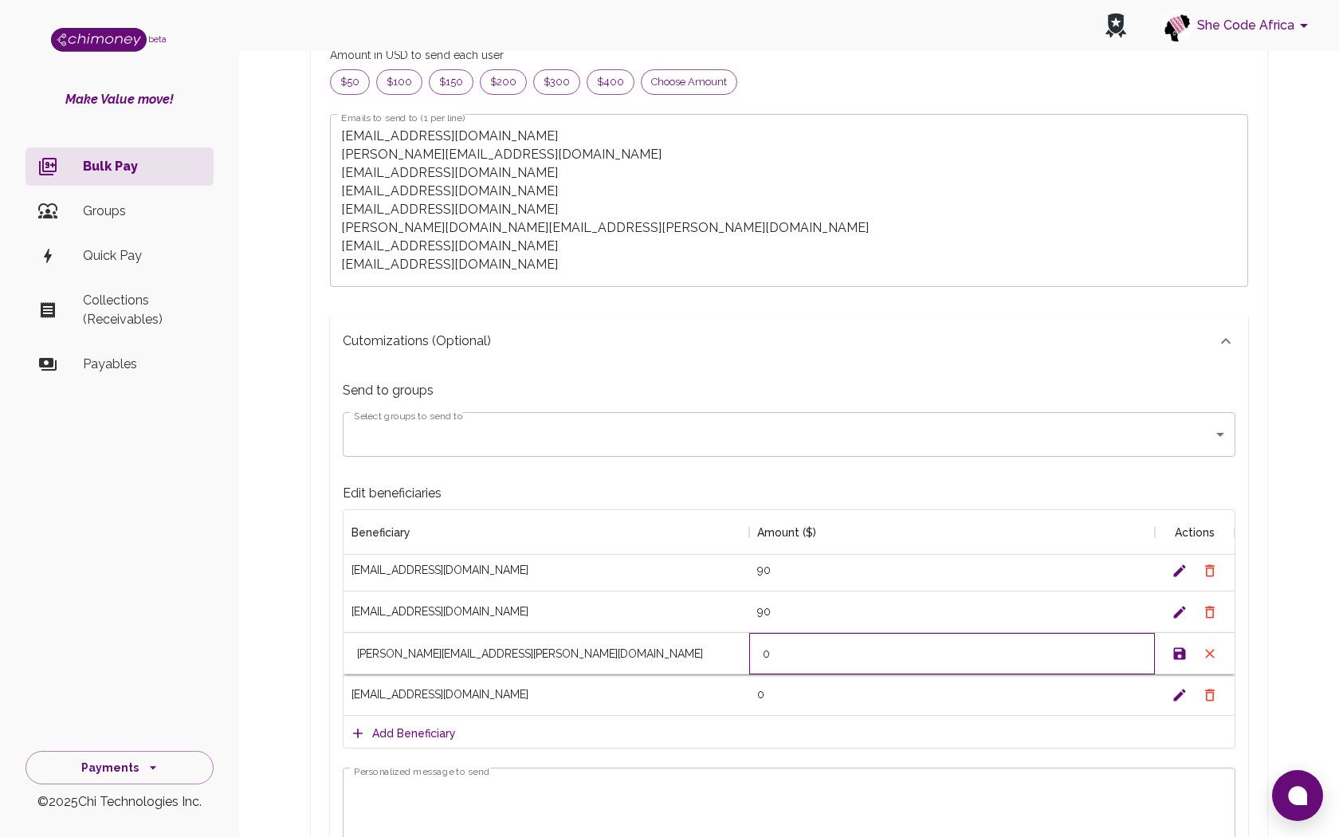
click at [761, 650] on input "0" at bounding box center [952, 653] width 404 height 13
type input "70"
click at [1176, 647] on icon "Save" at bounding box center [1180, 653] width 12 height 12
click at [1177, 693] on icon "Edit" at bounding box center [1180, 695] width 16 height 16
click at [762, 693] on input "0" at bounding box center [952, 695] width 404 height 13
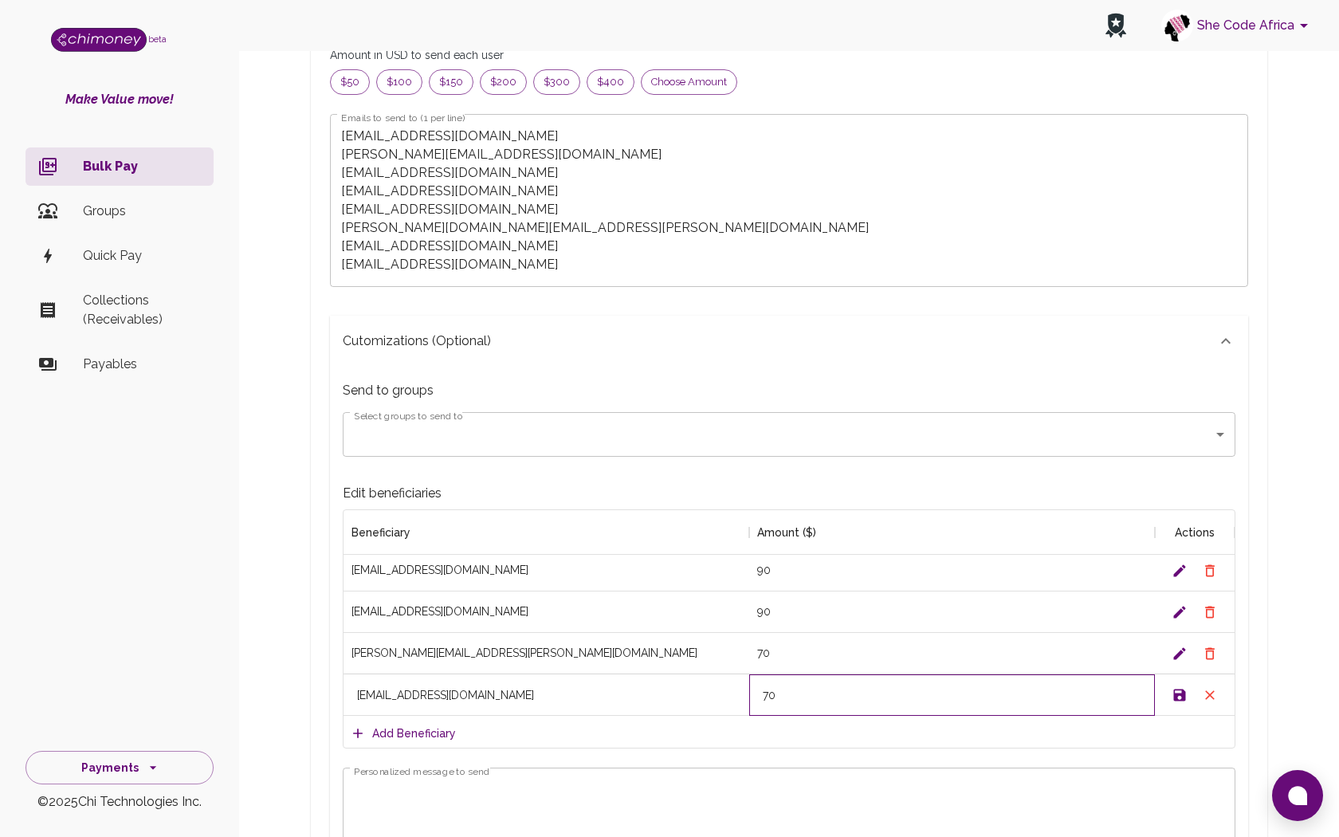
type input "70"
click at [1176, 695] on icon "Save" at bounding box center [1180, 695] width 12 height 12
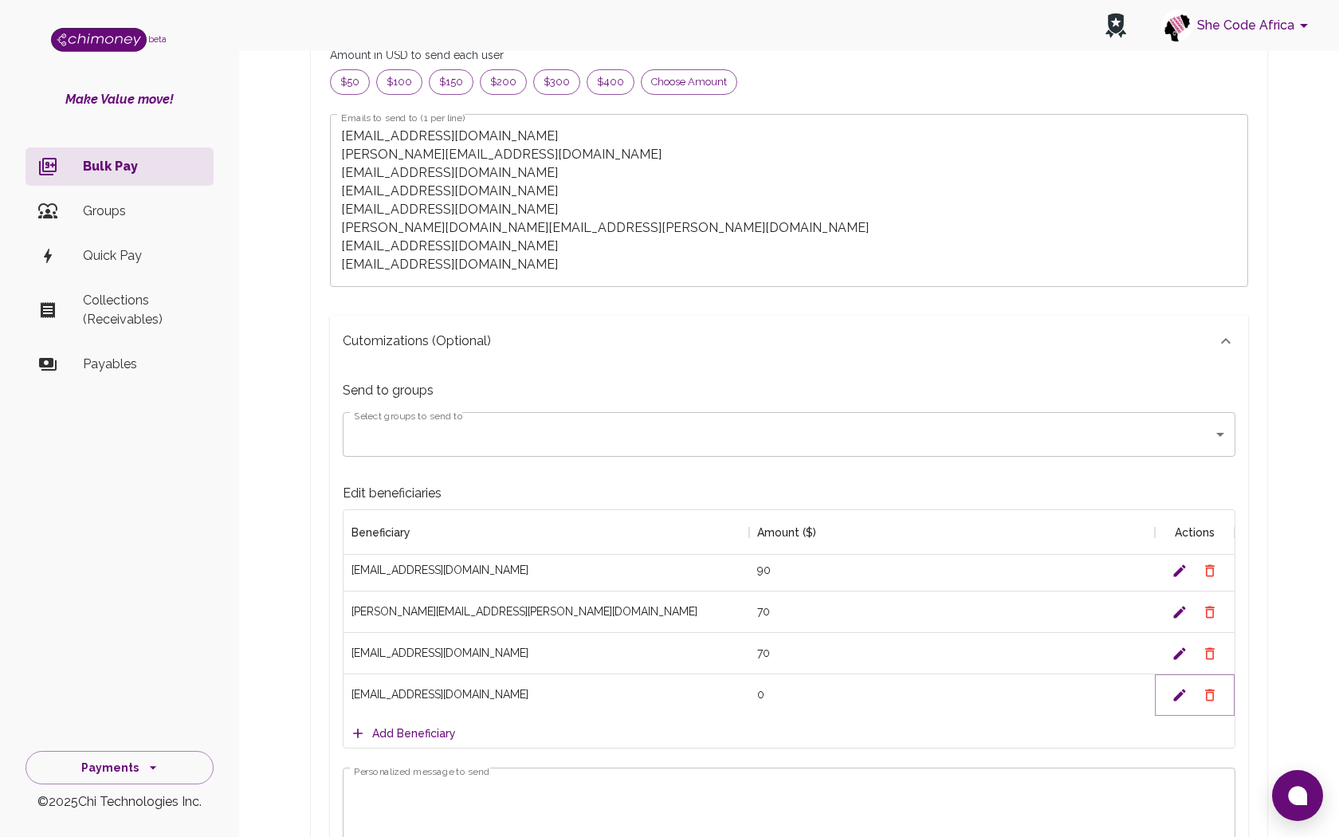
click at [1180, 697] on icon "Edit" at bounding box center [1180, 695] width 16 height 16
click at [761, 696] on input "0" at bounding box center [952, 695] width 404 height 13
type input "50"
click at [1179, 699] on icon "Save" at bounding box center [1180, 695] width 12 height 12
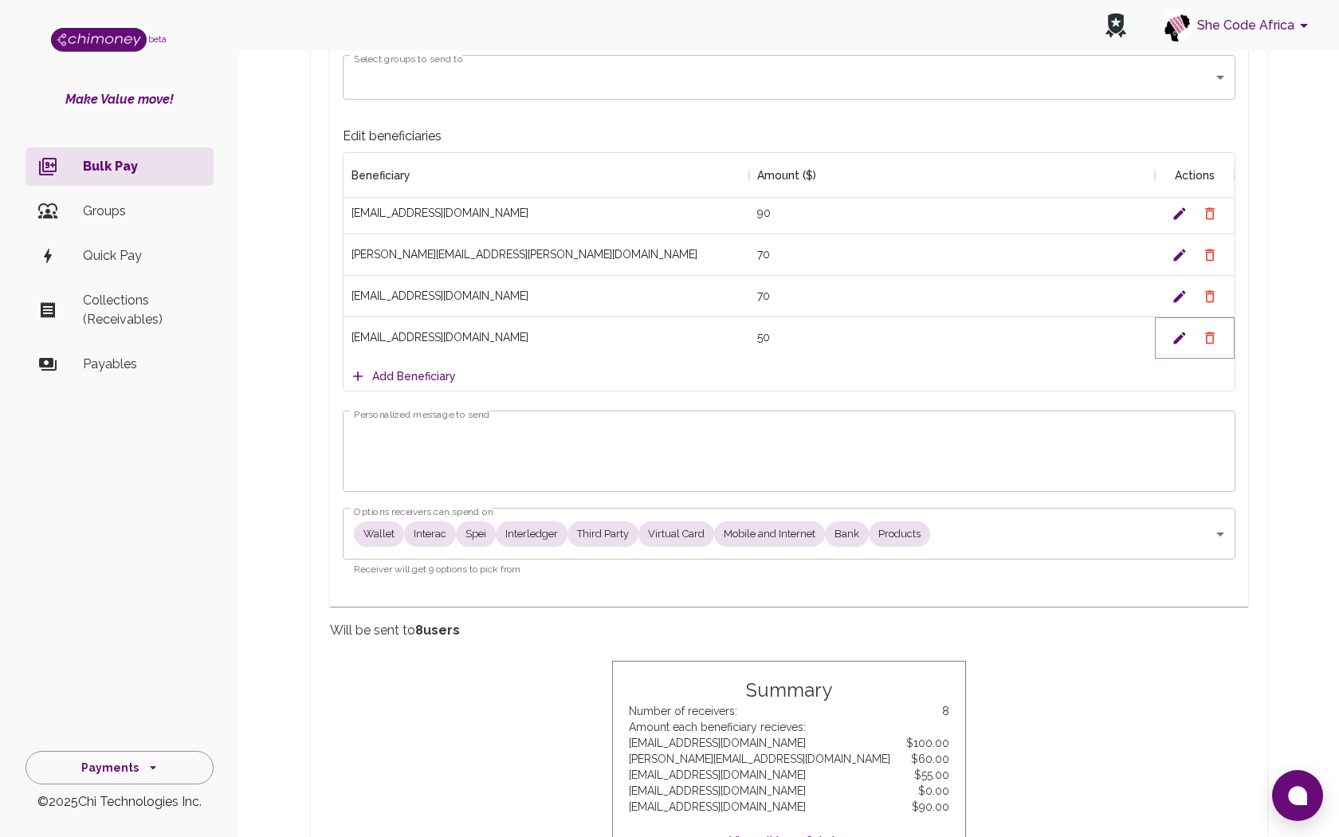
scroll to position [615, 0]
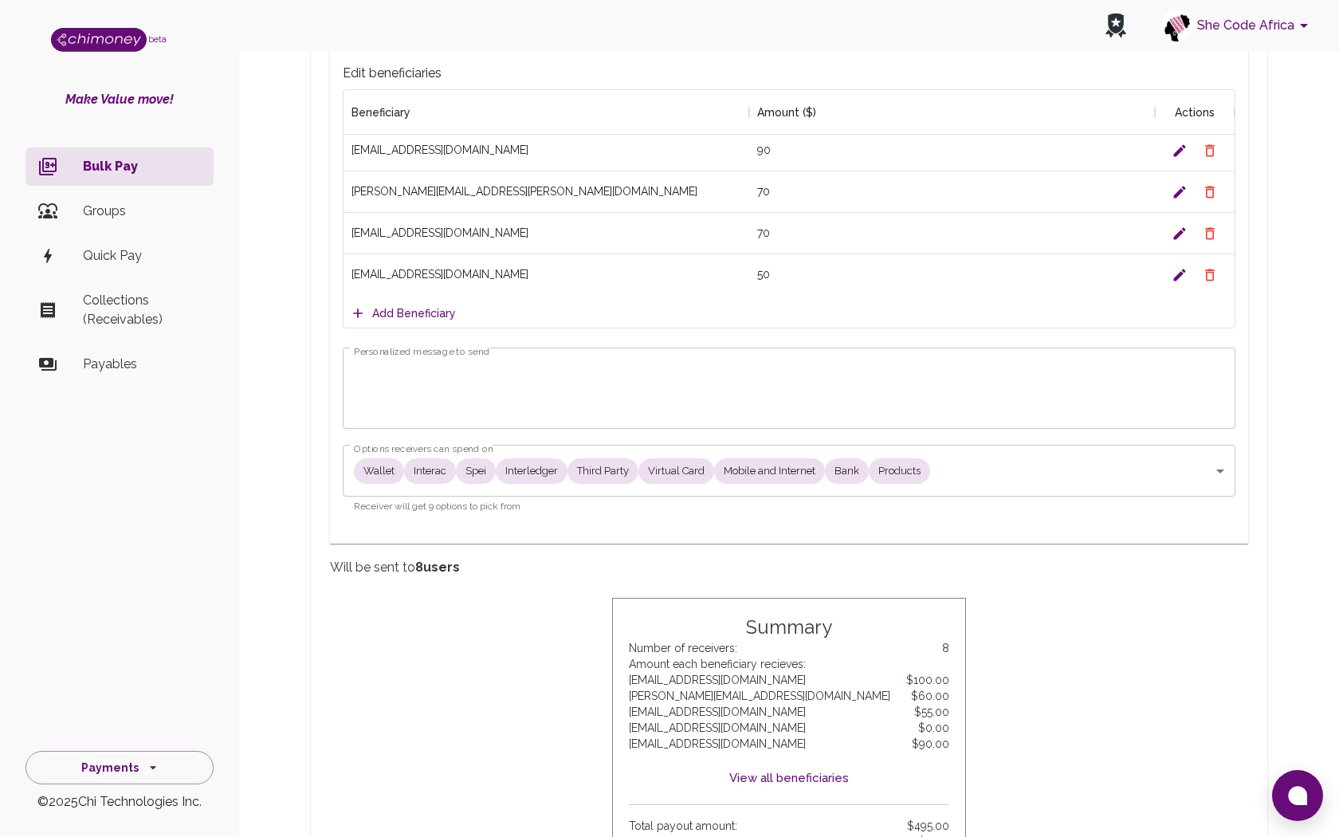
click at [733, 384] on textarea "Personalized message to send" at bounding box center [789, 388] width 870 height 55
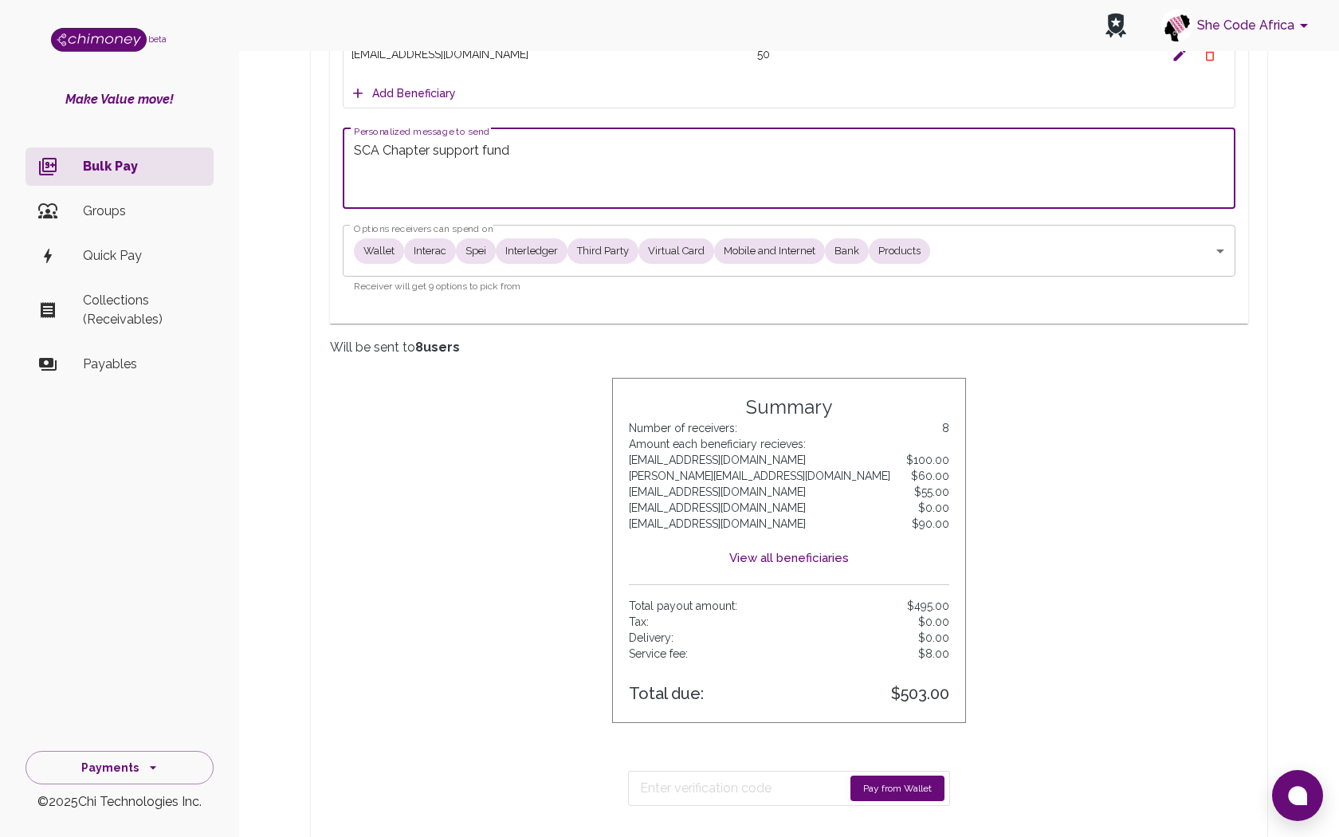
scroll to position [897, 0]
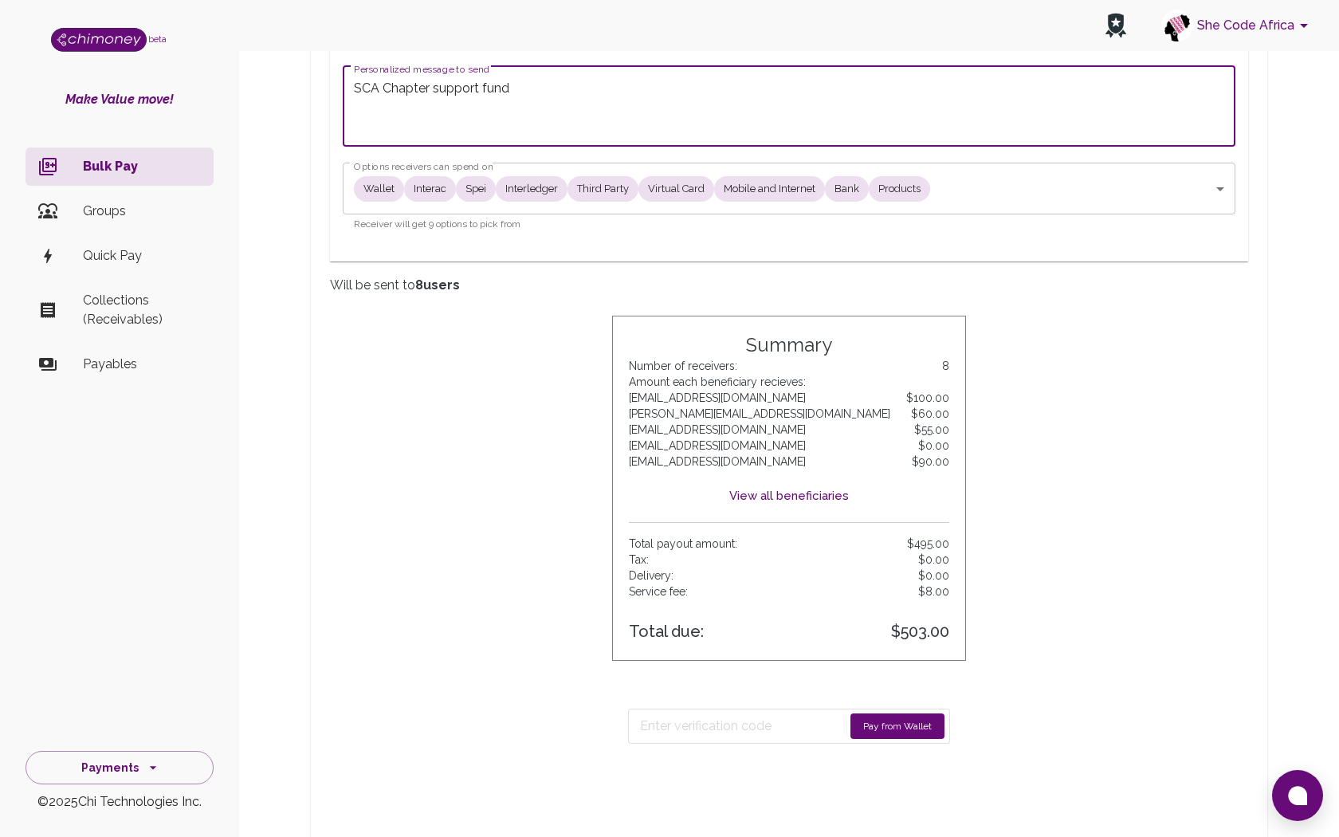
type textarea "SCA Chapter support fund"
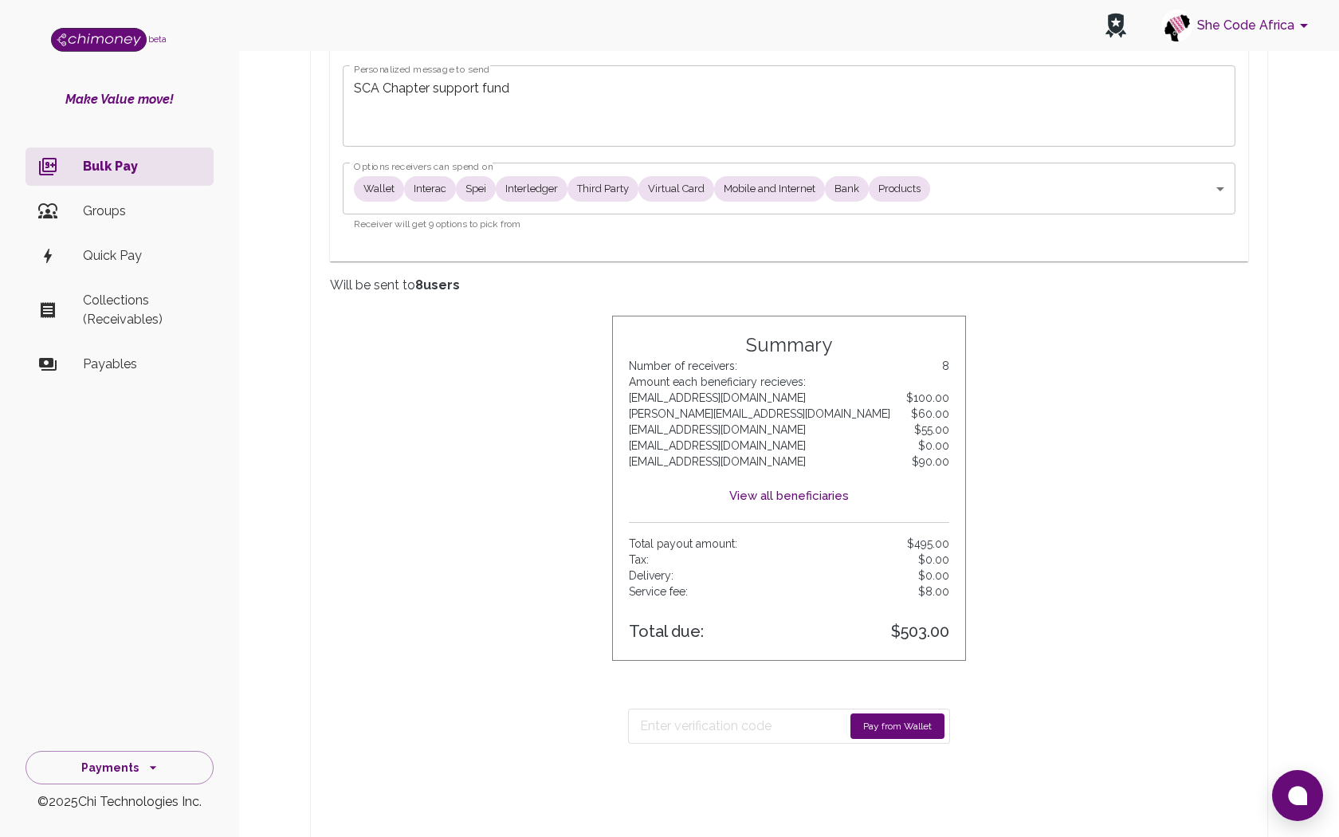
click at [877, 723] on button "Pay from Wallet" at bounding box center [897, 726] width 94 height 26
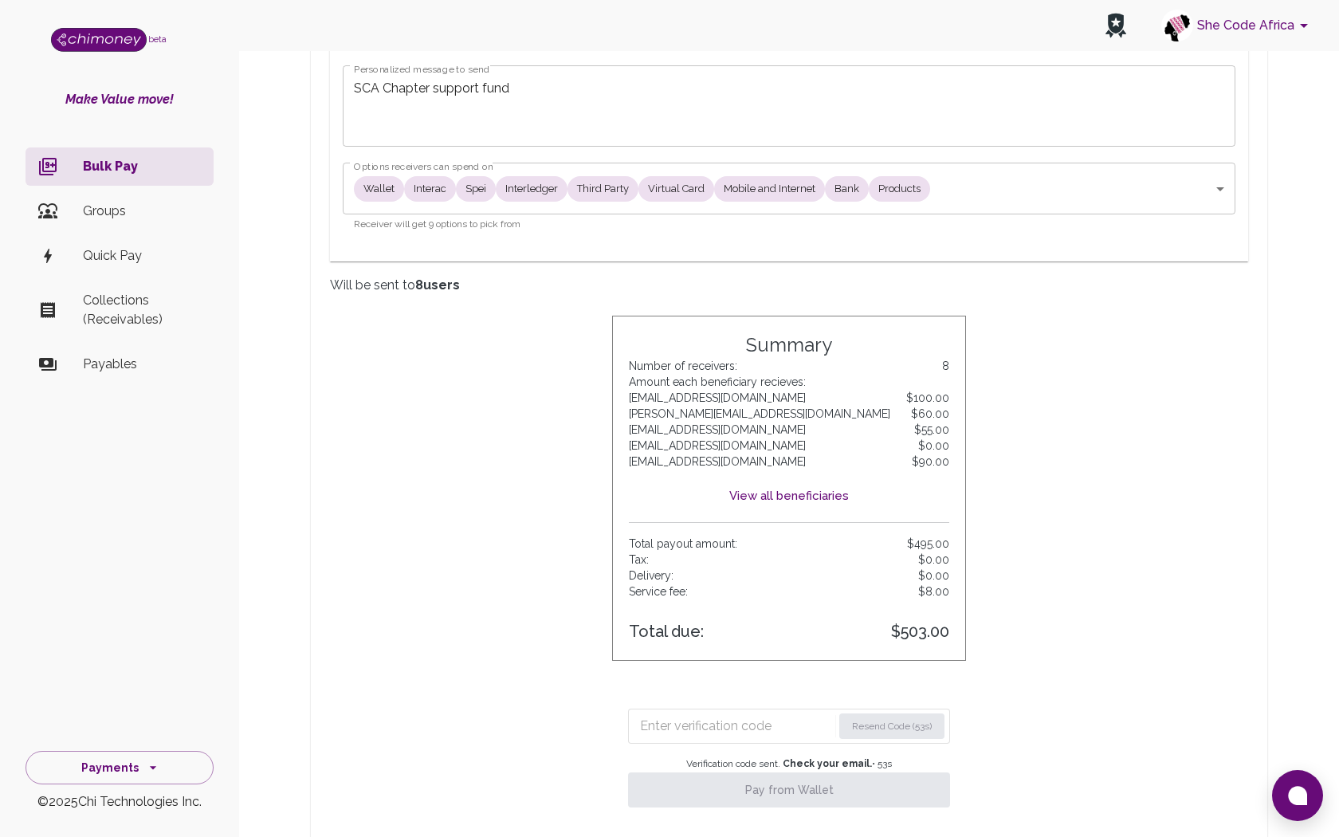
click at [734, 722] on input "Enter verification code" at bounding box center [736, 726] width 192 height 26
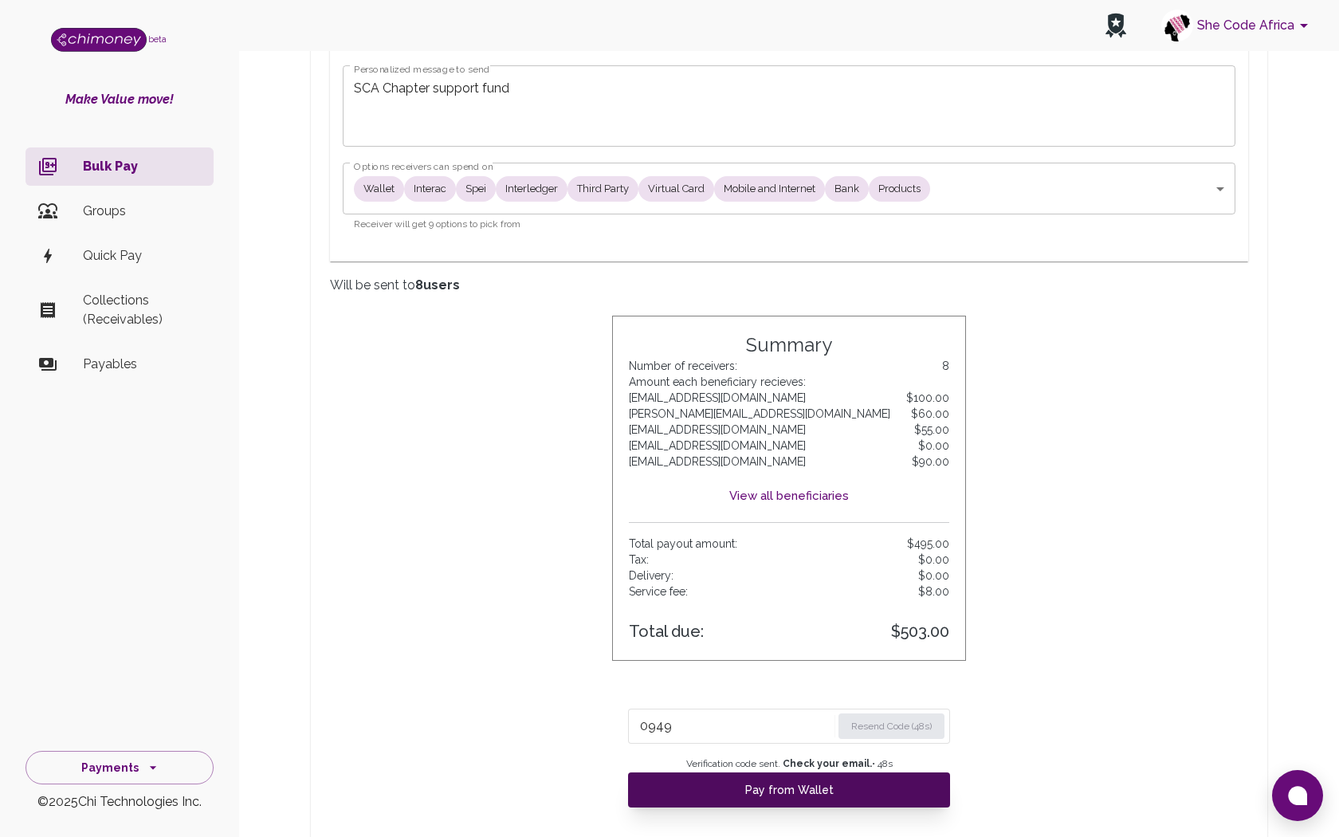
type input "0949"
click at [733, 793] on button "Pay from Wallet" at bounding box center [789, 789] width 322 height 35
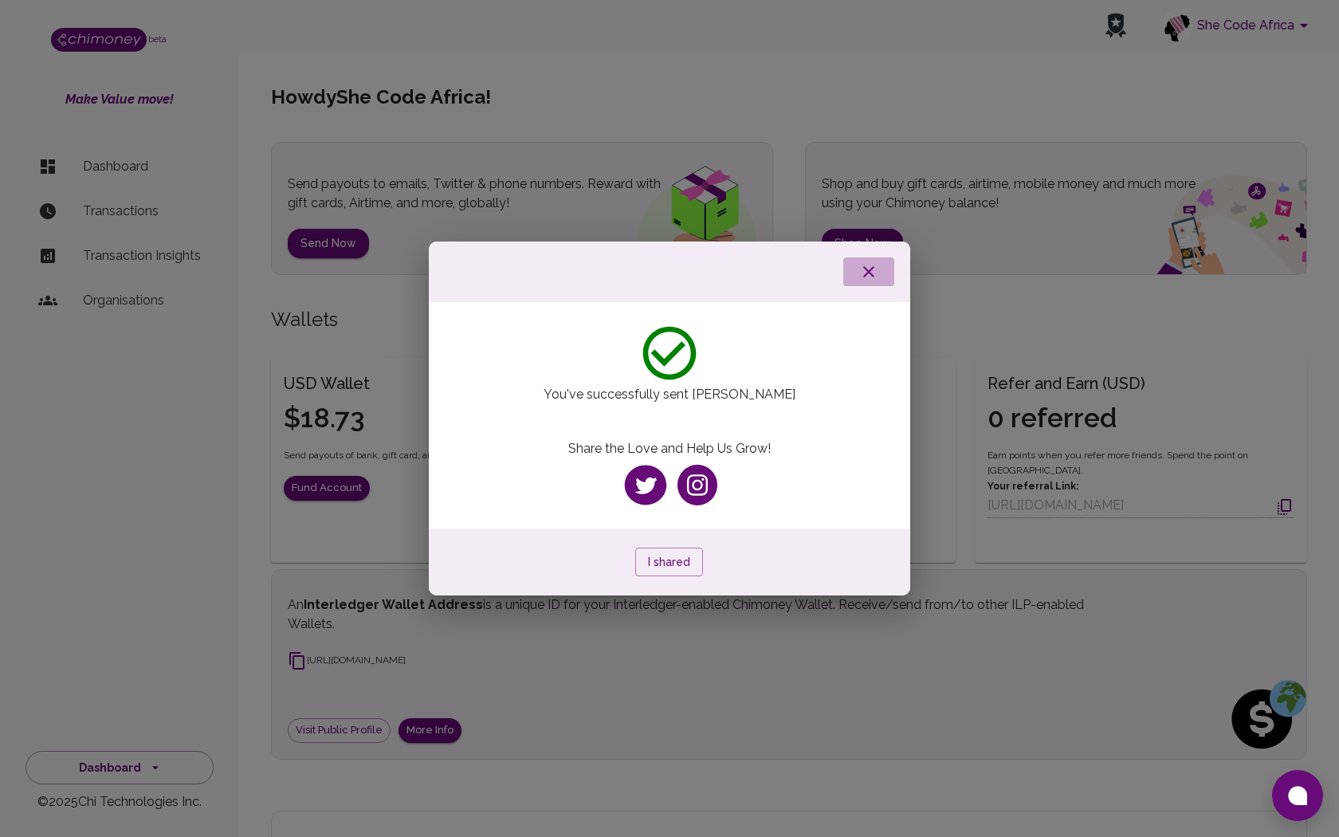
click at [876, 269] on icon "button" at bounding box center [868, 271] width 19 height 19
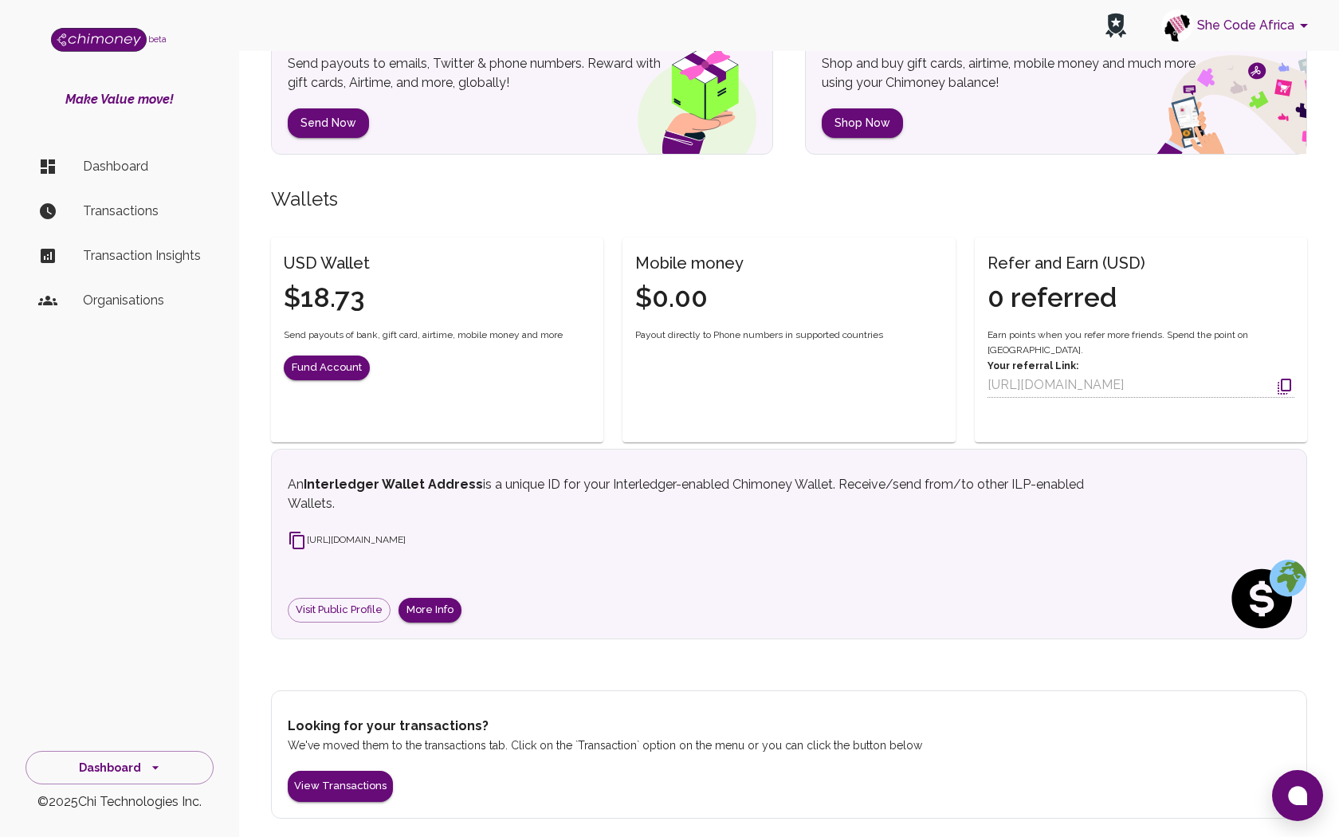
scroll to position [121, 0]
click at [347, 781] on button "View Transactions" at bounding box center [340, 785] width 105 height 31
